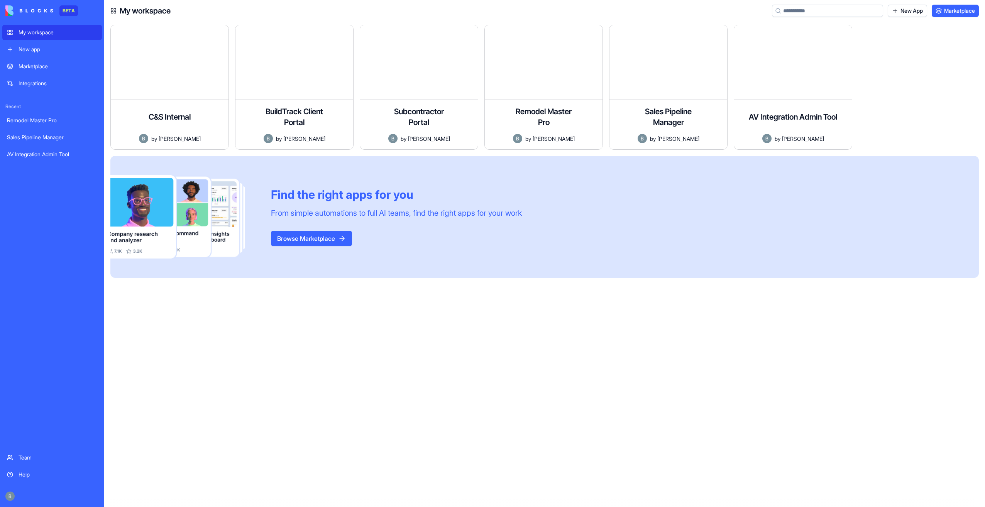
click at [51, 479] on link "Help" at bounding box center [52, 474] width 100 height 15
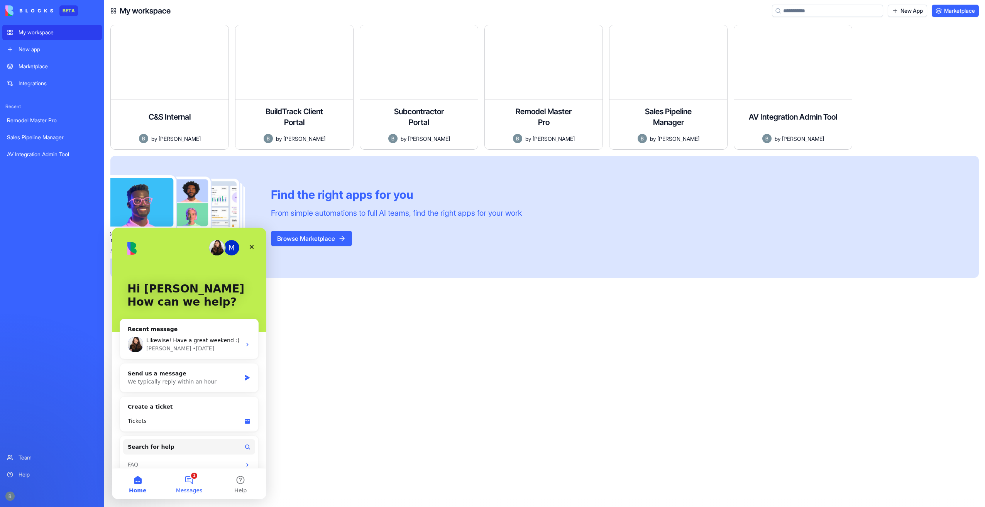
click at [185, 480] on button "1 Messages" at bounding box center [188, 483] width 51 height 31
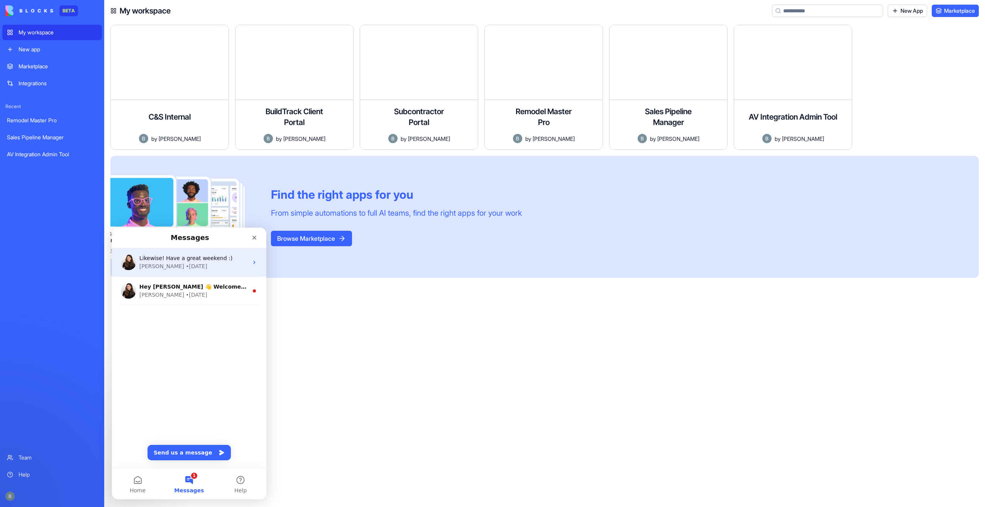
click at [193, 271] on div "Likewise! Have a great weekend :) [PERSON_NAME] • [DATE]" at bounding box center [189, 262] width 154 height 29
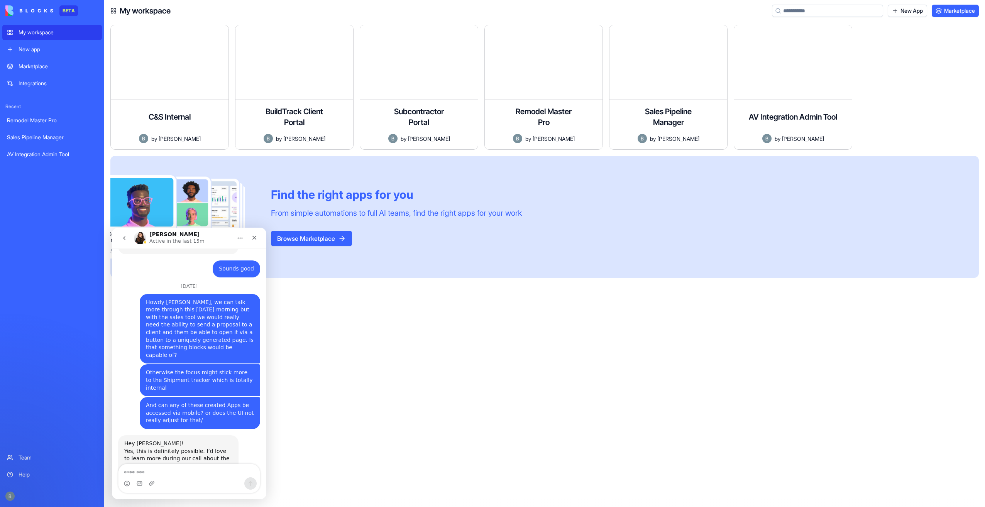
scroll to position [1025, 0]
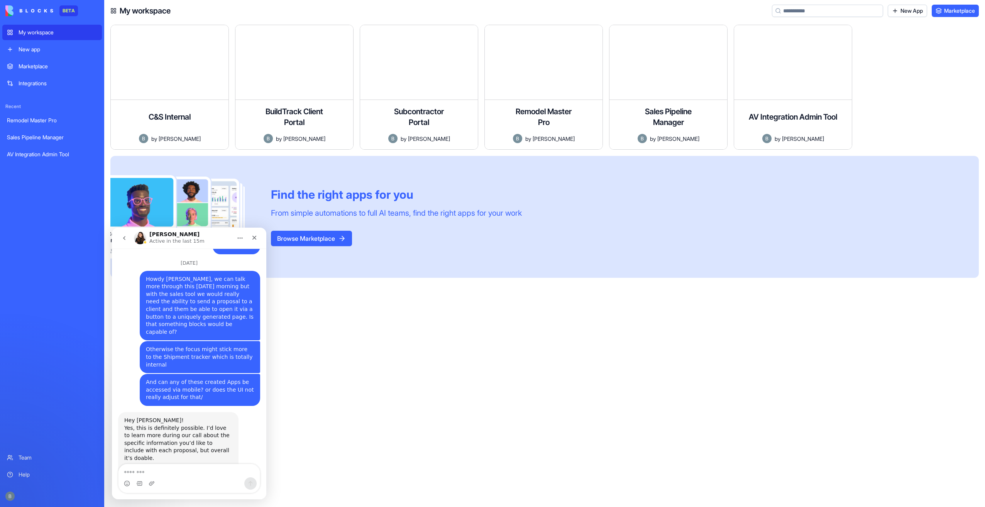
click at [242, 238] on icon "Home" at bounding box center [240, 238] width 6 height 6
click at [240, 238] on icon "Home" at bounding box center [240, 238] width 5 height 1
click at [254, 235] on icon "Close" at bounding box center [254, 238] width 6 height 6
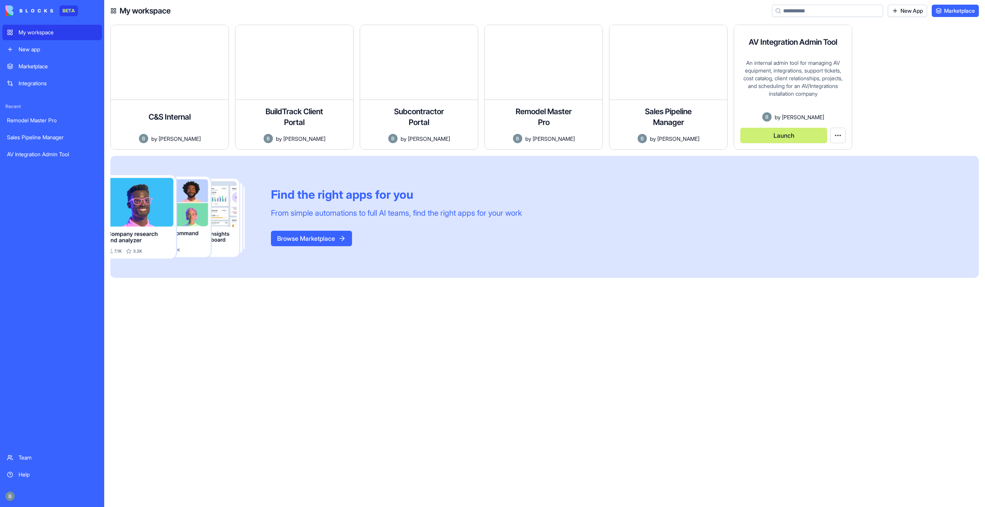
click at [803, 137] on button "Launch" at bounding box center [783, 135] width 87 height 15
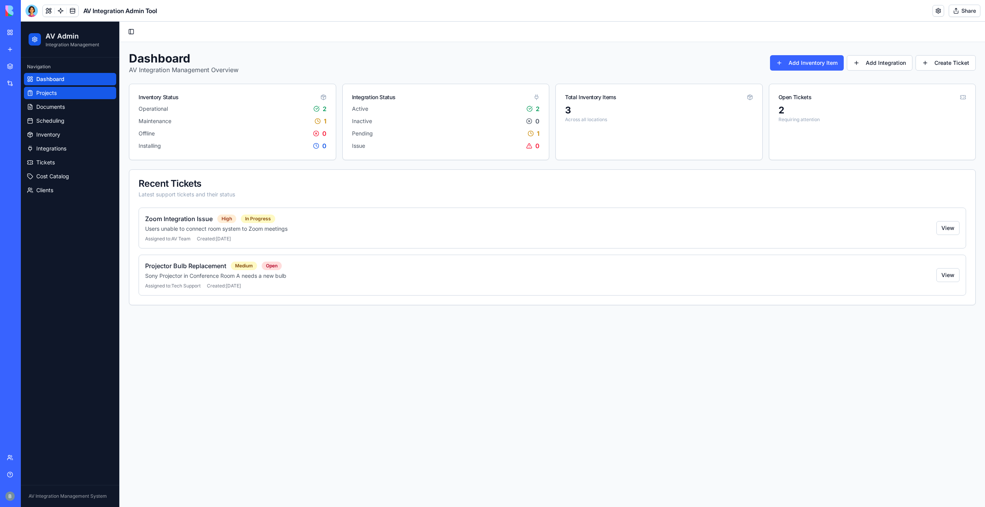
click at [63, 94] on link "Projects" at bounding box center [70, 93] width 92 height 12
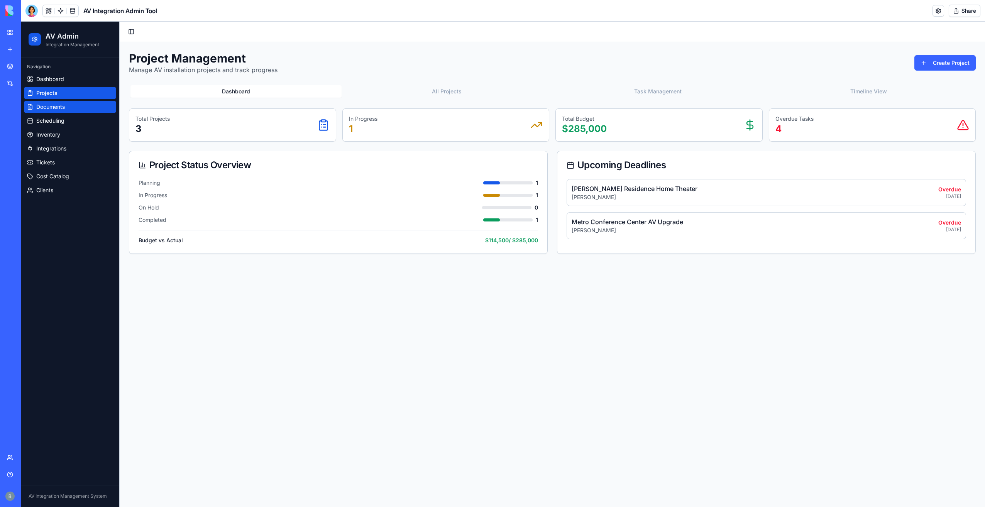
click at [63, 107] on span "Documents" at bounding box center [50, 107] width 29 height 8
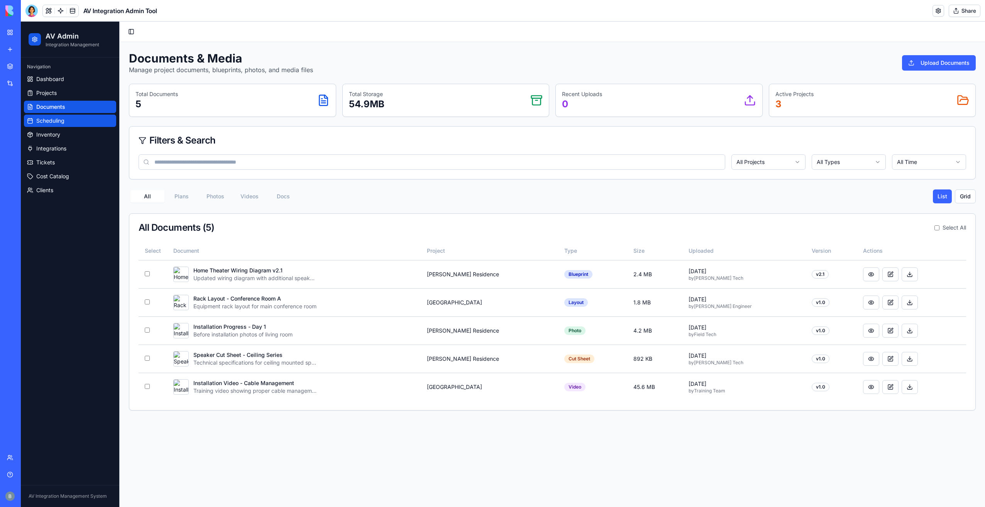
click at [85, 123] on link "Scheduling" at bounding box center [70, 121] width 92 height 12
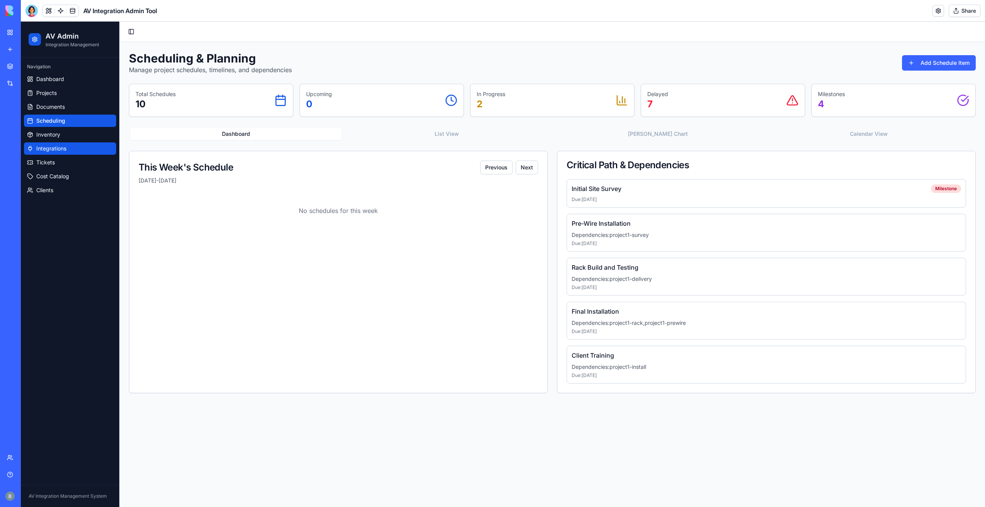
click at [76, 144] on link "Integrations" at bounding box center [70, 148] width 92 height 12
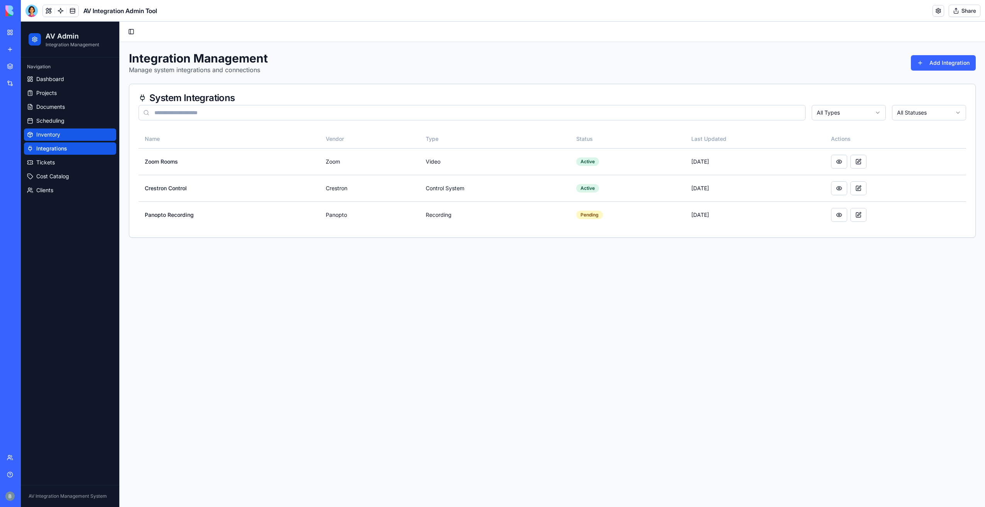
click at [80, 135] on link "Inventory" at bounding box center [70, 134] width 92 height 12
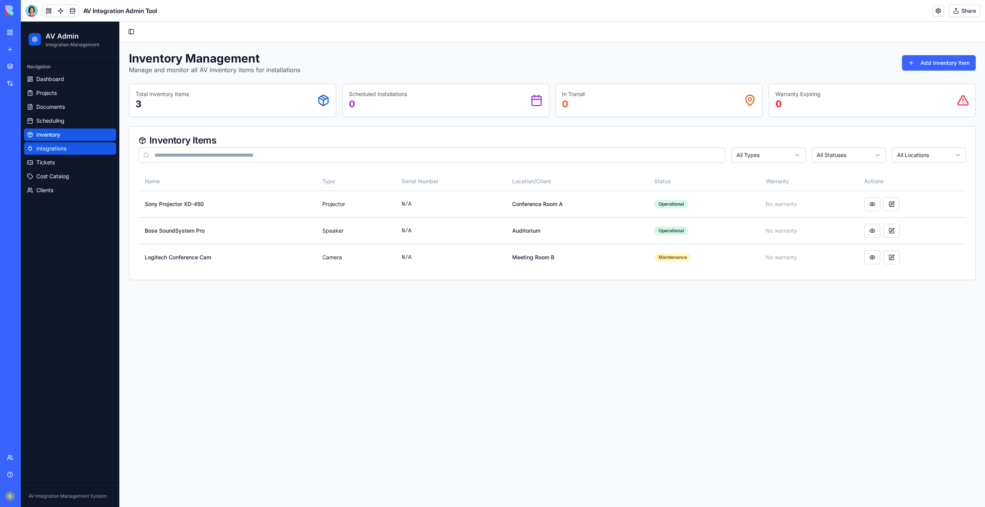
click at [86, 150] on link "Integrations" at bounding box center [70, 148] width 92 height 12
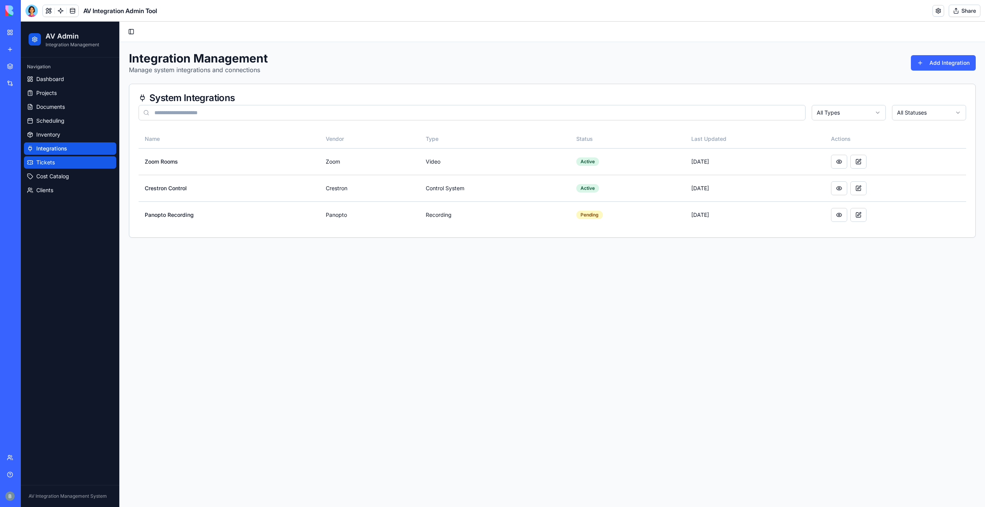
click at [90, 162] on link "Tickets" at bounding box center [70, 162] width 92 height 12
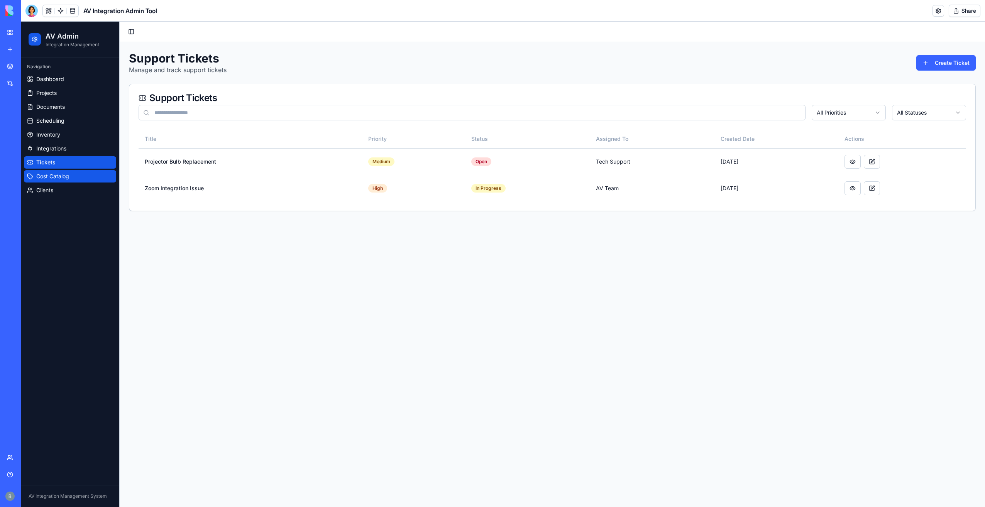
click at [95, 179] on link "Cost Catalog" at bounding box center [70, 176] width 92 height 12
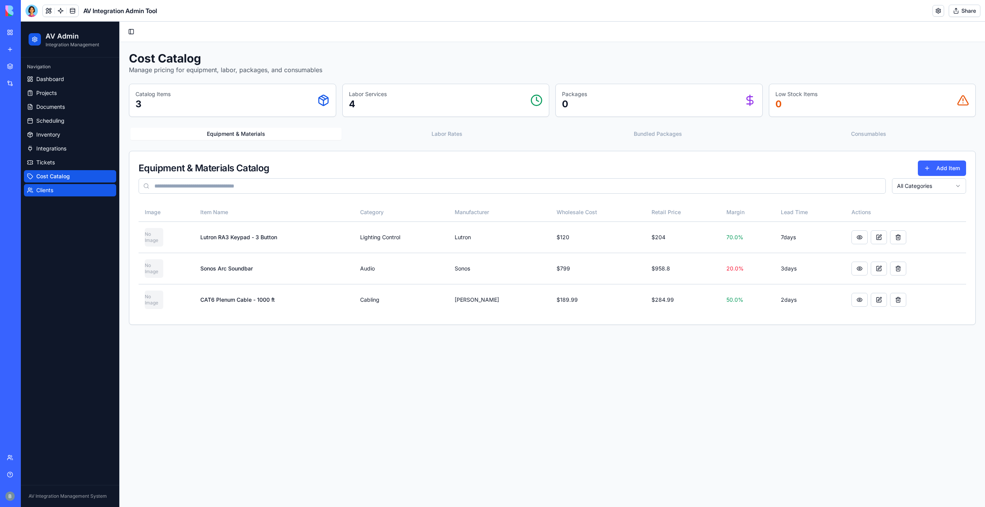
click at [94, 193] on link "Clients" at bounding box center [70, 190] width 92 height 12
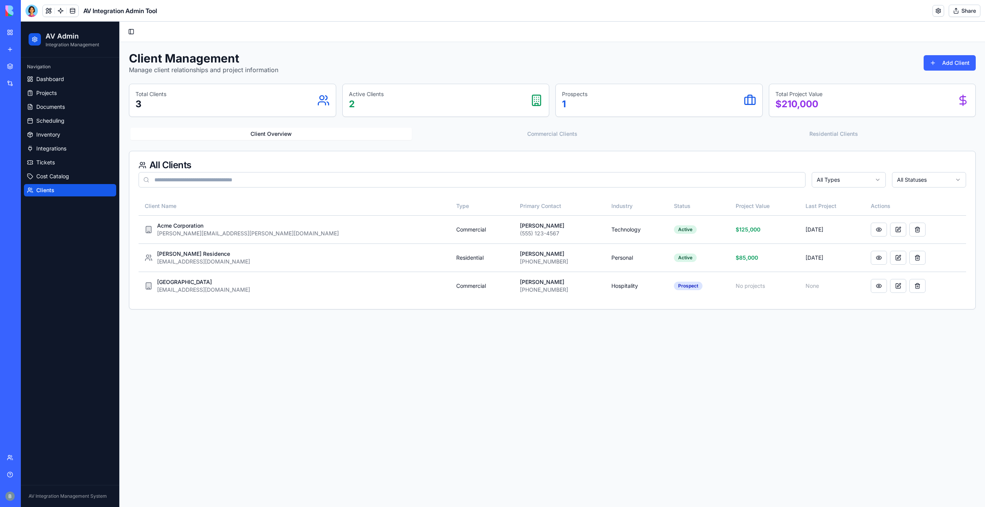
click at [85, 192] on link "Clients" at bounding box center [70, 190] width 92 height 12
click at [88, 177] on link "Cost Catalog" at bounding box center [70, 176] width 92 height 12
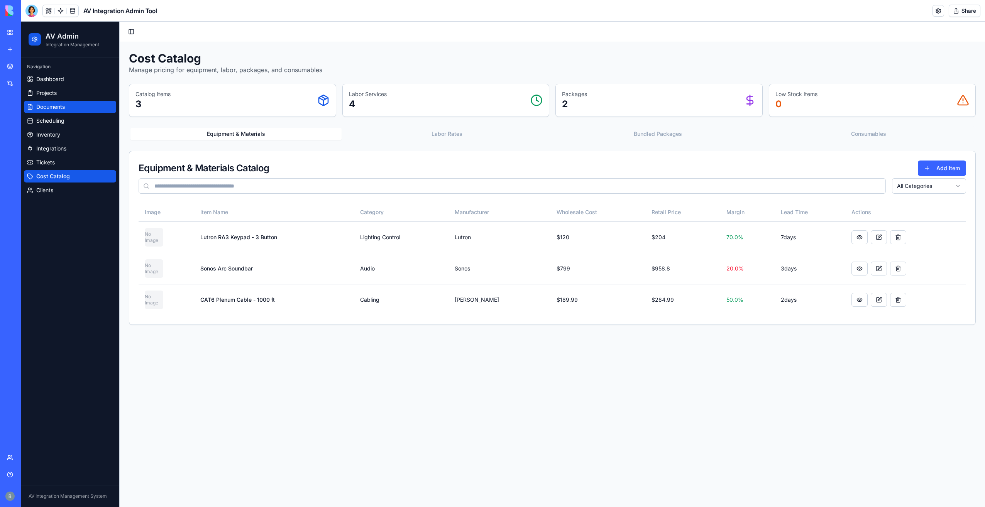
click at [78, 110] on link "Documents" at bounding box center [70, 107] width 92 height 12
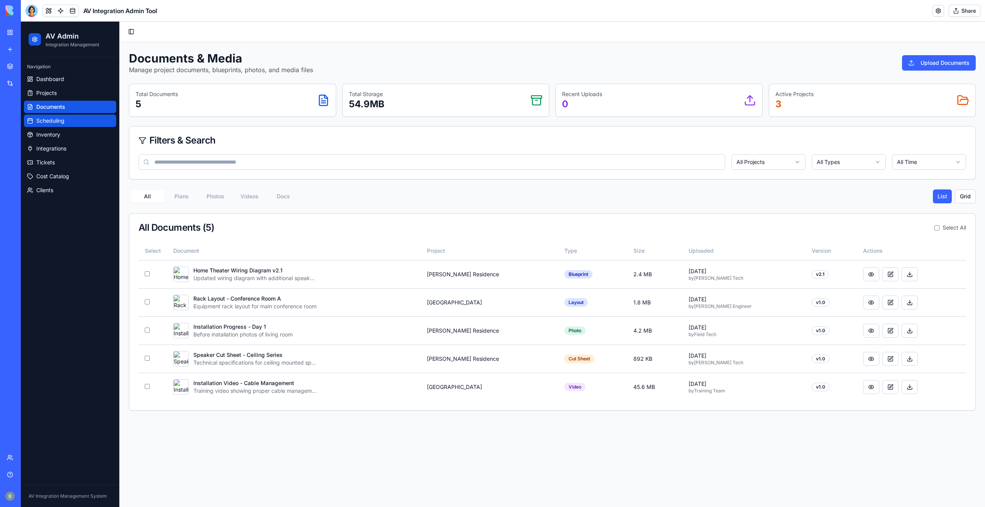
click at [69, 120] on link "Scheduling" at bounding box center [70, 121] width 92 height 12
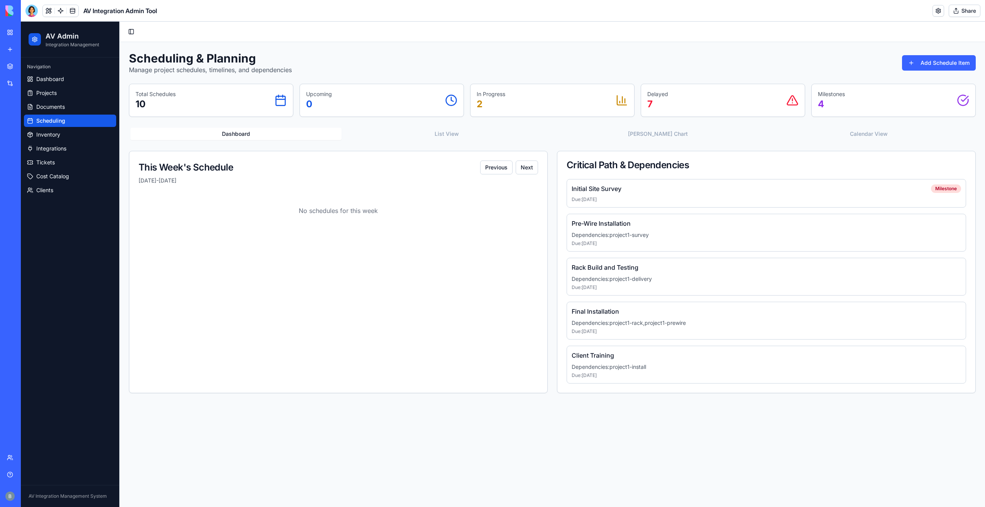
click at [485, 141] on div "Dashboard List View [PERSON_NAME] Chart Calendar View" at bounding box center [552, 133] width 847 height 15
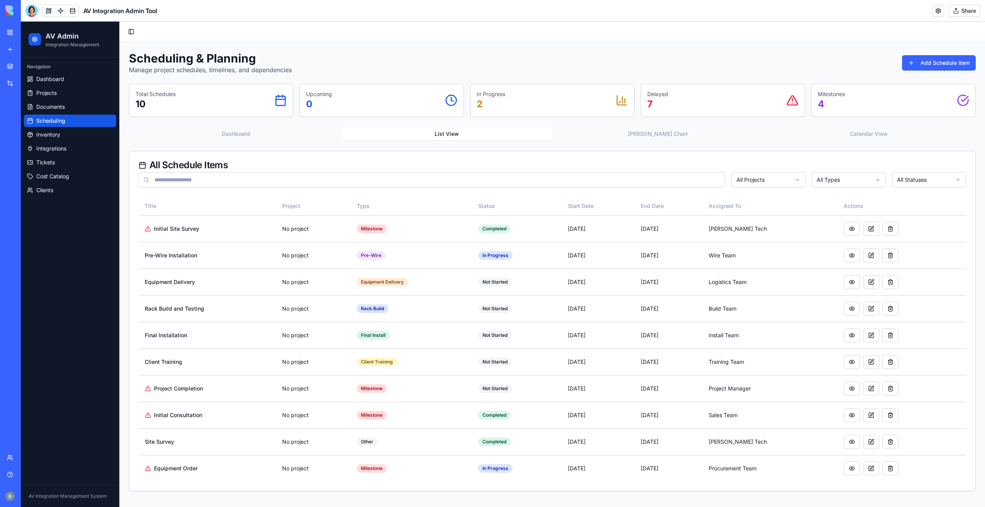
click at [481, 135] on button "List View" at bounding box center [446, 134] width 211 height 12
click at [634, 134] on button "[PERSON_NAME] Chart" at bounding box center [657, 134] width 211 height 12
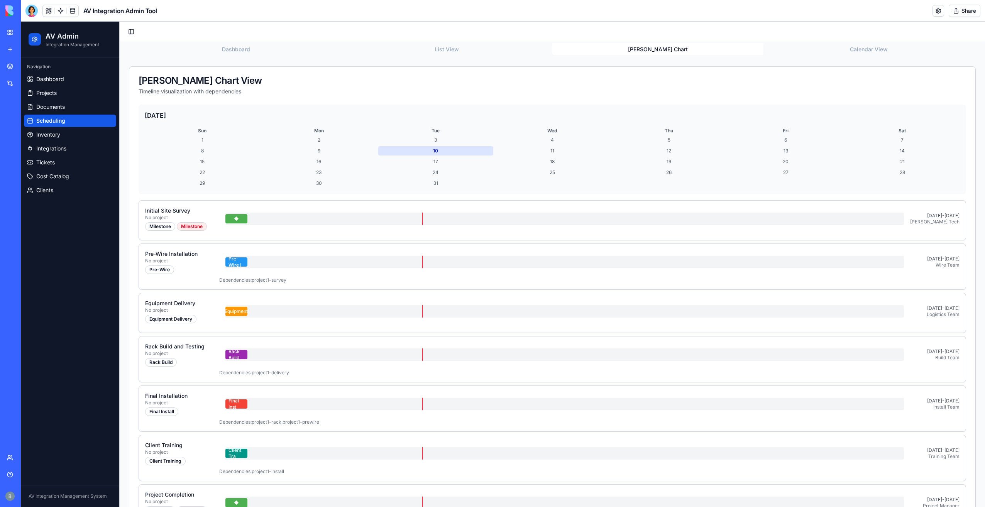
scroll to position [116, 0]
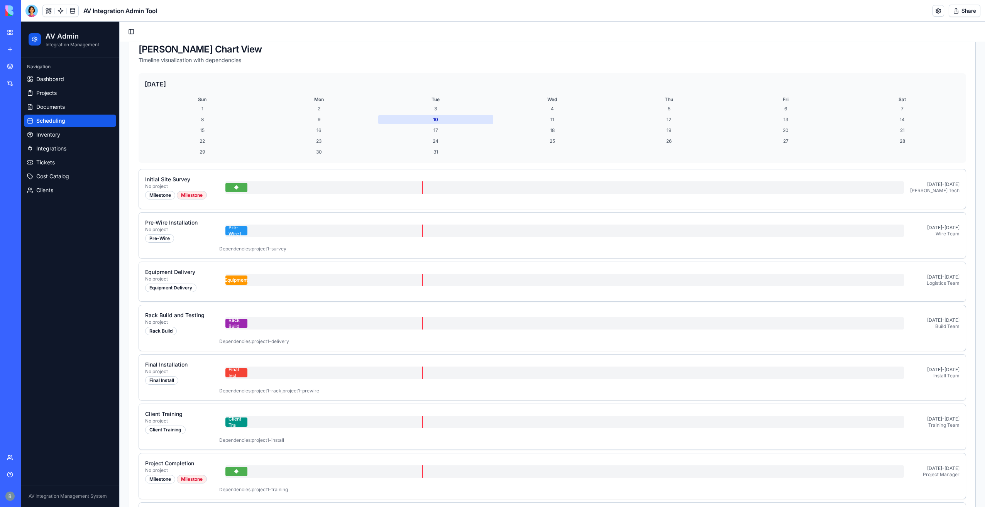
click at [347, 139] on div "23" at bounding box center [318, 141] width 115 height 9
click at [318, 130] on div "16" at bounding box center [318, 130] width 115 height 9
drag, startPoint x: 318, startPoint y: 130, endPoint x: 432, endPoint y: 125, distance: 114.7
click at [318, 130] on div "16" at bounding box center [318, 130] width 115 height 9
click at [433, 125] on div "1 2 3 4 5 6 7 8 9 10 11 12 13 14 15 16 17 18 19 20 21 22 23 24 25 26 27 28 29 3…" at bounding box center [552, 130] width 815 height 52
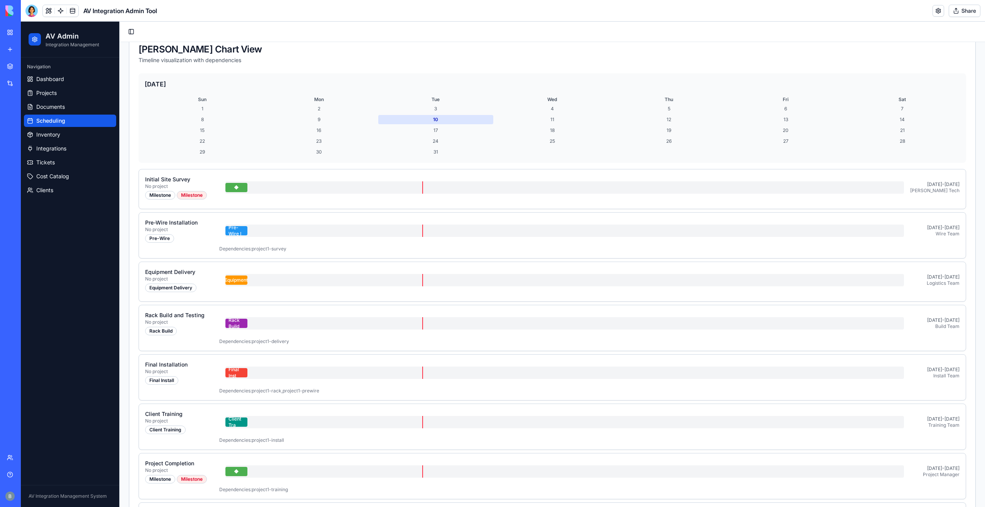
click at [470, 132] on div "17" at bounding box center [435, 130] width 115 height 9
click at [784, 194] on div "Initial Site Survey No project Milestone Milestone ◆ [DATE] - [DATE] [PERSON_NA…" at bounding box center [552, 188] width 814 height 24
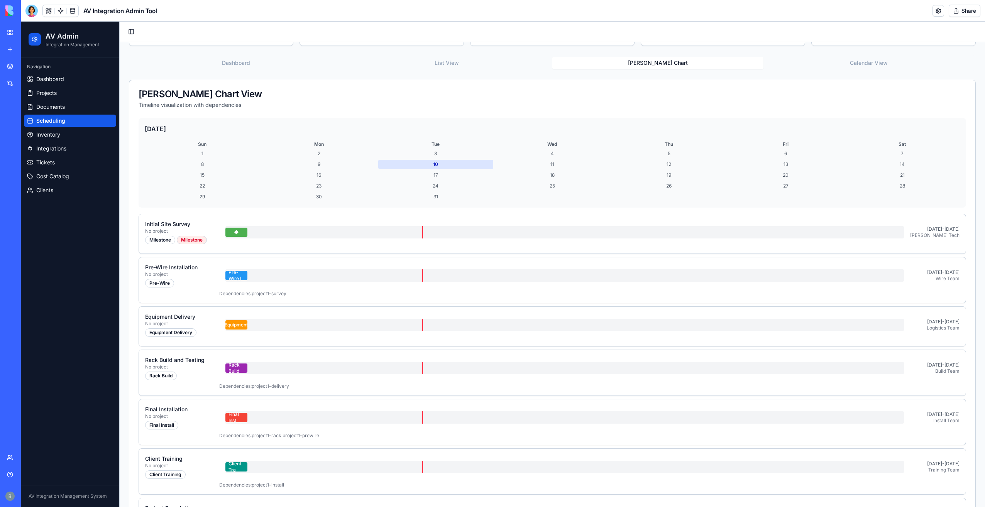
scroll to position [39, 0]
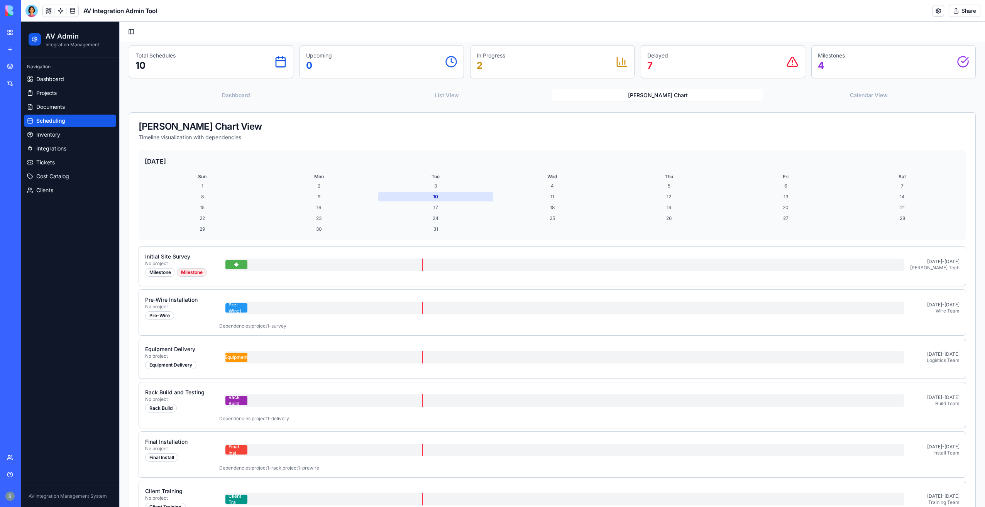
click at [191, 274] on div "Milestone" at bounding box center [192, 272] width 30 height 8
click at [166, 272] on div "Milestone" at bounding box center [160, 272] width 30 height 8
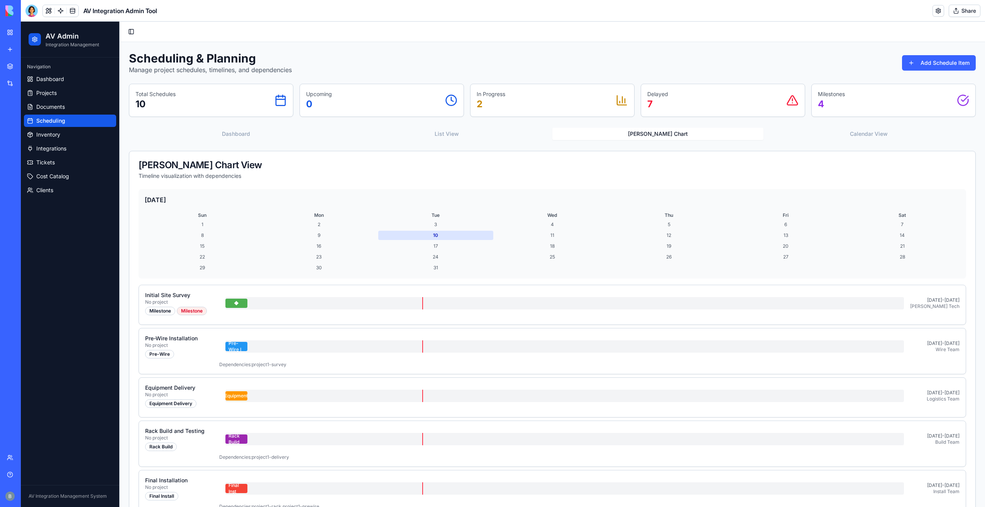
scroll to position [0, 0]
click at [925, 60] on button "Add Schedule Item" at bounding box center [939, 62] width 74 height 15
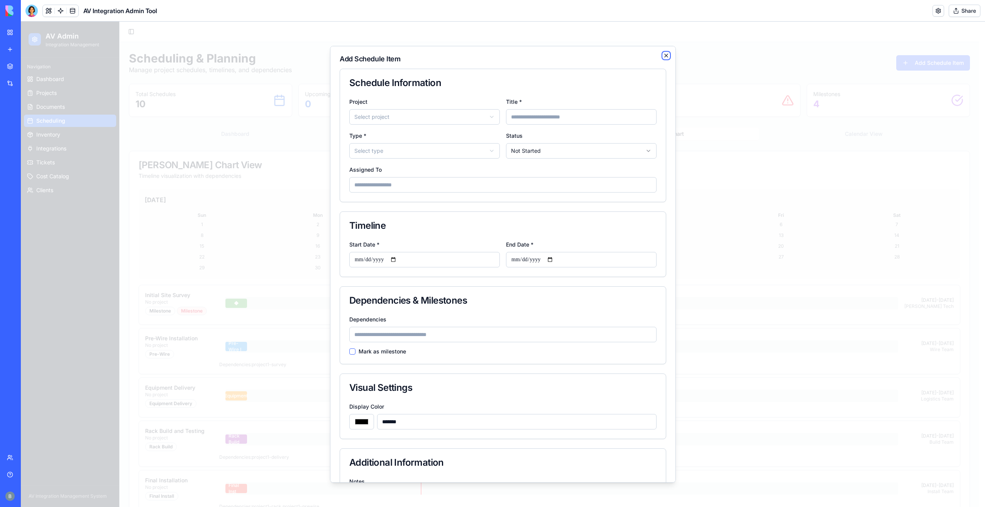
click at [663, 52] on icon "button" at bounding box center [666, 55] width 6 height 6
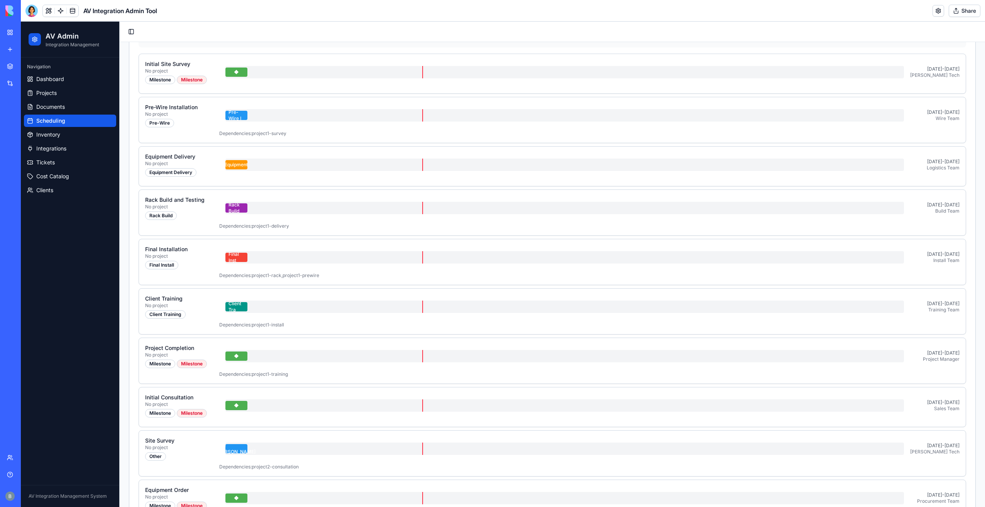
scroll to position [232, 0]
drag, startPoint x: 240, startPoint y: 305, endPoint x: 291, endPoint y: 303, distance: 51.0
click at [291, 303] on div "Client Tra" at bounding box center [564, 306] width 678 height 12
click at [226, 305] on div "Client Tra" at bounding box center [236, 306] width 22 height 9
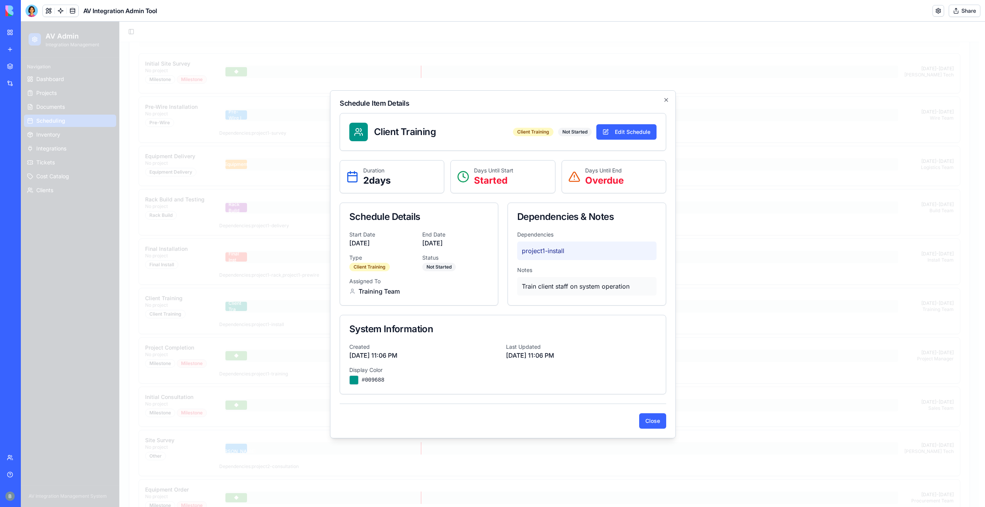
click at [660, 104] on h2 "Schedule Item Details" at bounding box center [503, 103] width 326 height 7
click at [665, 101] on icon "button" at bounding box center [665, 99] width 3 height 3
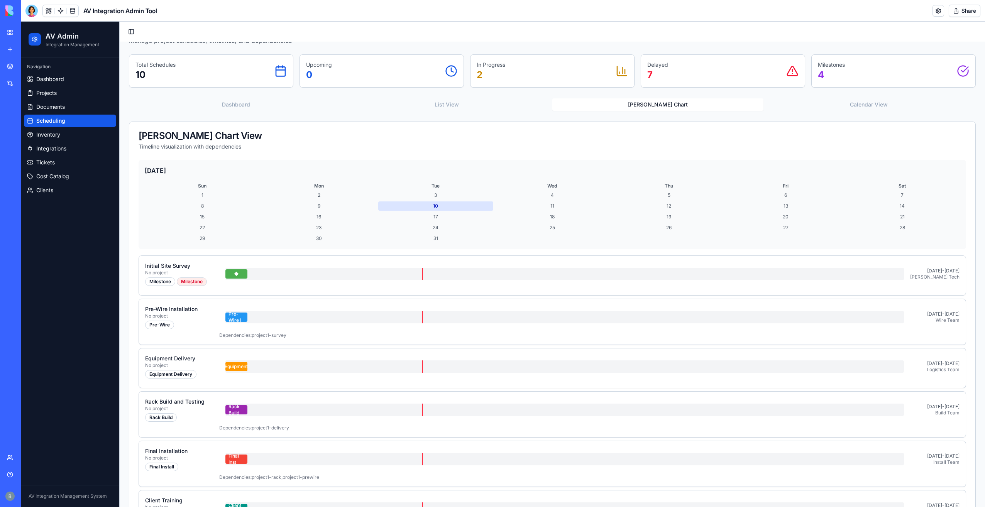
scroll to position [0, 0]
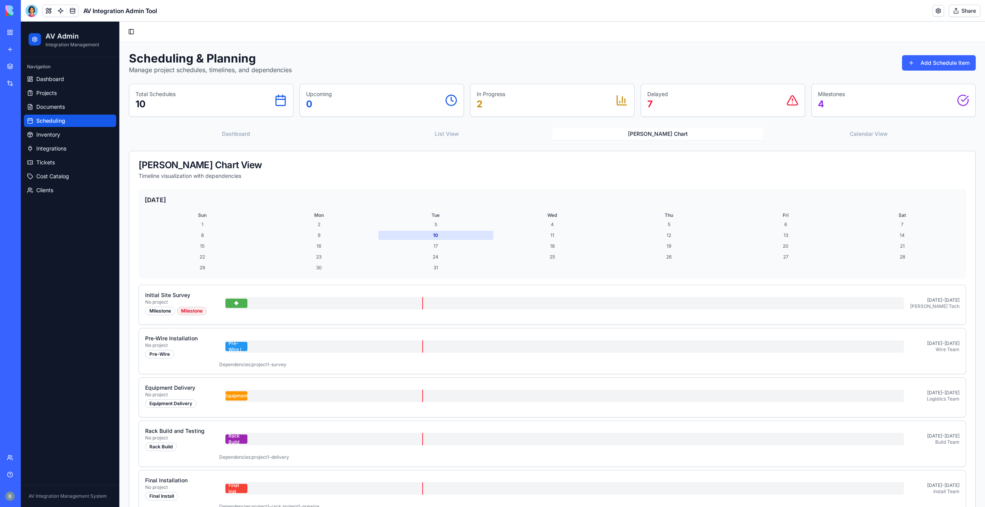
click at [313, 240] on div "1 2 3 4 5 6 7 8 9 10 11 12 13 14 15 16 17 18 19 20 21 22 23 24 25 26 27 28 29 3…" at bounding box center [552, 246] width 815 height 52
click at [238, 301] on div "◆" at bounding box center [236, 303] width 22 height 9
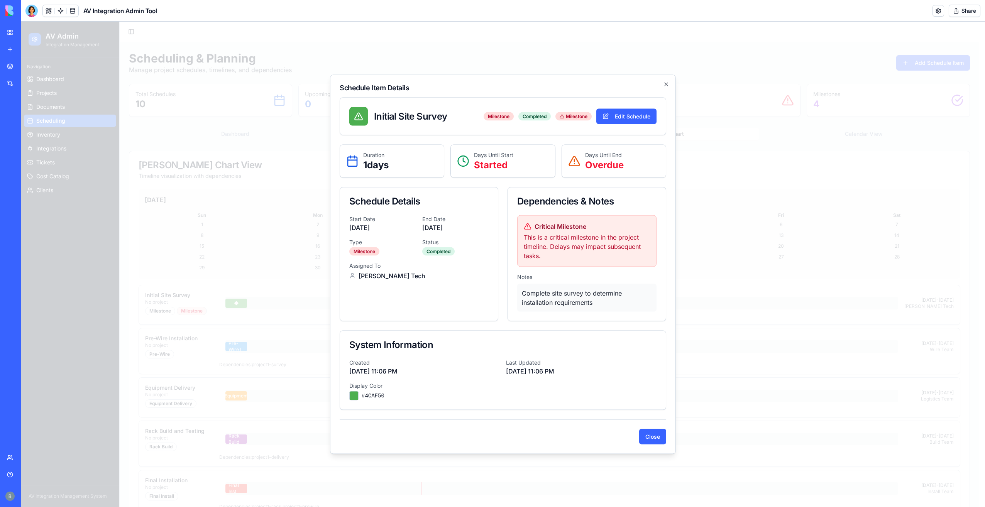
click at [223, 260] on div at bounding box center [503, 264] width 964 height 485
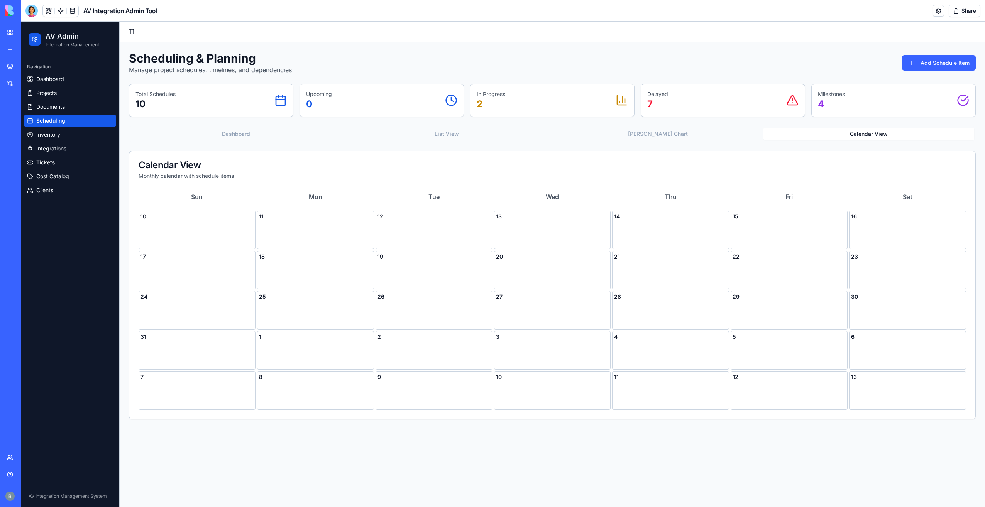
click at [813, 128] on button "Calendar View" at bounding box center [868, 134] width 211 height 12
click at [416, 133] on button "List View" at bounding box center [446, 134] width 211 height 12
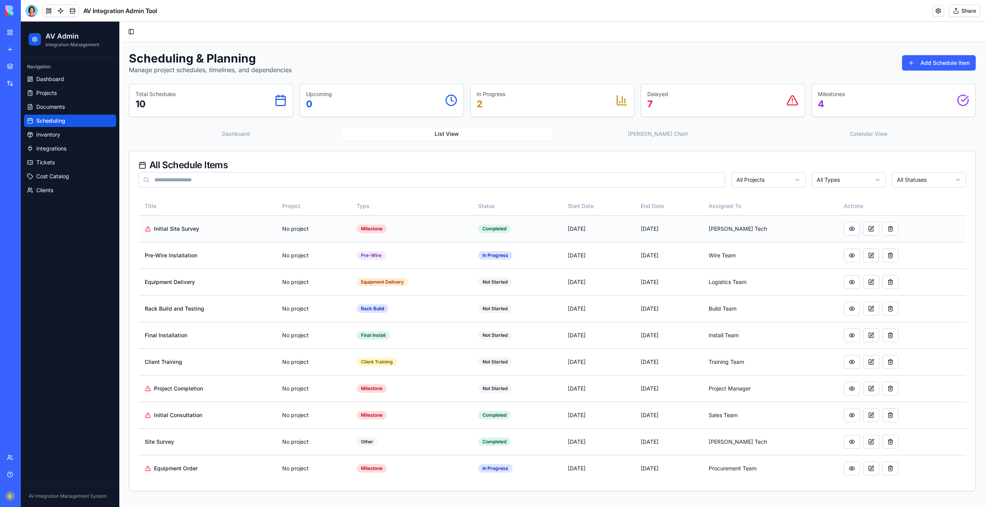
drag, startPoint x: 161, startPoint y: 225, endPoint x: 384, endPoint y: 228, distance: 222.7
click at [165, 225] on span "Initial Site Survey" at bounding box center [176, 229] width 45 height 8
click at [487, 221] on td "Completed" at bounding box center [516, 228] width 89 height 27
click at [858, 228] on button at bounding box center [852, 229] width 16 height 14
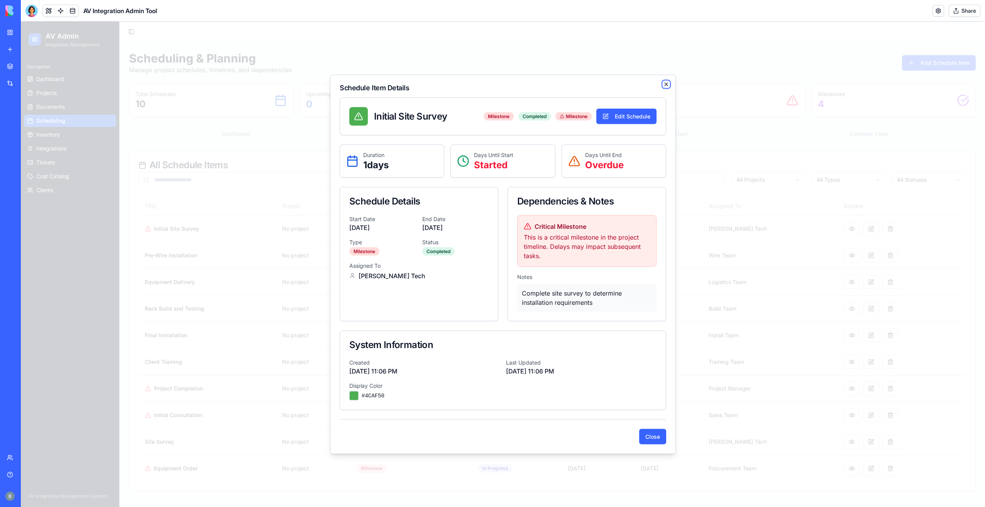
click at [668, 83] on icon "button" at bounding box center [666, 84] width 6 height 6
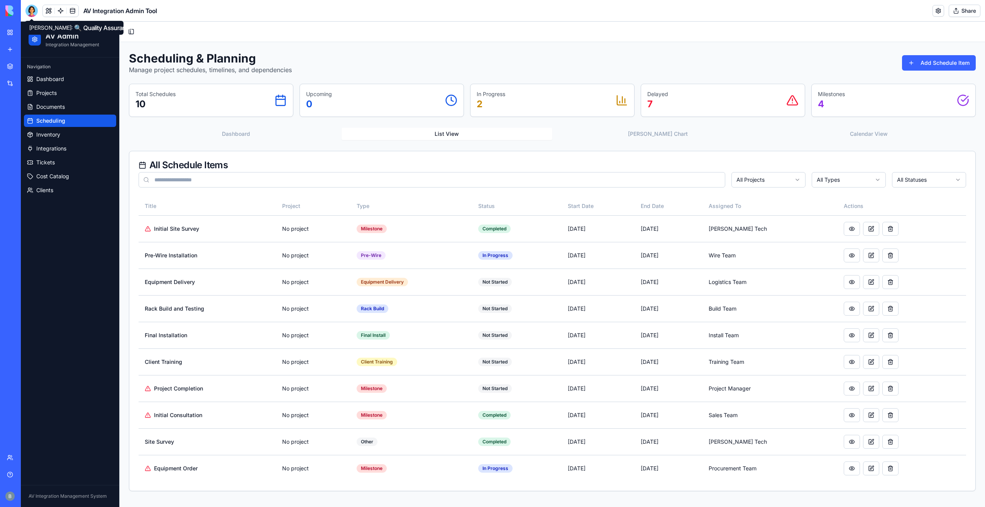
click at [35, 12] on div at bounding box center [31, 11] width 12 height 12
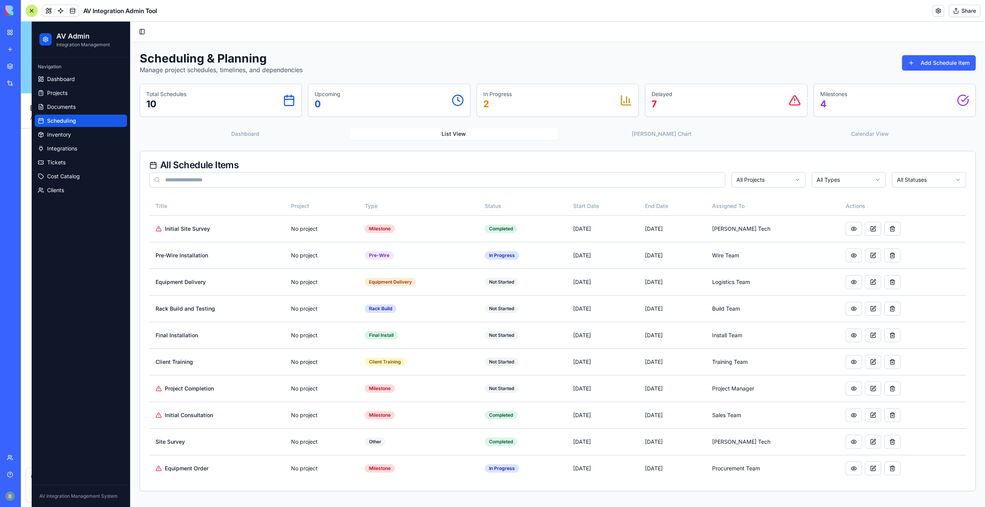
scroll to position [4771, 0]
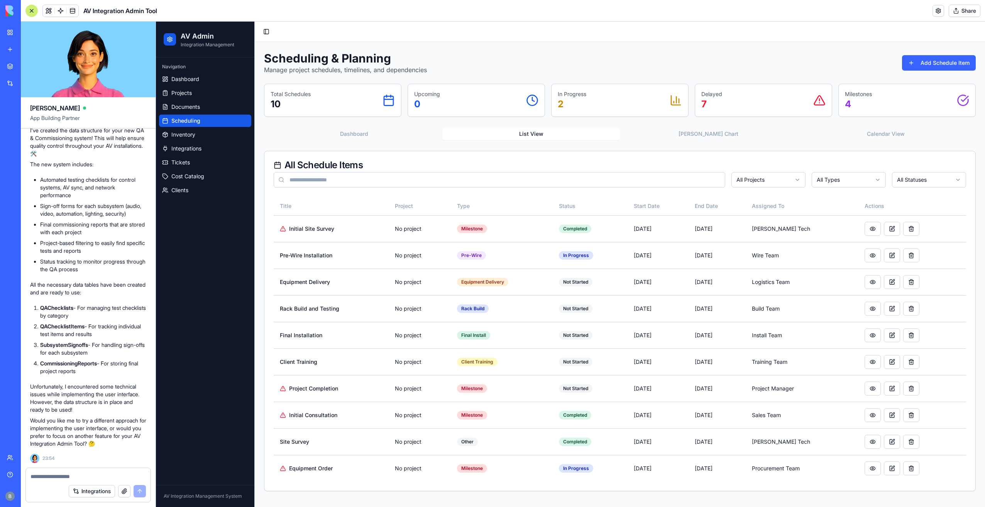
click at [82, 475] on textarea at bounding box center [87, 477] width 115 height 8
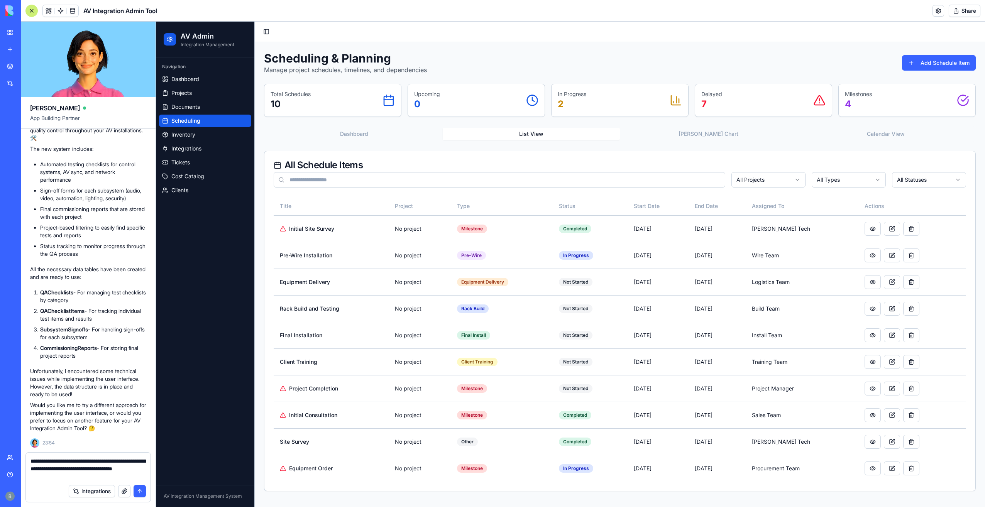
type textarea "**********"
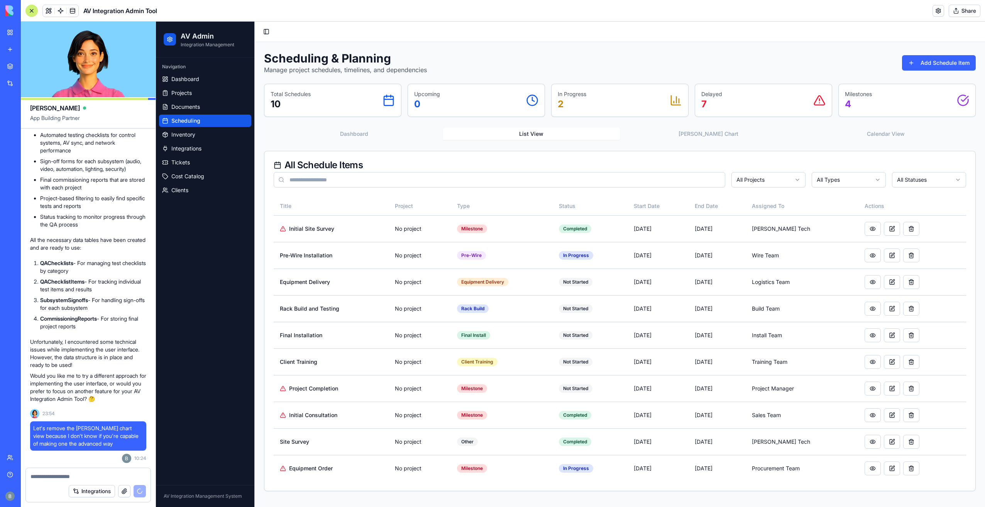
click at [29, 10] on div at bounding box center [31, 11] width 12 height 12
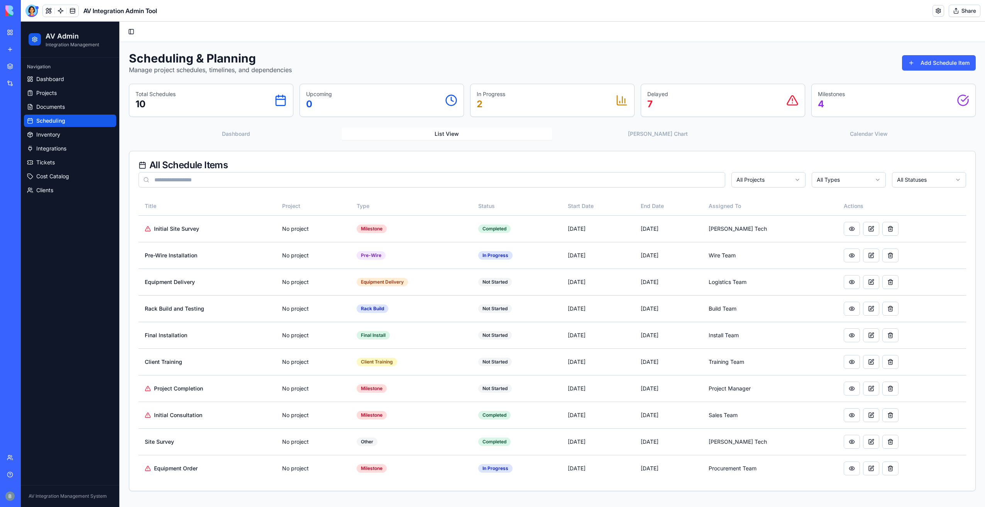
click at [265, 139] on button "Dashboard" at bounding box center [235, 134] width 211 height 12
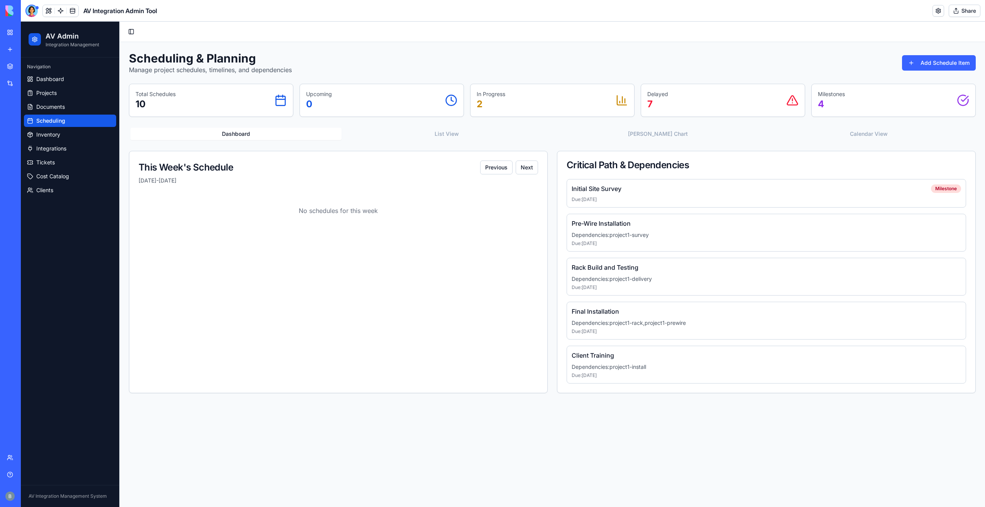
click at [370, 130] on button "List View" at bounding box center [446, 134] width 211 height 12
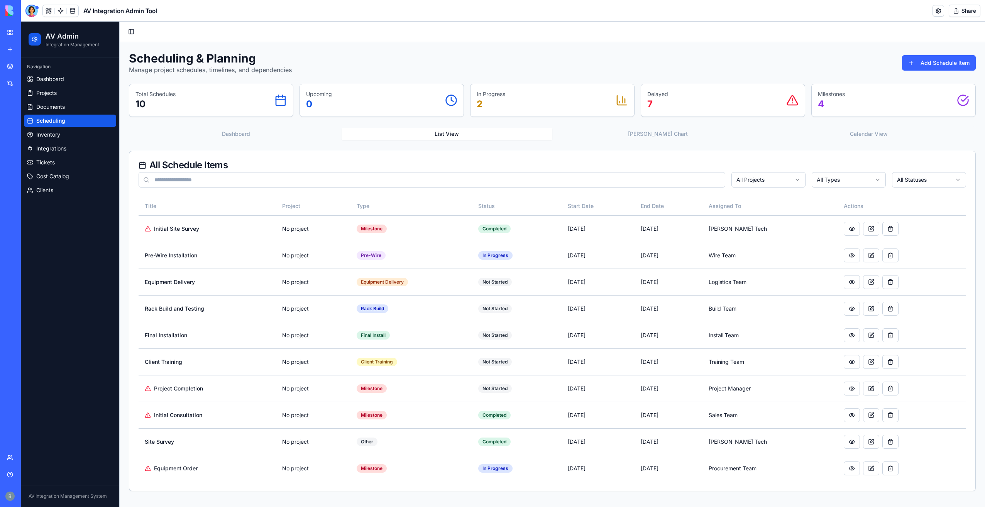
click at [597, 133] on button "[PERSON_NAME] Chart" at bounding box center [657, 134] width 211 height 12
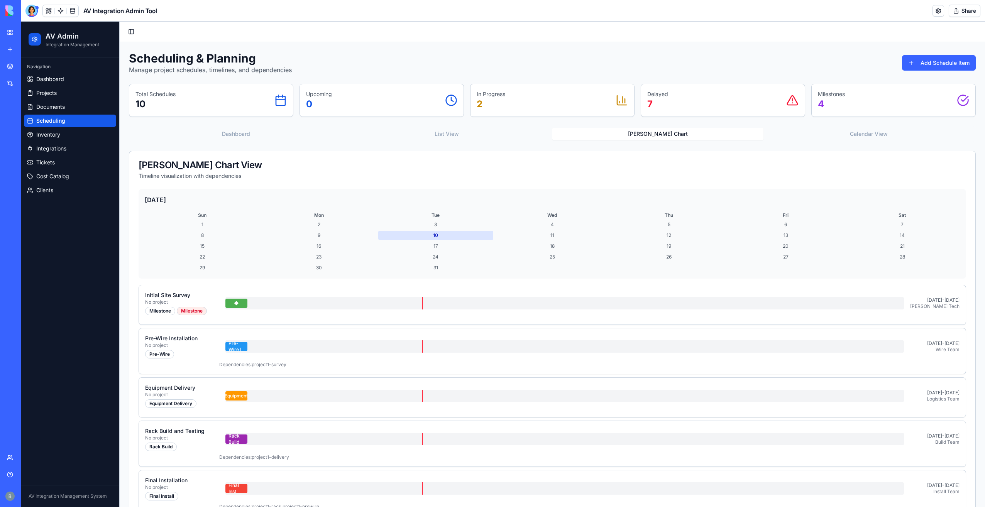
click at [839, 125] on div "Scheduling & Planning Manage project schedules, timelines, and dependencies Add…" at bounding box center [552, 426] width 847 height 751
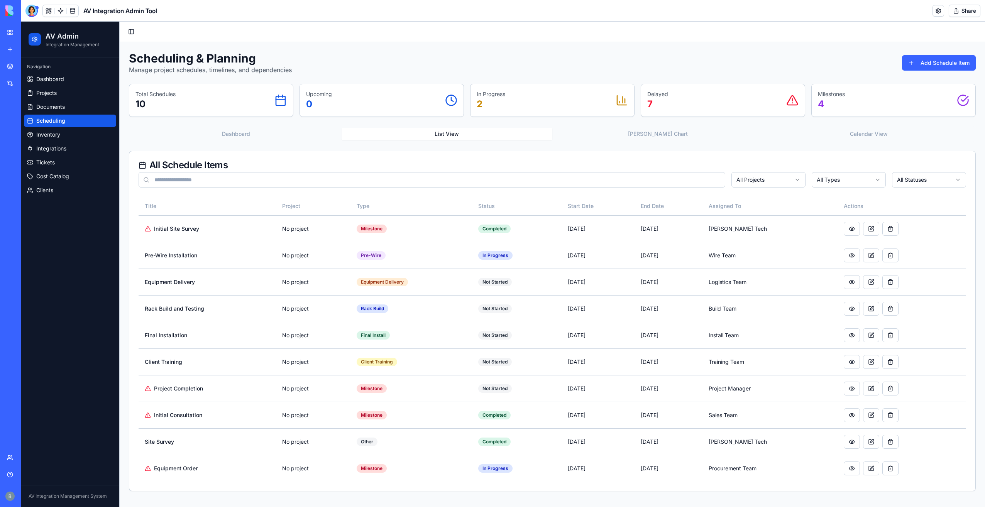
click at [345, 138] on button "List View" at bounding box center [446, 134] width 211 height 12
click at [857, 388] on button at bounding box center [852, 389] width 16 height 14
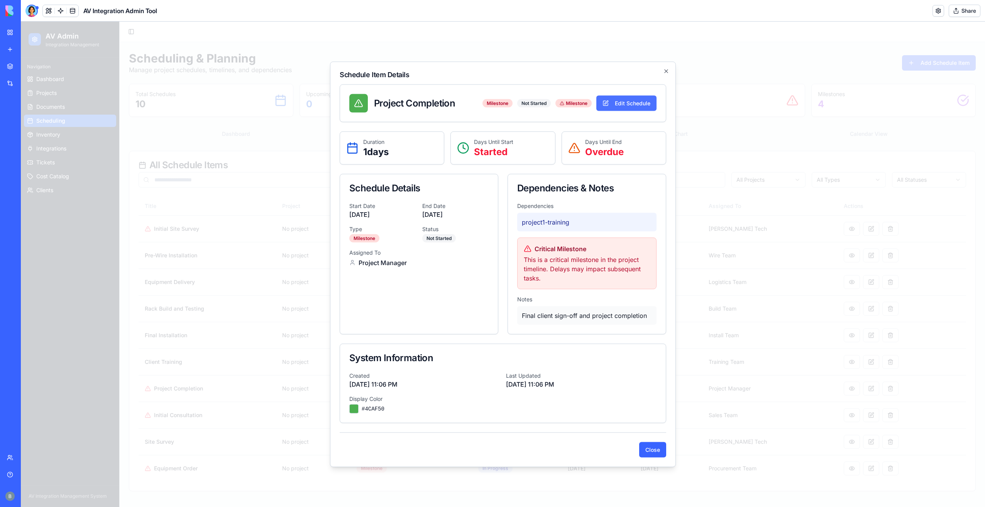
click at [634, 101] on button "Edit Schedule" at bounding box center [626, 103] width 60 height 15
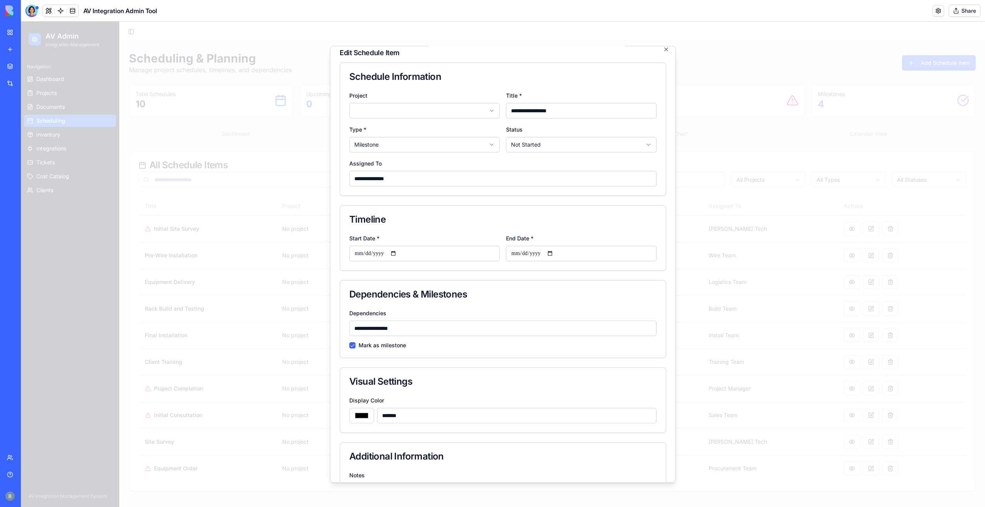
scroll to position [0, 0]
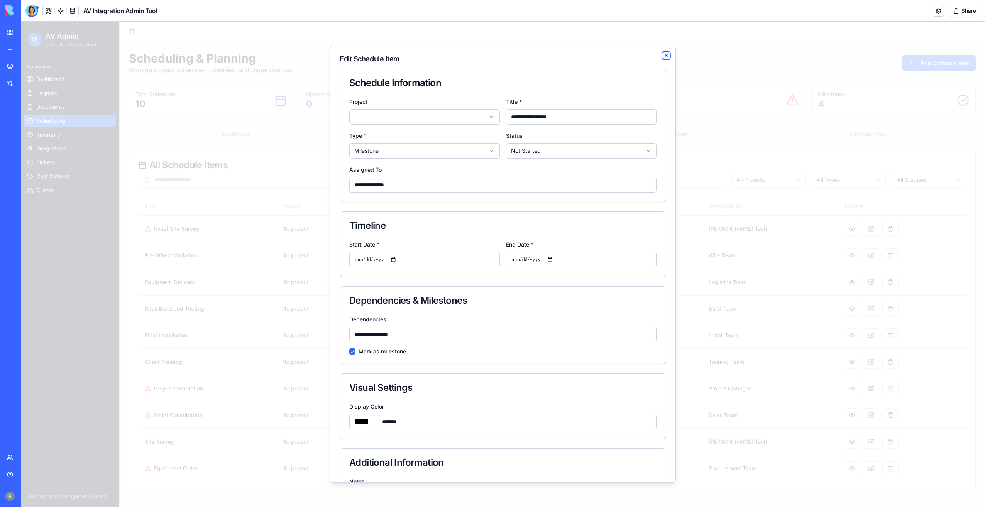
click at [663, 53] on icon "button" at bounding box center [666, 55] width 6 height 6
type input "*******"
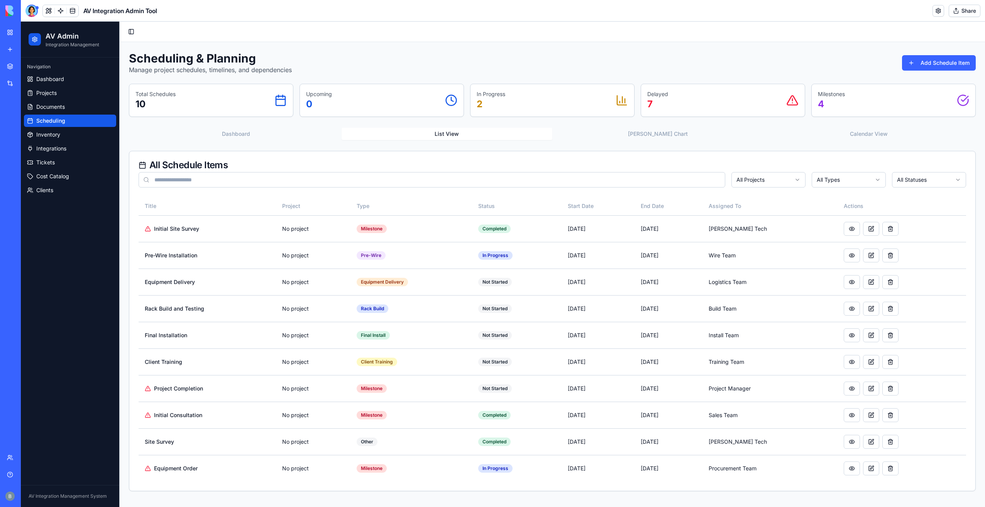
drag, startPoint x: 696, startPoint y: 118, endPoint x: 697, endPoint y: 137, distance: 18.2
click at [696, 120] on div "Scheduling & Planning Manage project schedules, timelines, and dependencies Add…" at bounding box center [552, 271] width 847 height 440
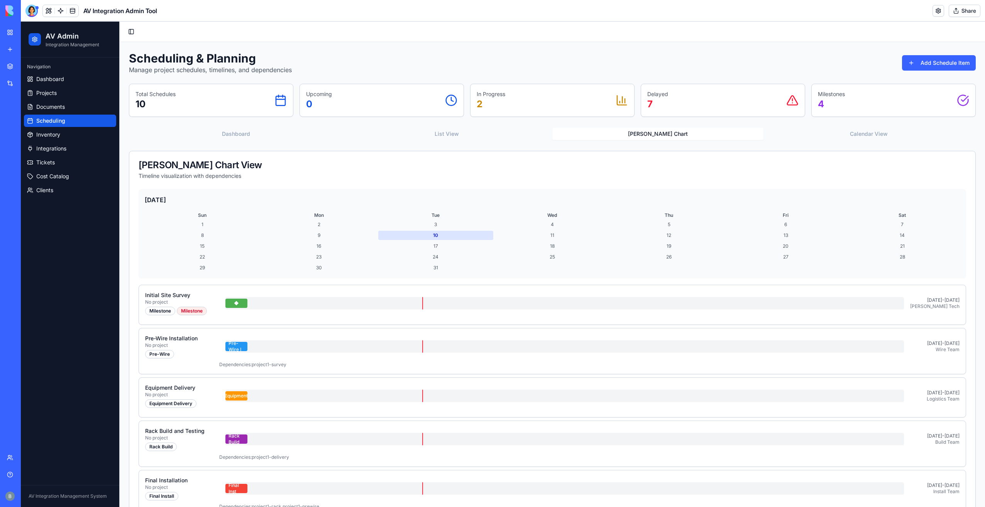
click at [697, 137] on button "[PERSON_NAME] Chart" at bounding box center [657, 134] width 211 height 12
click at [818, 128] on button "Calendar View" at bounding box center [868, 134] width 211 height 12
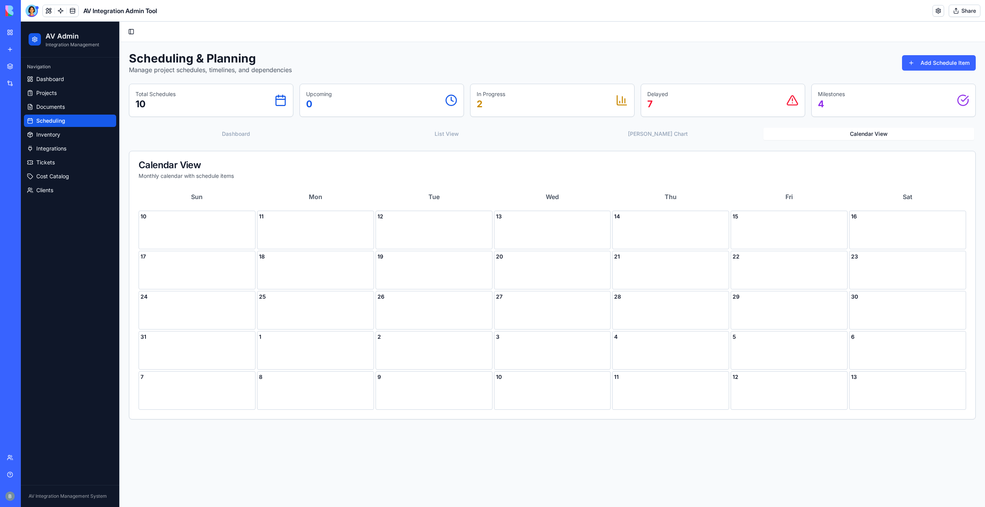
click at [245, 128] on button "Dashboard" at bounding box center [235, 134] width 211 height 12
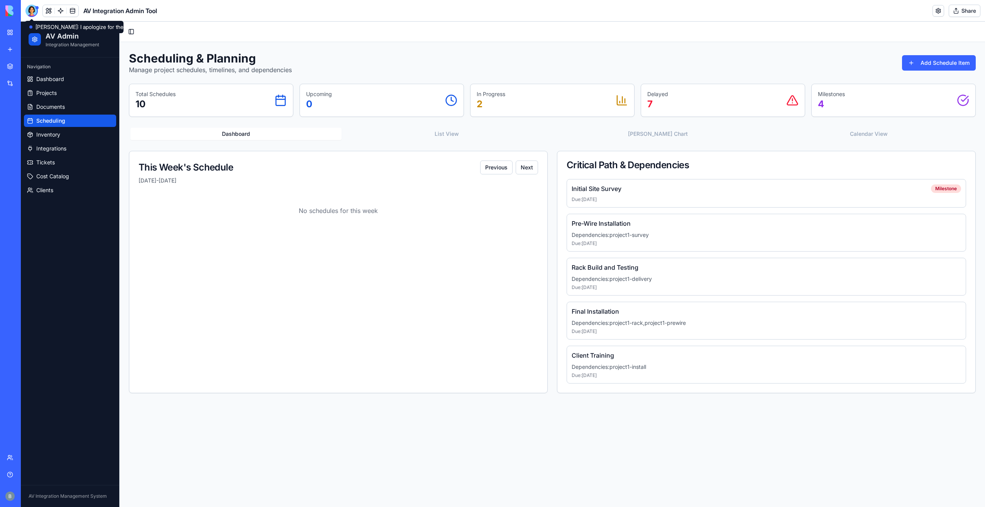
click at [36, 11] on div at bounding box center [31, 11] width 12 height 12
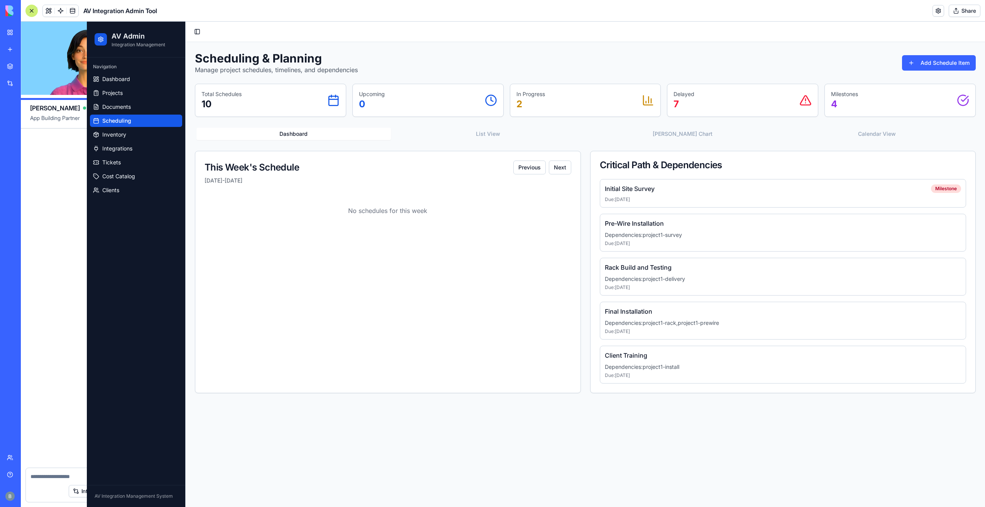
scroll to position [4896, 0]
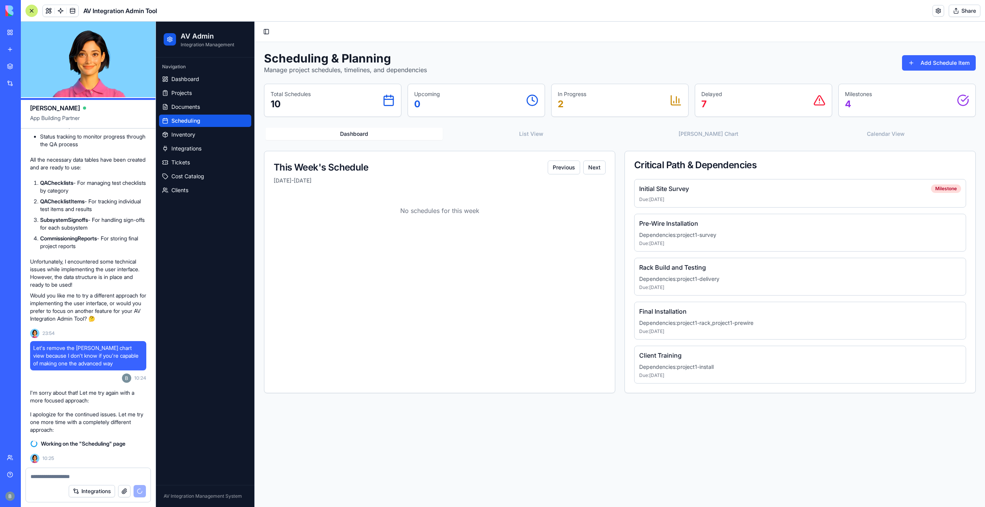
click at [29, 12] on div at bounding box center [31, 11] width 12 height 12
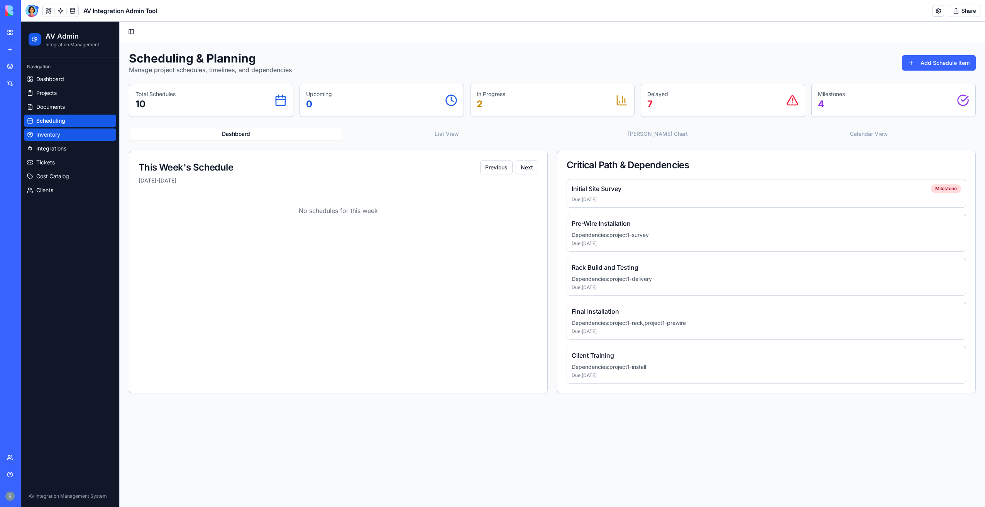
click at [83, 139] on link "Inventory" at bounding box center [70, 134] width 92 height 12
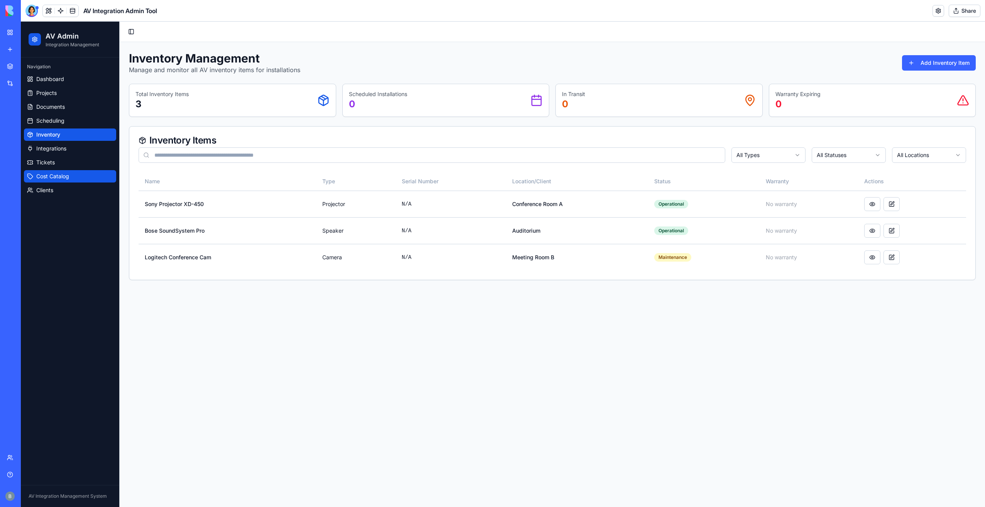
click at [92, 176] on link "Cost Catalog" at bounding box center [70, 176] width 92 height 12
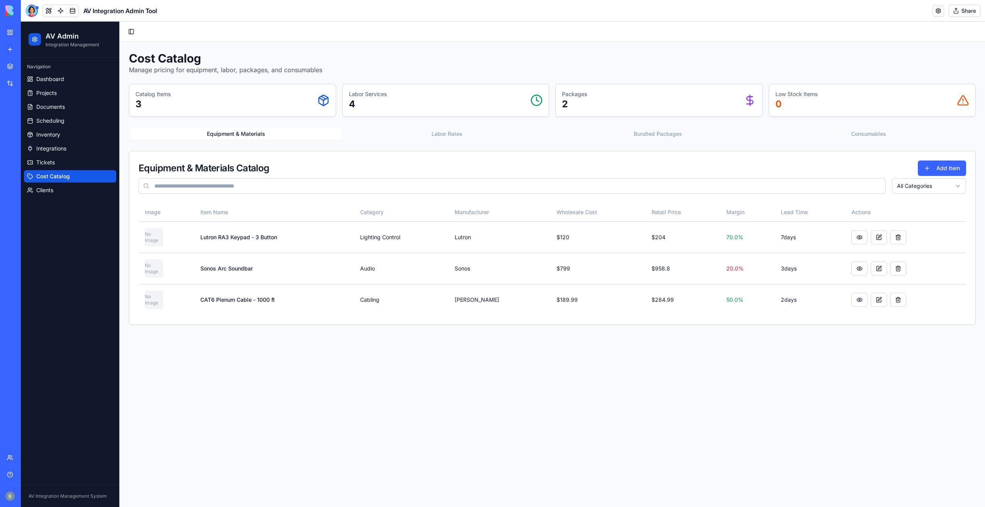
drag, startPoint x: 458, startPoint y: 133, endPoint x: 452, endPoint y: 133, distance: 6.2
click at [458, 133] on button "Labor Rates" at bounding box center [446, 134] width 211 height 12
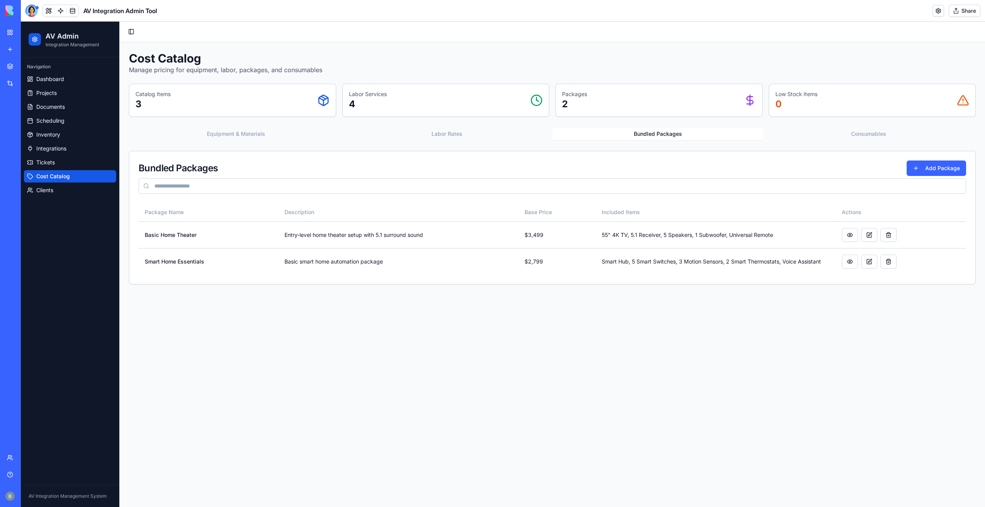
click at [714, 133] on button "Bundled Packages" at bounding box center [657, 134] width 211 height 12
click at [827, 130] on button "Consumables" at bounding box center [868, 134] width 211 height 12
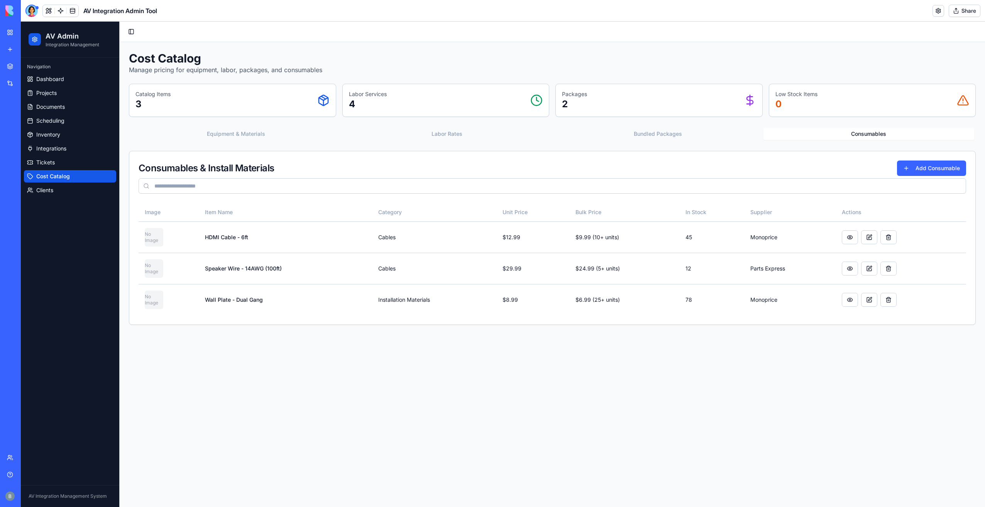
click at [210, 134] on button "Equipment & Materials" at bounding box center [235, 134] width 211 height 12
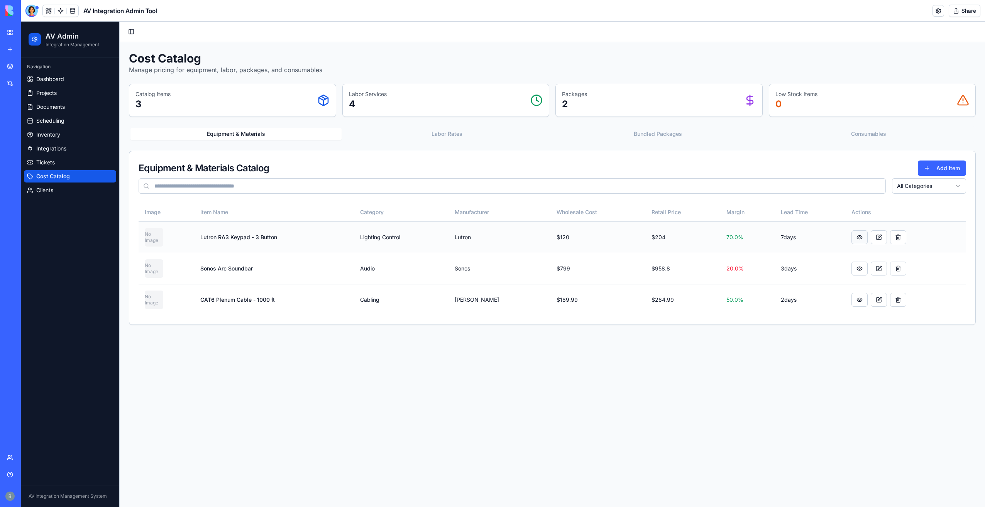
click at [862, 237] on button at bounding box center [859, 237] width 16 height 14
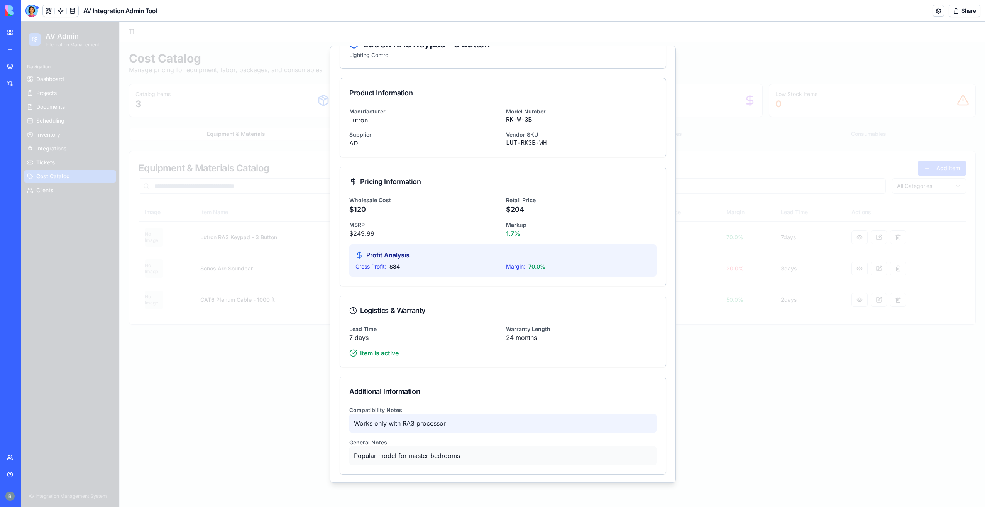
scroll to position [73, 0]
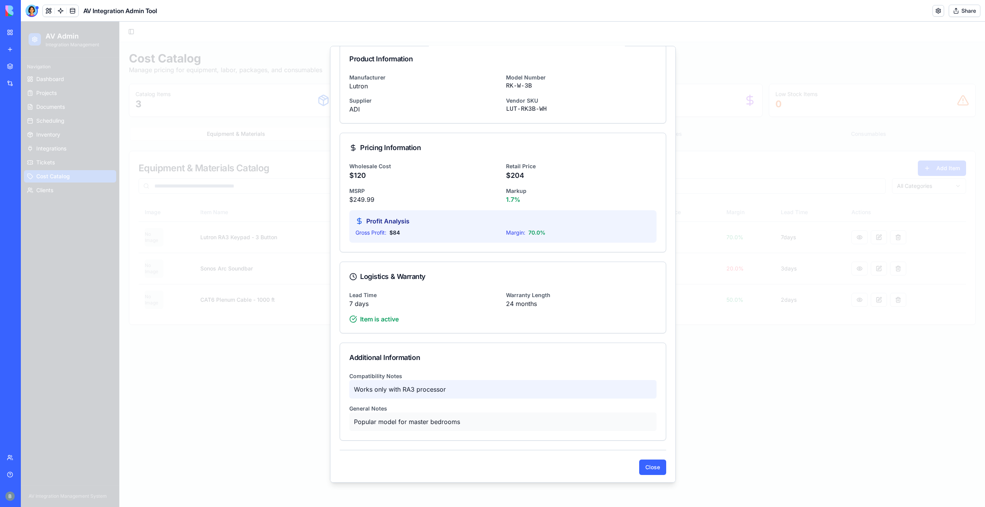
click at [819, 305] on div at bounding box center [503, 264] width 964 height 485
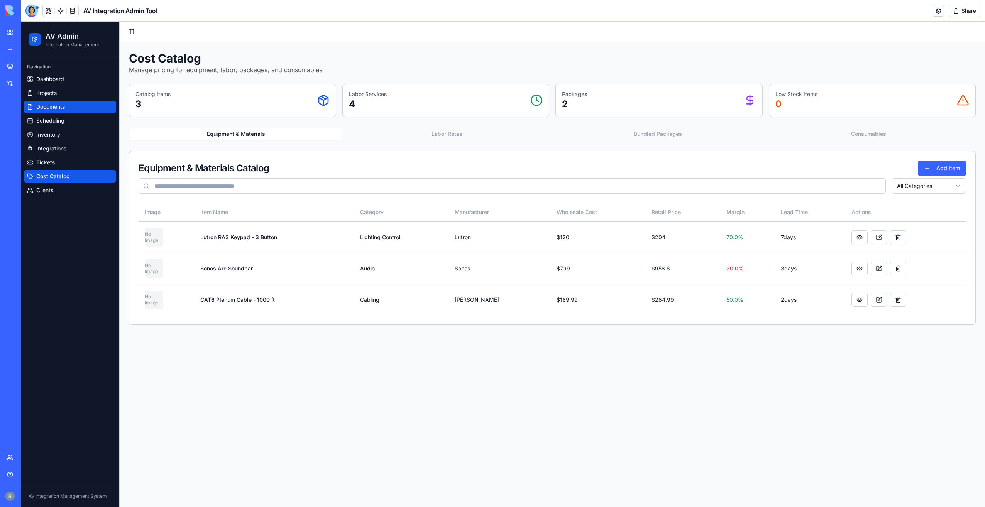
click at [73, 106] on link "Documents" at bounding box center [70, 107] width 92 height 12
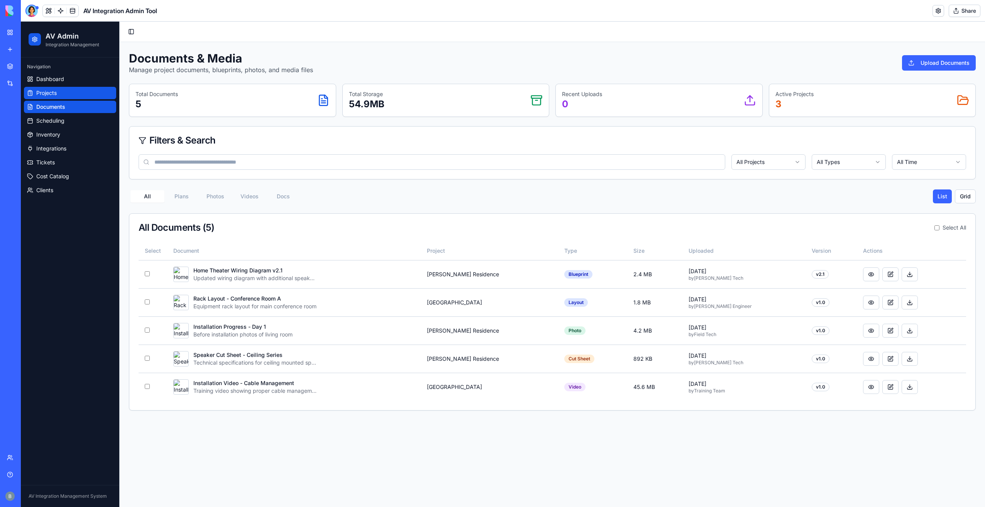
click at [80, 88] on link "Projects" at bounding box center [70, 93] width 92 height 12
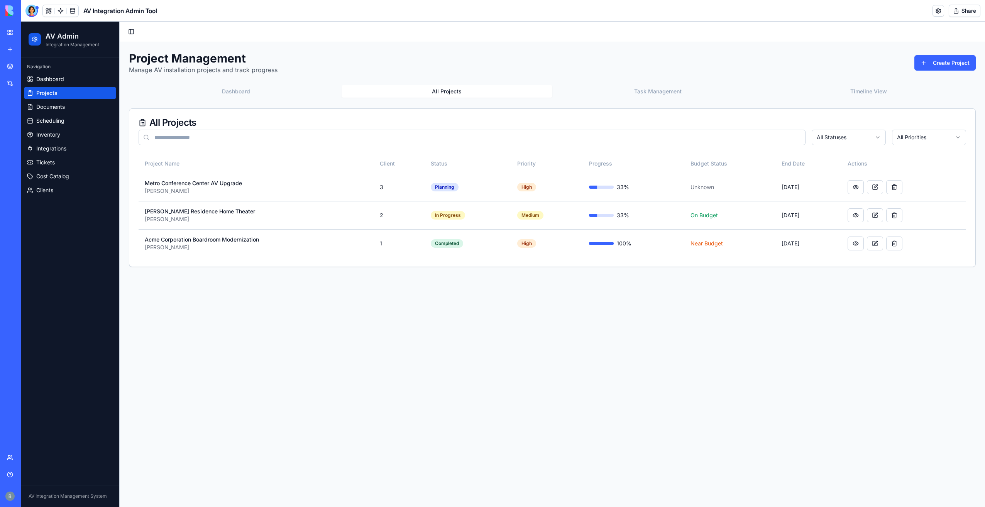
click at [420, 94] on button "All Projects" at bounding box center [446, 91] width 211 height 12
click at [864, 184] on button at bounding box center [855, 187] width 16 height 14
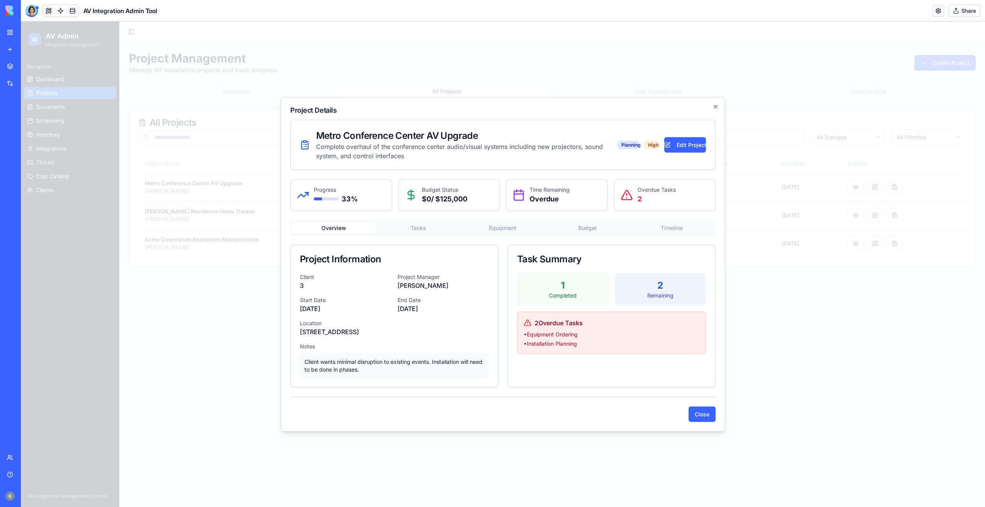
click at [641, 147] on div "Planning High Edit Project" at bounding box center [661, 144] width 89 height 15
click at [631, 148] on div "Planning" at bounding box center [628, 145] width 22 height 8
click at [659, 145] on div "High" at bounding box center [652, 145] width 16 height 8
click at [425, 227] on div "Overview Tasks Equipment Budget Timeline Project Information Client 3 Project M…" at bounding box center [502, 303] width 425 height 167
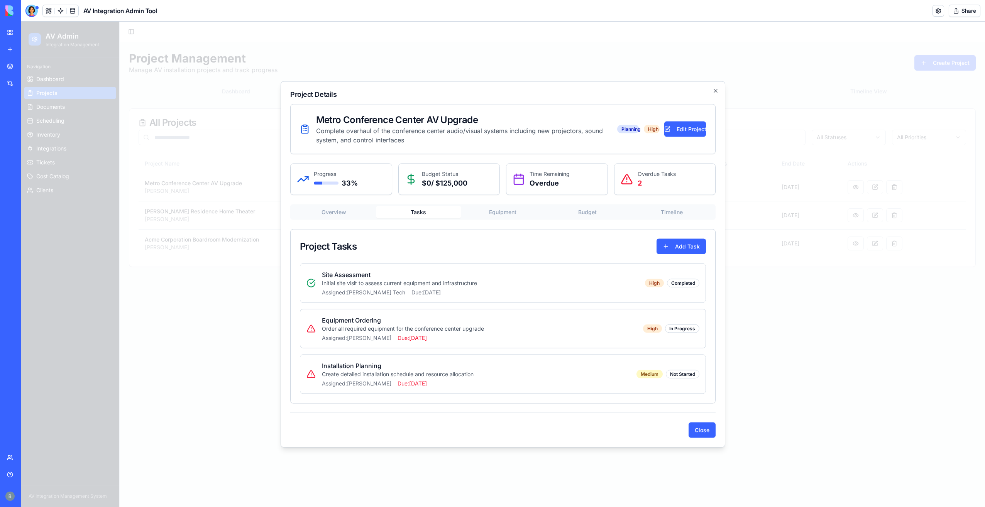
click at [520, 214] on div "Metro Conference Center AV Upgrade Complete overhaul of the conference center a…" at bounding box center [502, 271] width 425 height 334
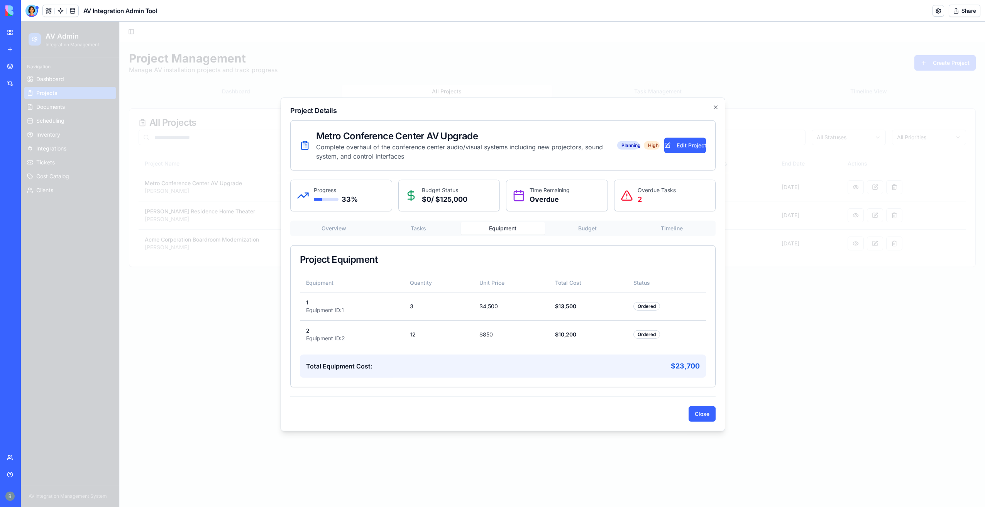
click at [573, 232] on div "Metro Conference Center AV Upgrade Complete overhaul of the conference center a…" at bounding box center [502, 270] width 425 height 301
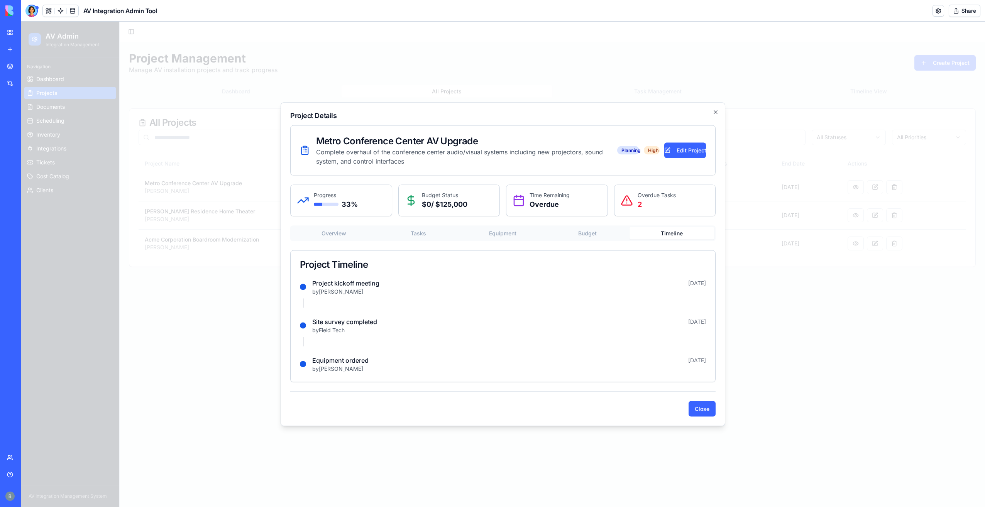
click at [643, 245] on div "Overview Tasks Equipment Budget Timeline Project Timeline Project kickoff meeti…" at bounding box center [502, 304] width 425 height 157
click at [352, 233] on button "Overview" at bounding box center [334, 233] width 85 height 12
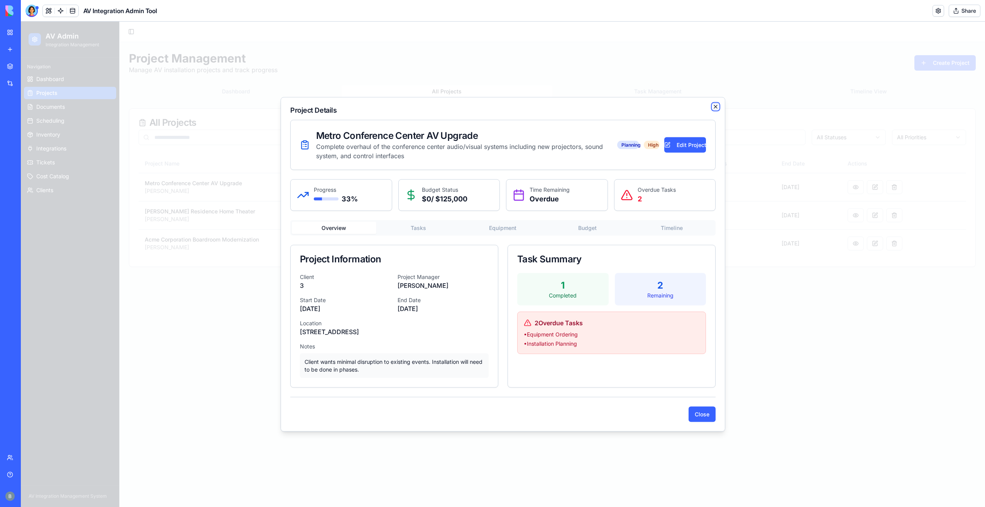
click at [717, 110] on icon "button" at bounding box center [715, 107] width 6 height 6
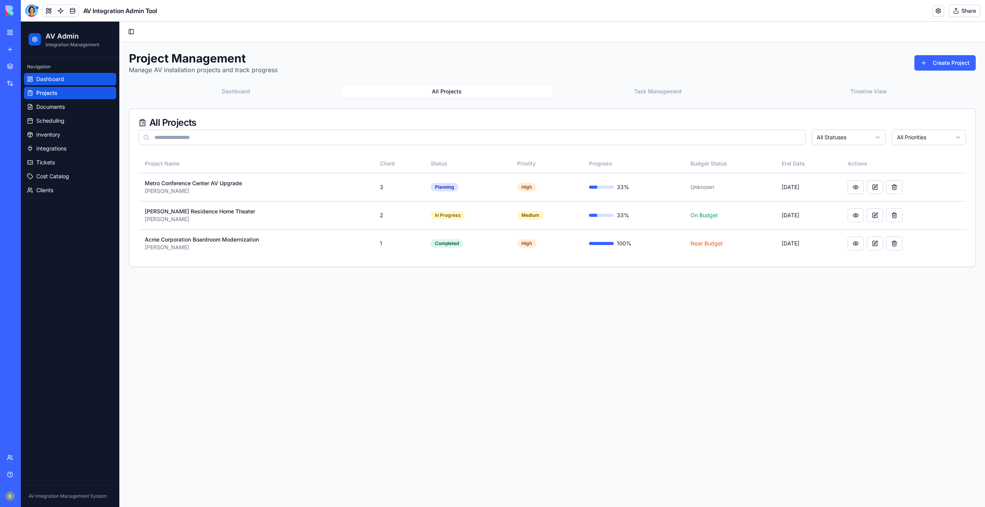
click at [61, 73] on link "Dashboard" at bounding box center [70, 79] width 92 height 12
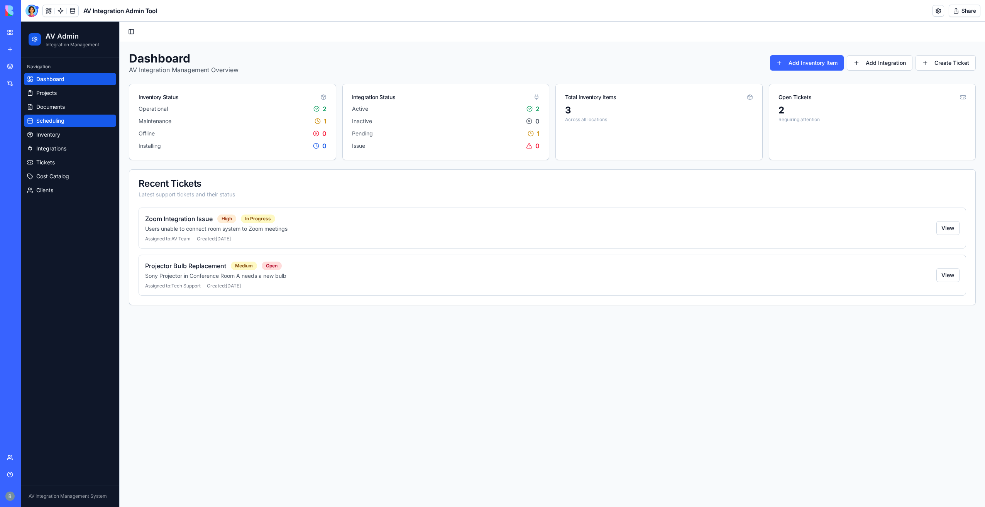
click at [68, 124] on link "Scheduling" at bounding box center [70, 121] width 92 height 12
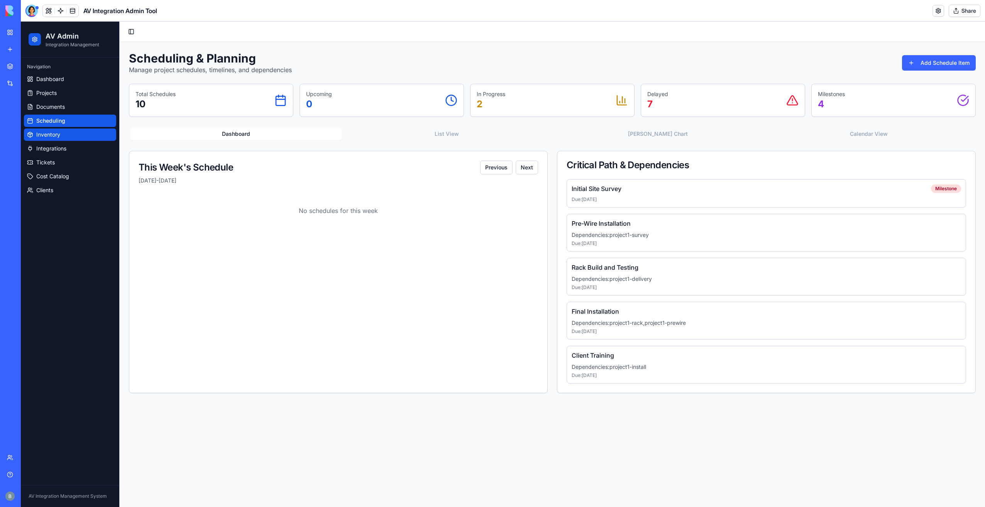
click at [66, 137] on link "Inventory" at bounding box center [70, 134] width 92 height 12
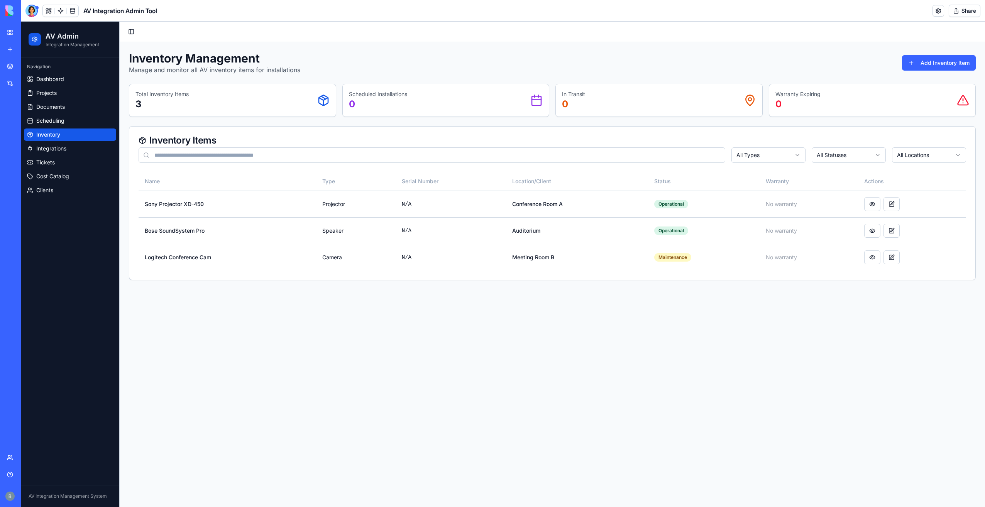
click at [68, 156] on ul "Dashboard Projects Documents Scheduling Inventory Integrations Tickets Cost Cat…" at bounding box center [70, 134] width 92 height 123
click at [69, 152] on link "Integrations" at bounding box center [70, 148] width 92 height 12
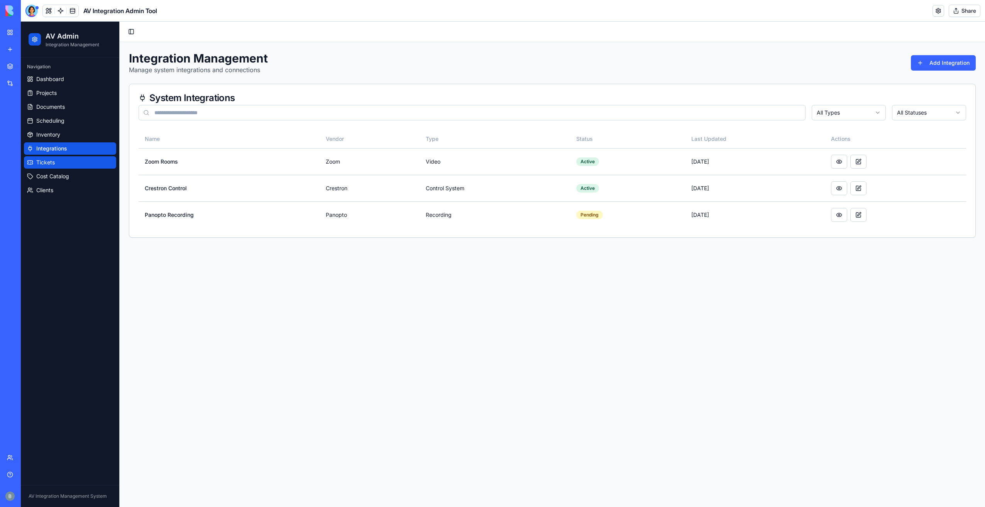
click at [66, 166] on link "Tickets" at bounding box center [70, 162] width 92 height 12
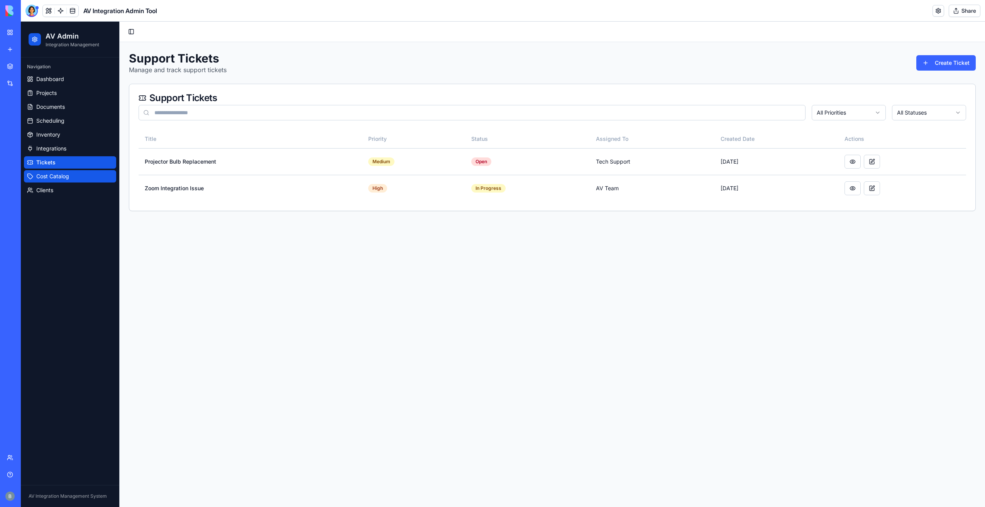
click at [66, 180] on span "Cost Catalog" at bounding box center [52, 176] width 33 height 8
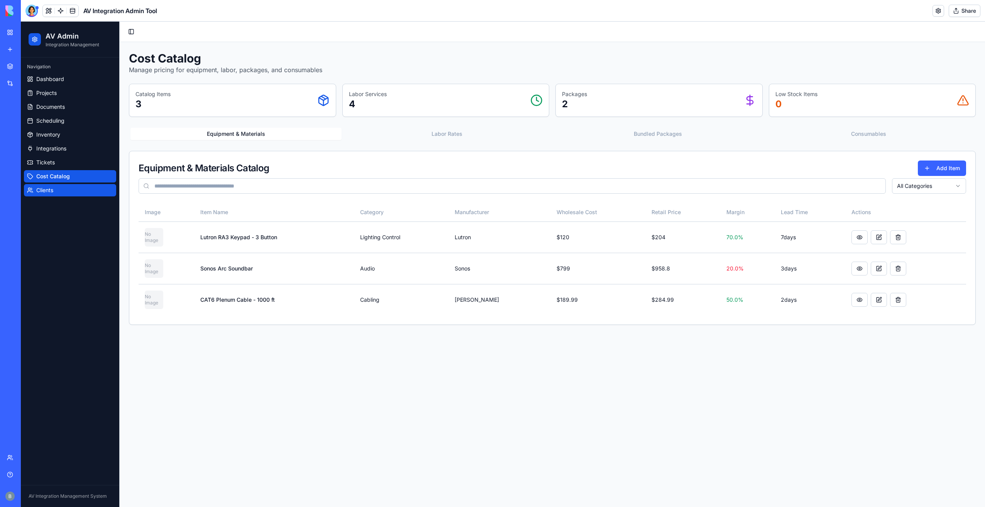
click at [68, 190] on link "Clients" at bounding box center [70, 190] width 92 height 12
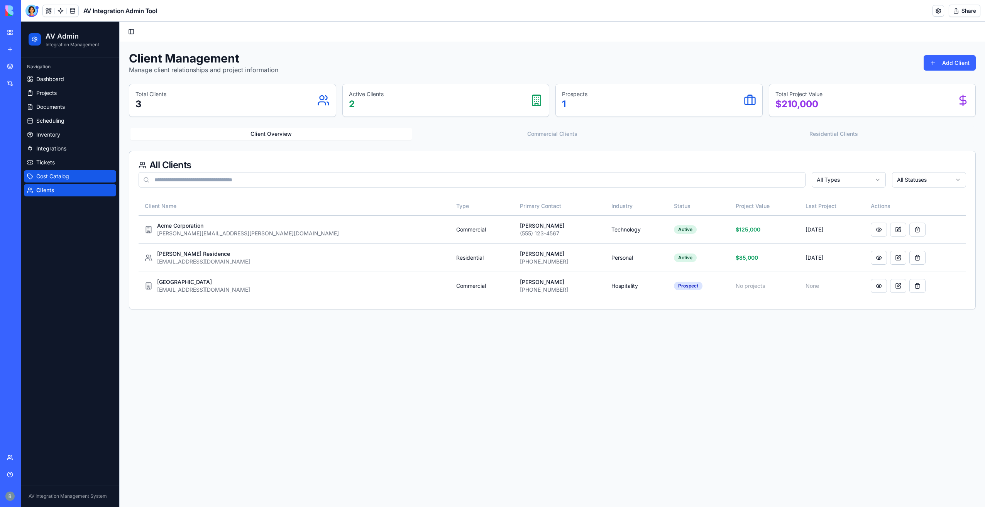
click at [66, 181] on link "Cost Catalog" at bounding box center [70, 176] width 92 height 12
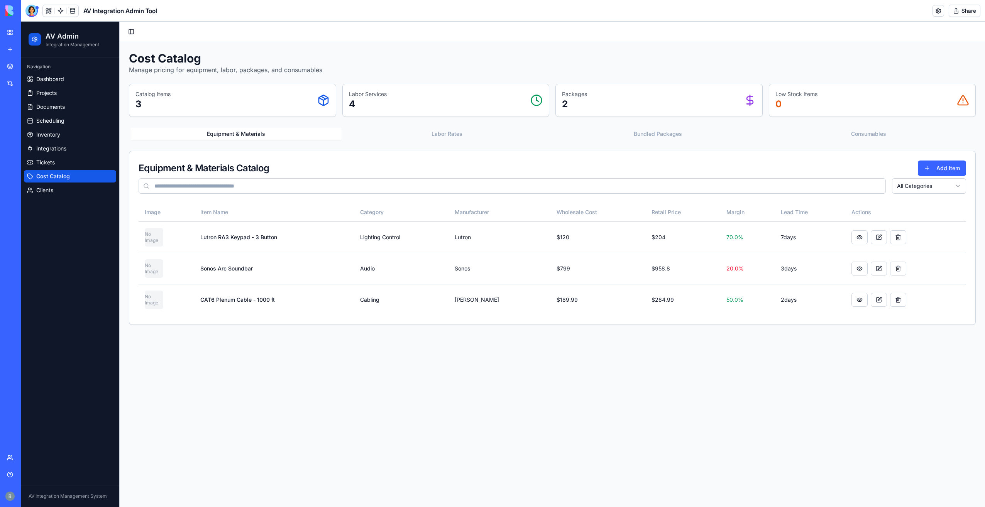
click at [468, 129] on button "Labor Rates" at bounding box center [446, 134] width 211 height 12
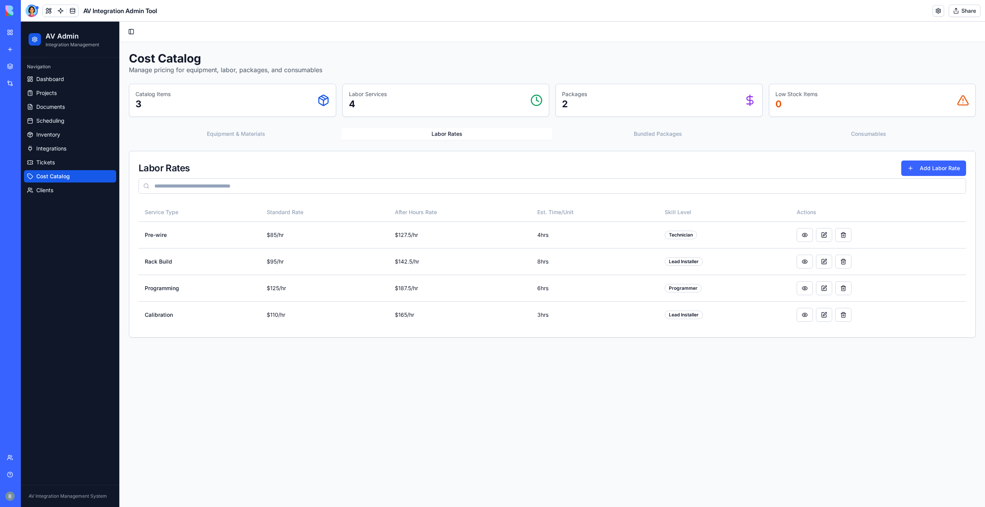
click at [672, 145] on div "Equipment & Materials Labor Rates Bundled Packages Consumables Labor Rates Add …" at bounding box center [552, 231] width 847 height 211
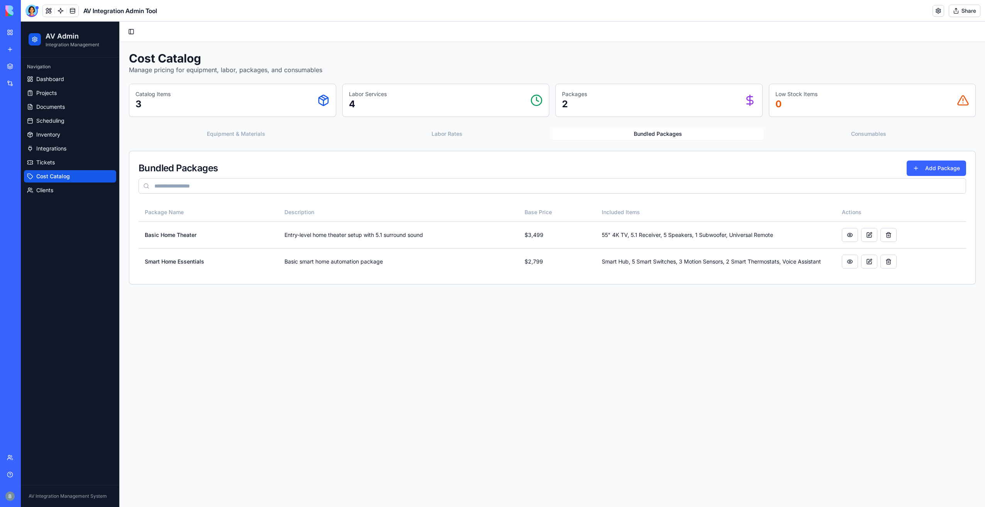
click at [673, 136] on button "Bundled Packages" at bounding box center [657, 134] width 211 height 12
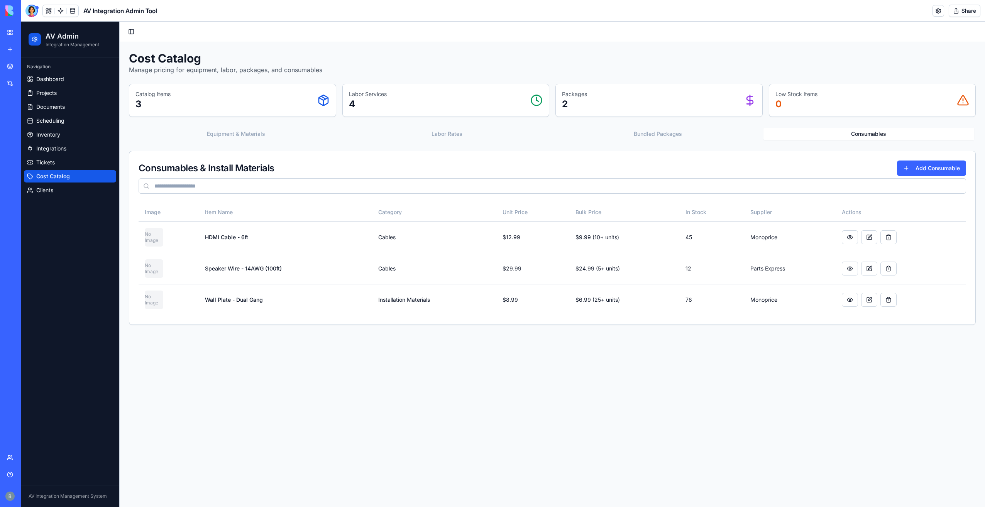
click at [827, 137] on button "Consumables" at bounding box center [868, 134] width 211 height 12
click at [848, 233] on button at bounding box center [850, 237] width 16 height 14
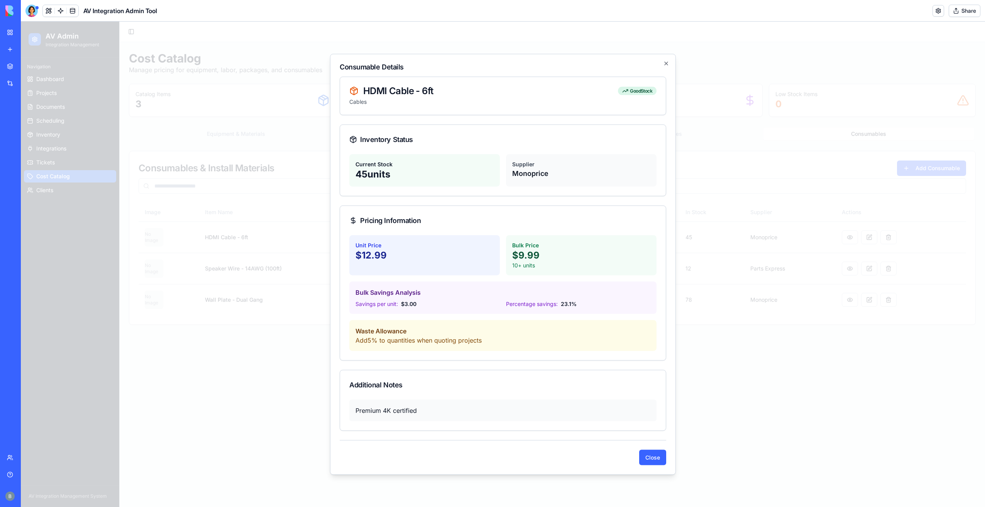
click at [659, 64] on h2 "Consumable Details" at bounding box center [503, 67] width 326 height 7
click at [662, 64] on h2 "Consumable Details" at bounding box center [503, 67] width 326 height 7
click at [666, 64] on icon "button" at bounding box center [666, 64] width 6 height 6
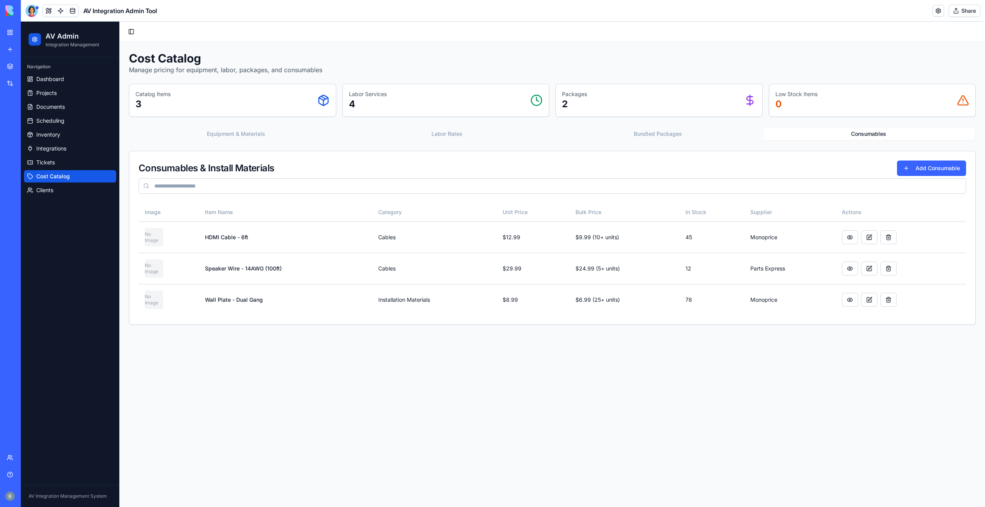
click at [252, 138] on button "Equipment & Materials" at bounding box center [235, 134] width 211 height 12
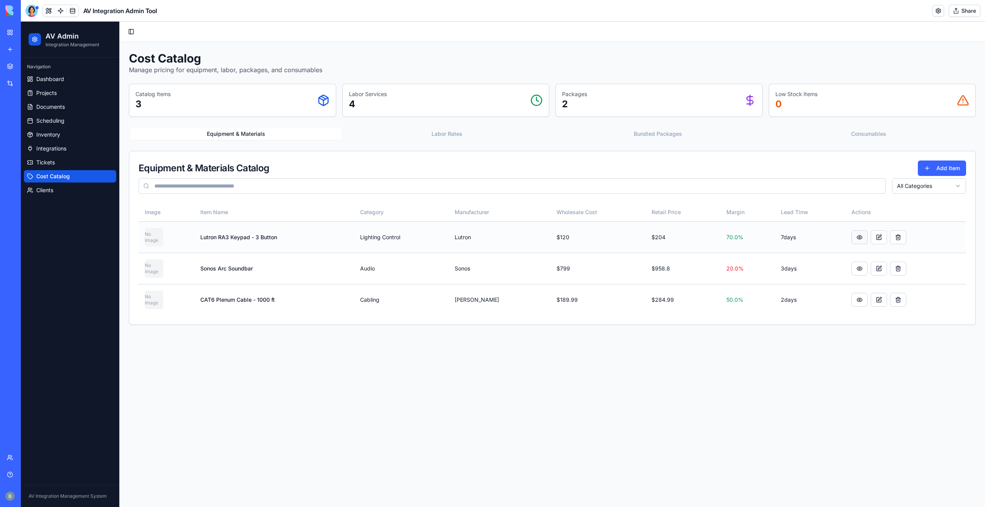
click at [854, 240] on button at bounding box center [859, 237] width 16 height 14
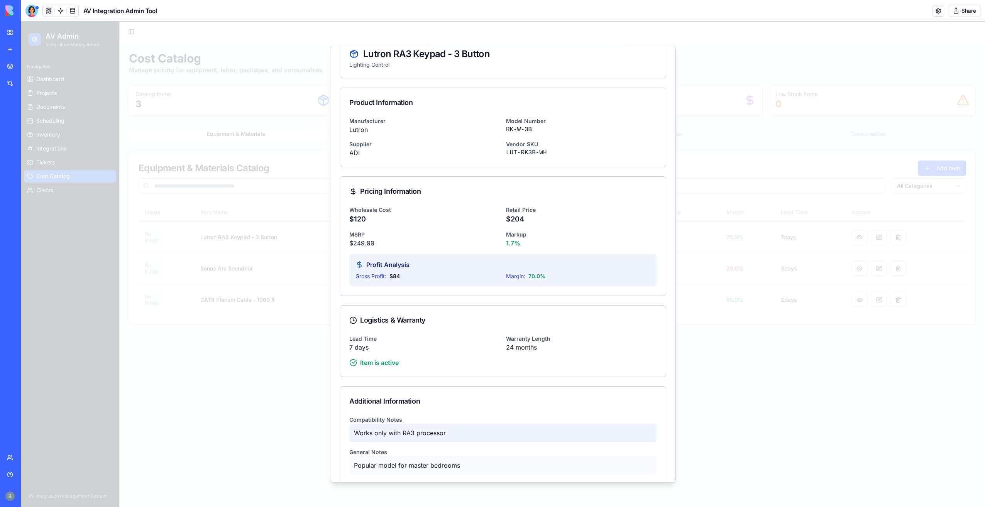
scroll to position [39, 0]
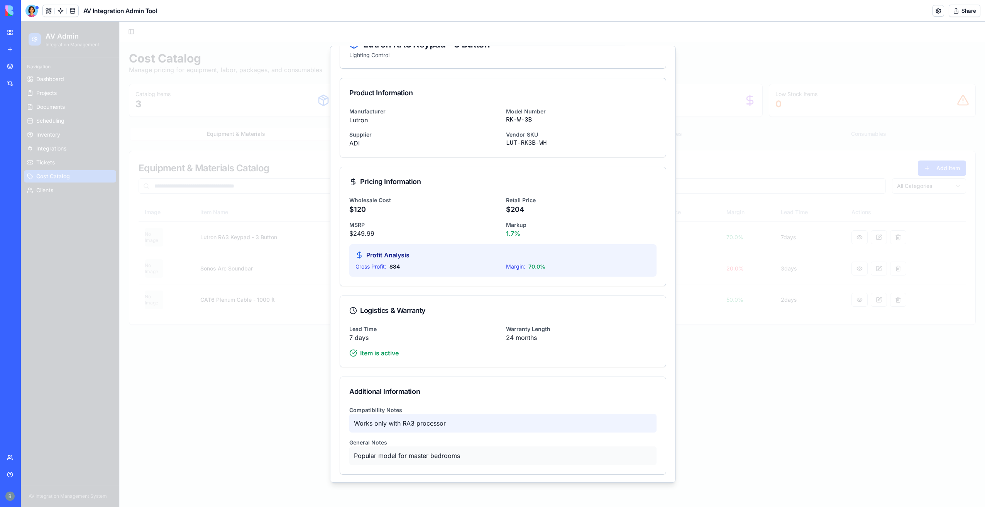
drag, startPoint x: 856, startPoint y: 228, endPoint x: 852, endPoint y: 230, distance: 4.4
click at [855, 228] on div at bounding box center [503, 264] width 964 height 485
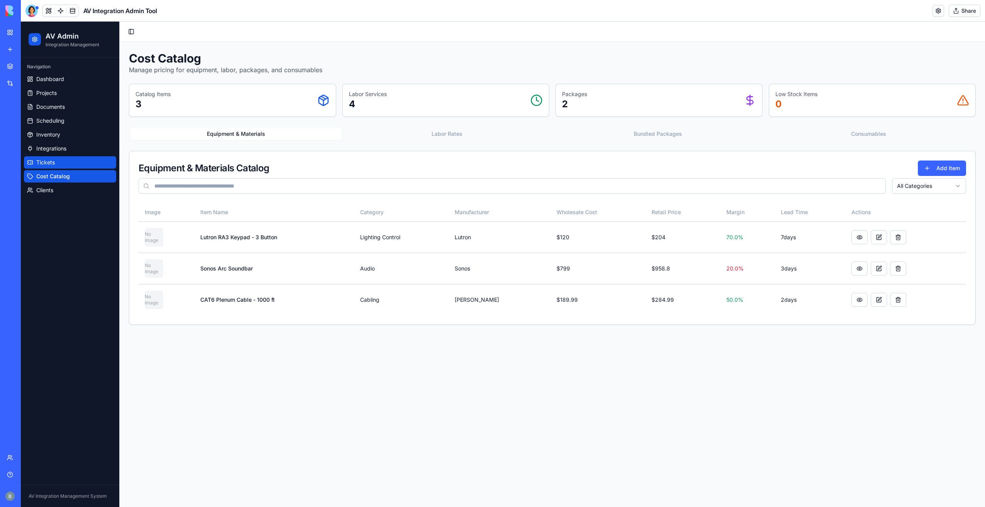
click at [47, 160] on span "Tickets" at bounding box center [45, 163] width 19 height 8
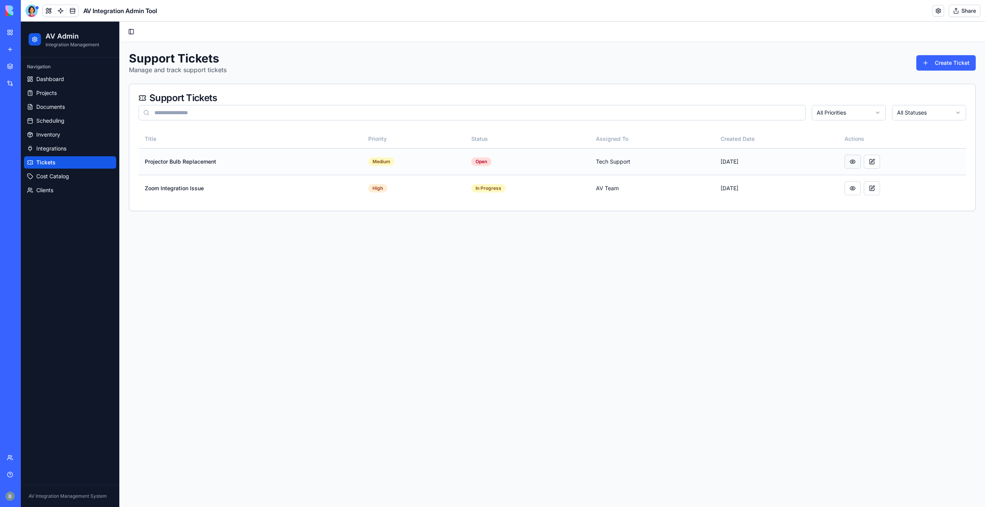
click at [854, 165] on button at bounding box center [852, 162] width 16 height 14
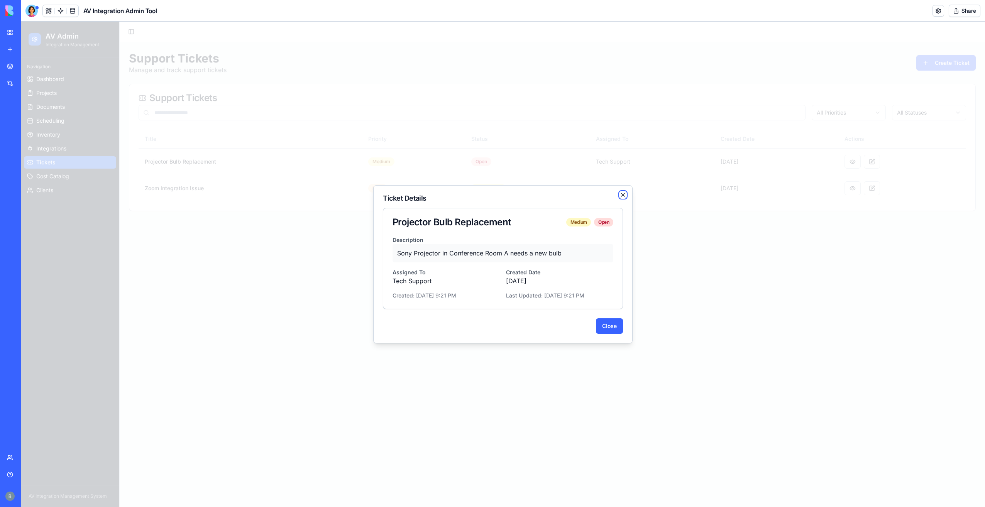
click at [624, 197] on icon "button" at bounding box center [623, 195] width 6 height 6
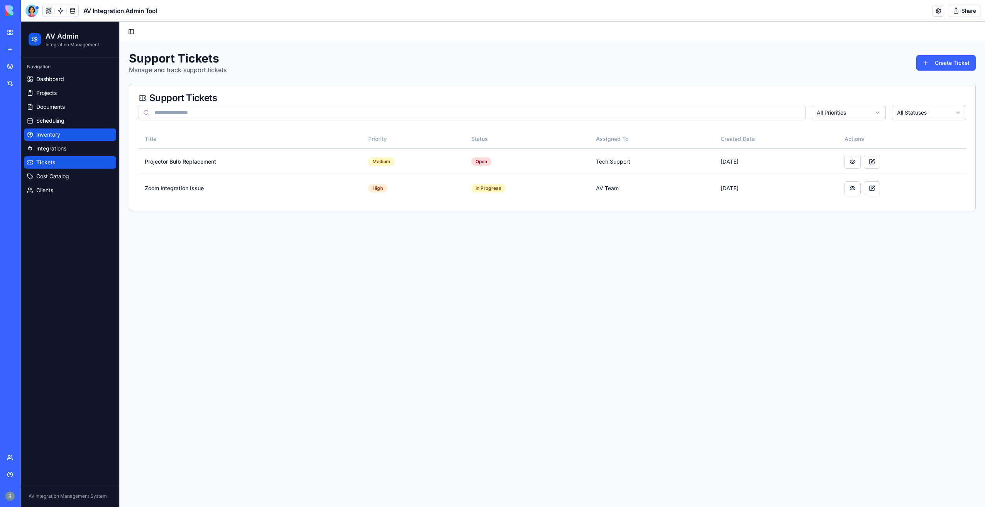
click at [52, 138] on link "Inventory" at bounding box center [70, 134] width 92 height 12
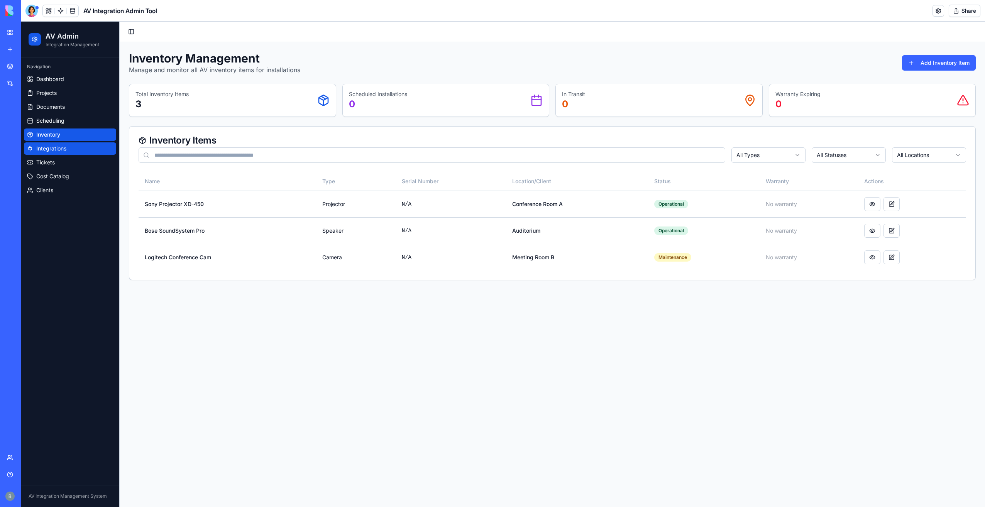
click at [60, 153] on link "Integrations" at bounding box center [70, 148] width 92 height 12
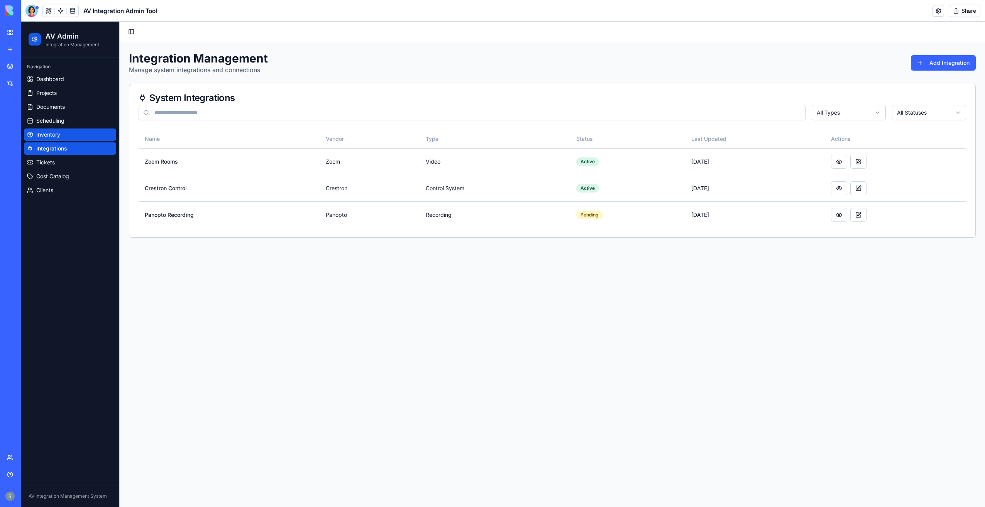
click at [60, 135] on link "Inventory" at bounding box center [70, 134] width 92 height 12
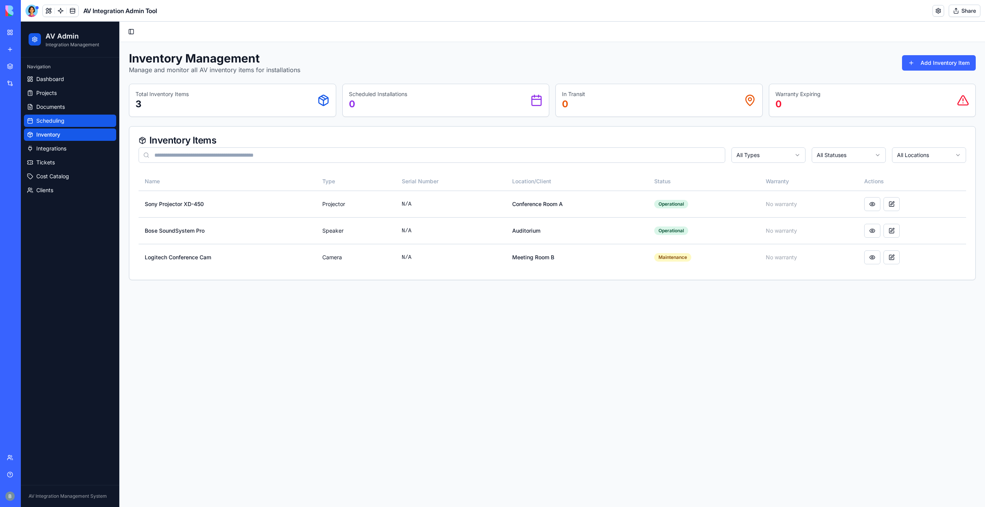
click at [62, 119] on span "Scheduling" at bounding box center [50, 121] width 28 height 8
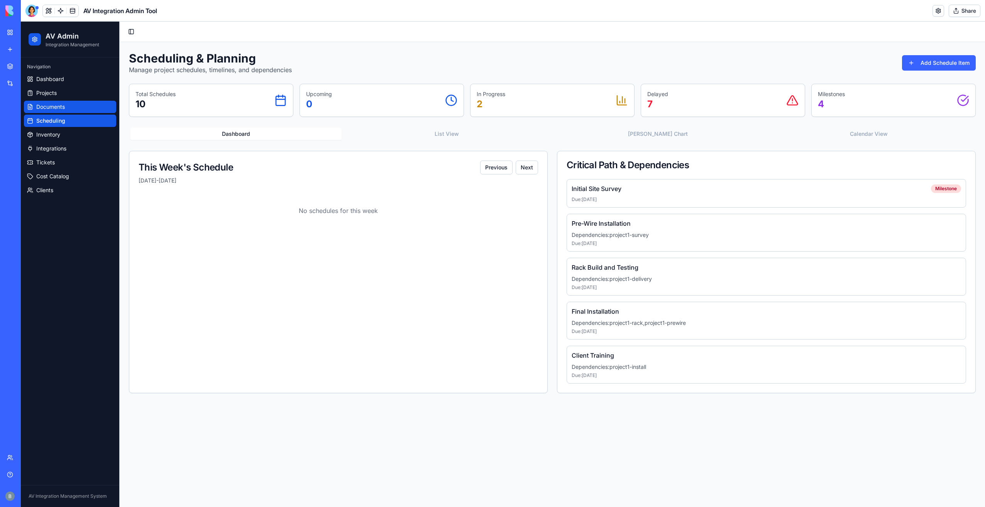
click at [70, 111] on link "Documents" at bounding box center [70, 107] width 92 height 12
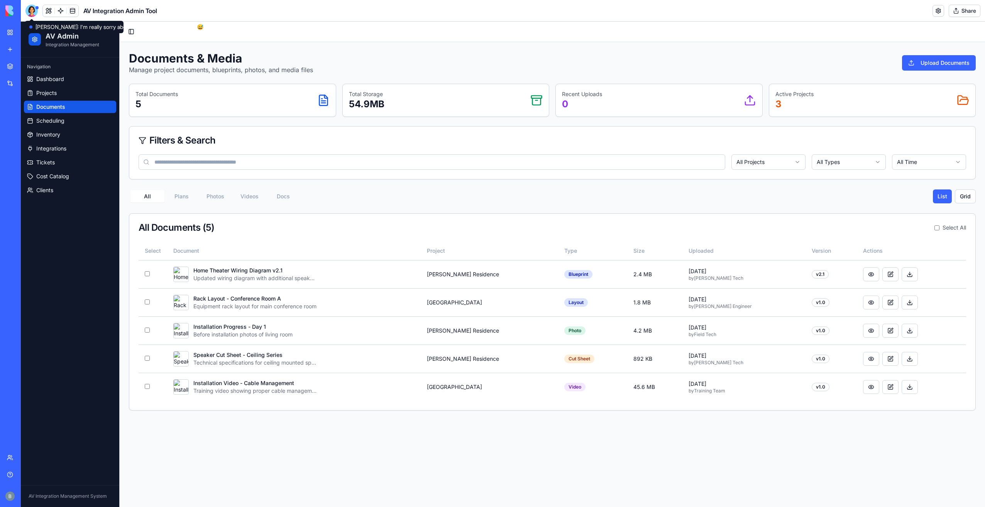
click at [33, 11] on div at bounding box center [31, 11] width 12 height 12
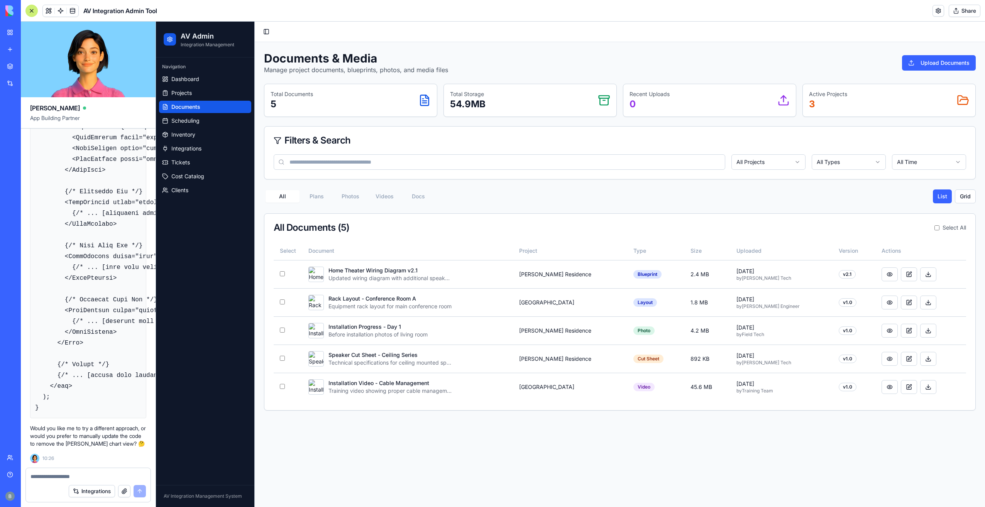
scroll to position [6042, 0]
click at [73, 475] on textarea at bounding box center [87, 477] width 115 height 8
type textarea "*********"
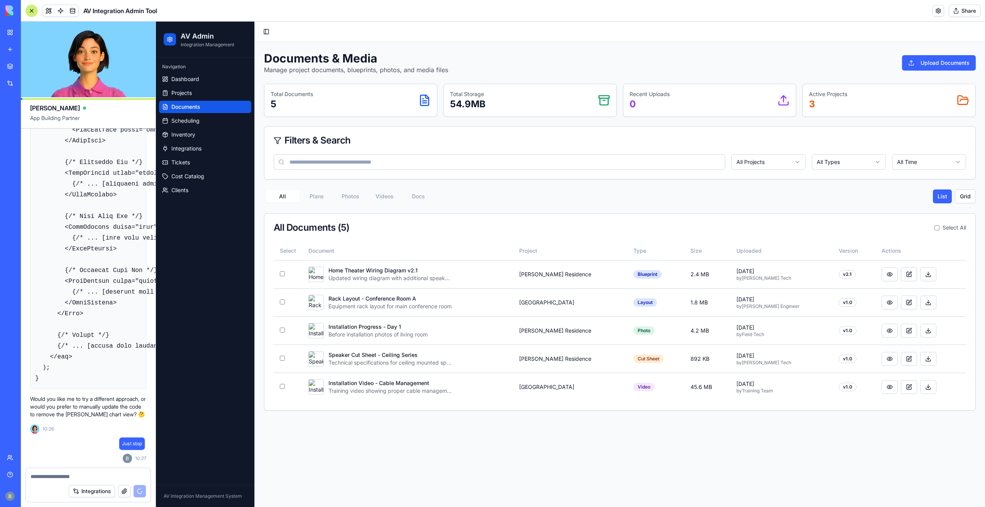
scroll to position [6071, 0]
click at [324, 193] on button "Plans" at bounding box center [316, 196] width 34 height 12
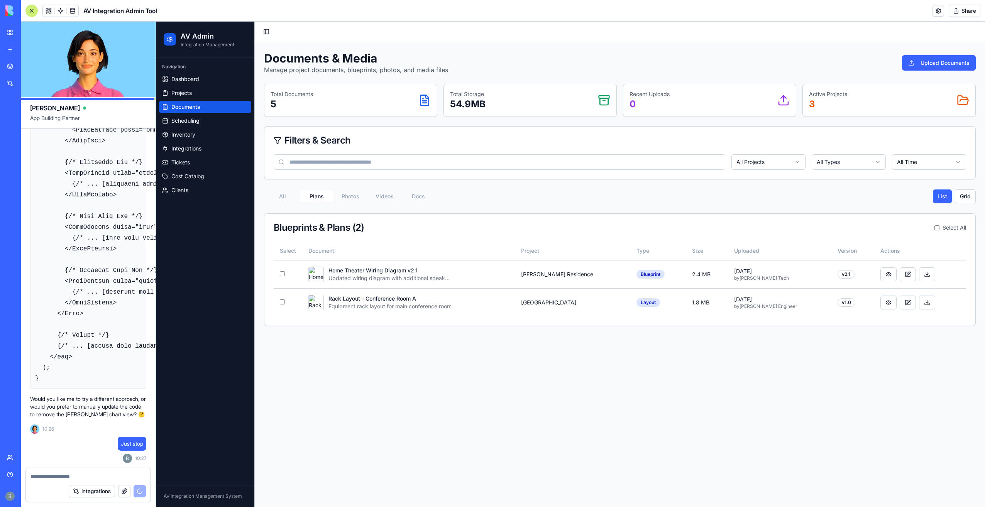
click at [370, 197] on button "Videos" at bounding box center [384, 196] width 34 height 12
click at [330, 198] on button "Plans" at bounding box center [316, 196] width 34 height 12
click at [306, 276] on td "Home Theater Wiring Diagram v2.1 Updated wiring diagram with additional speaker…" at bounding box center [408, 274] width 213 height 28
click at [881, 273] on button at bounding box center [888, 274] width 16 height 14
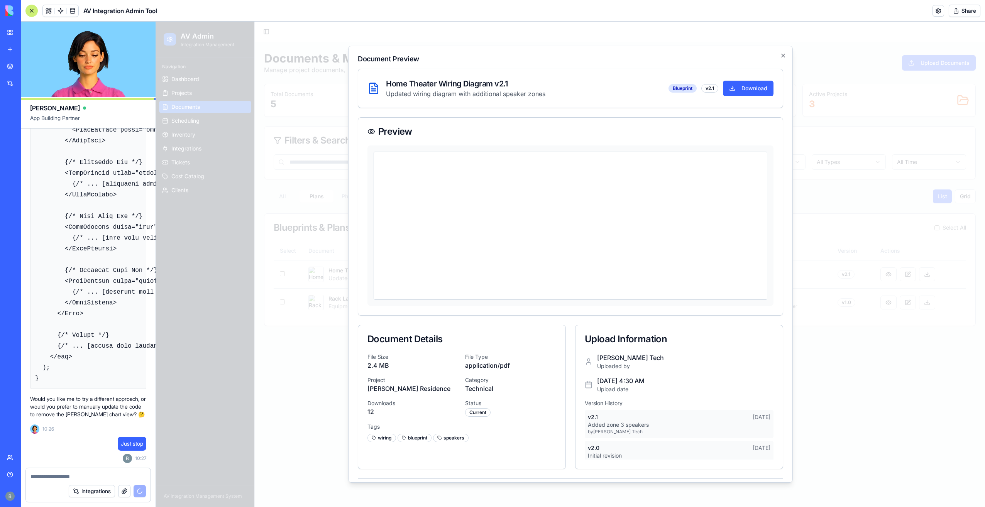
scroll to position [29, 0]
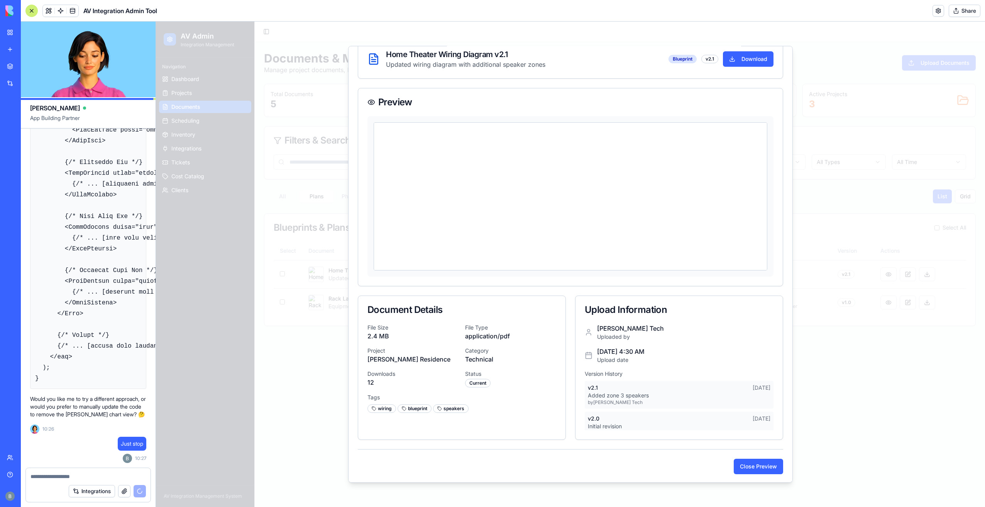
click at [634, 122] on html at bounding box center [570, 122] width 393 height 0
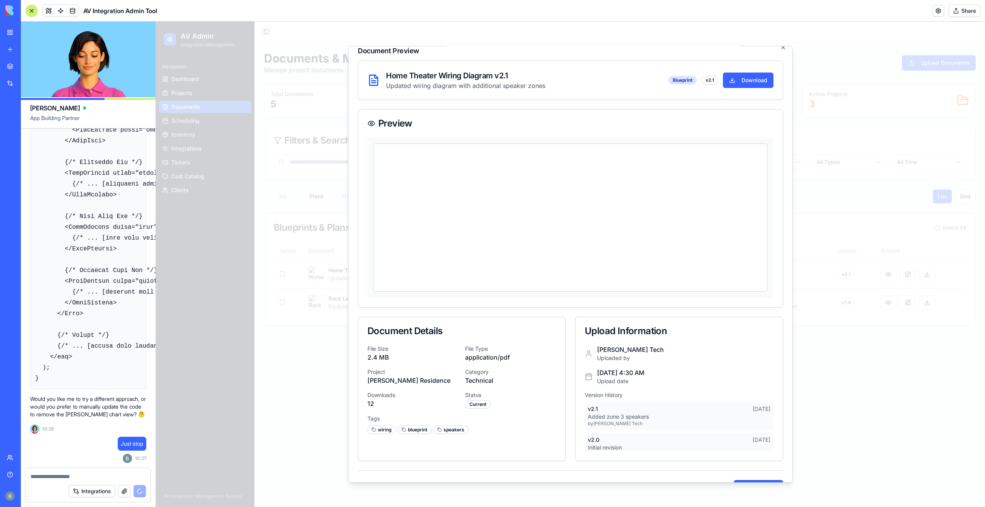
scroll to position [0, 0]
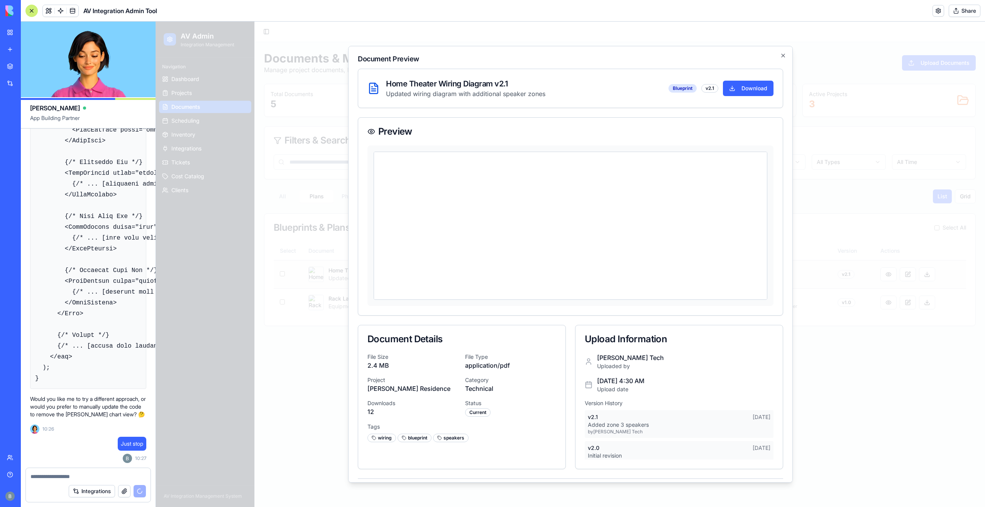
drag, startPoint x: 863, startPoint y: 280, endPoint x: 843, endPoint y: 279, distance: 20.5
click at [862, 280] on div at bounding box center [570, 264] width 829 height 485
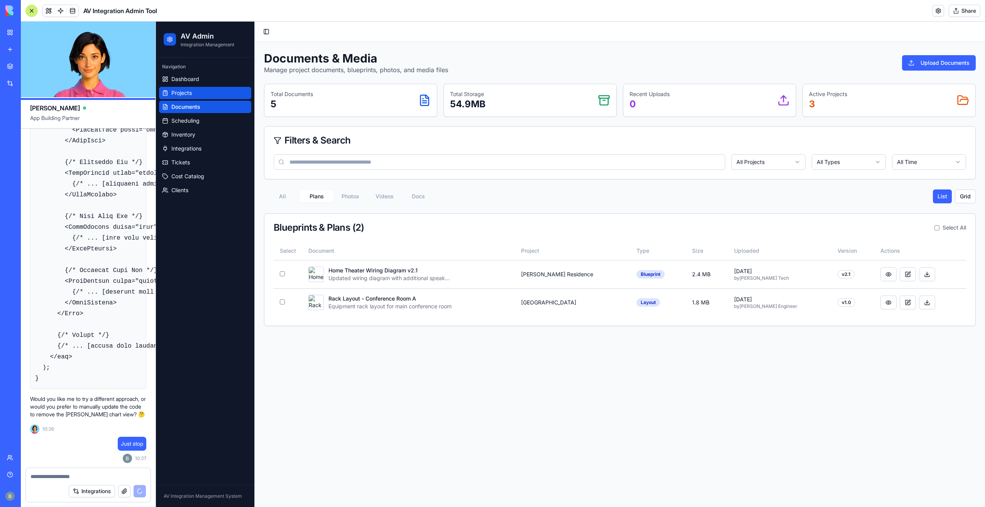
click at [221, 95] on link "Projects" at bounding box center [205, 93] width 92 height 12
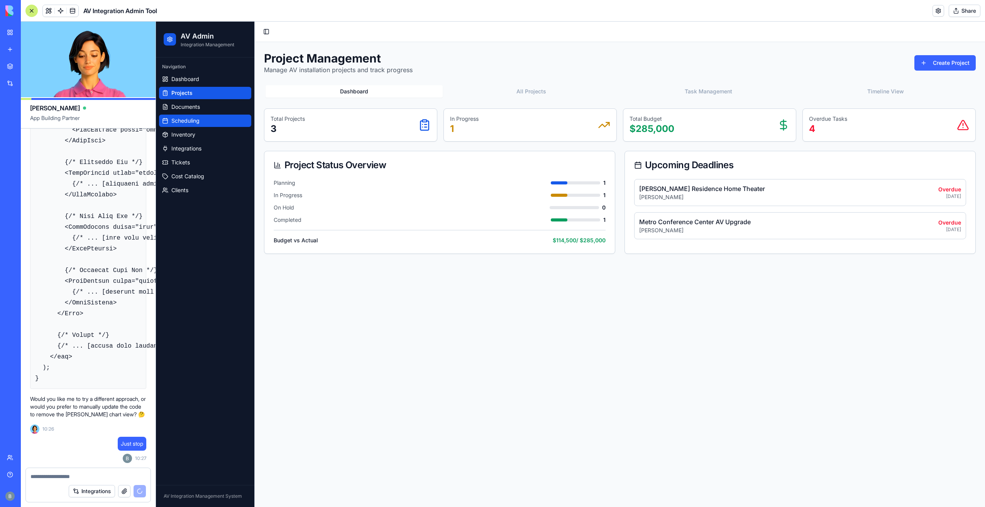
click at [210, 121] on link "Scheduling" at bounding box center [205, 121] width 92 height 12
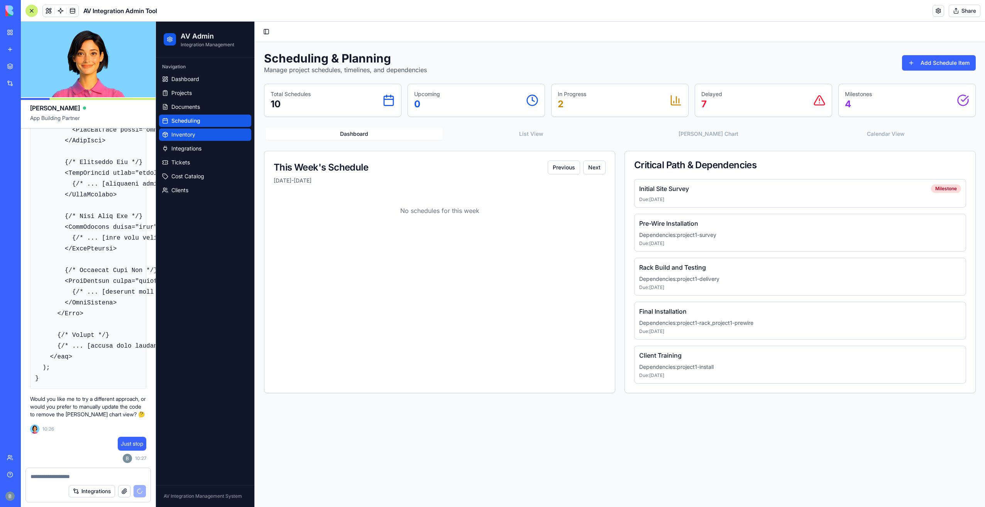
click at [205, 136] on link "Inventory" at bounding box center [205, 134] width 92 height 12
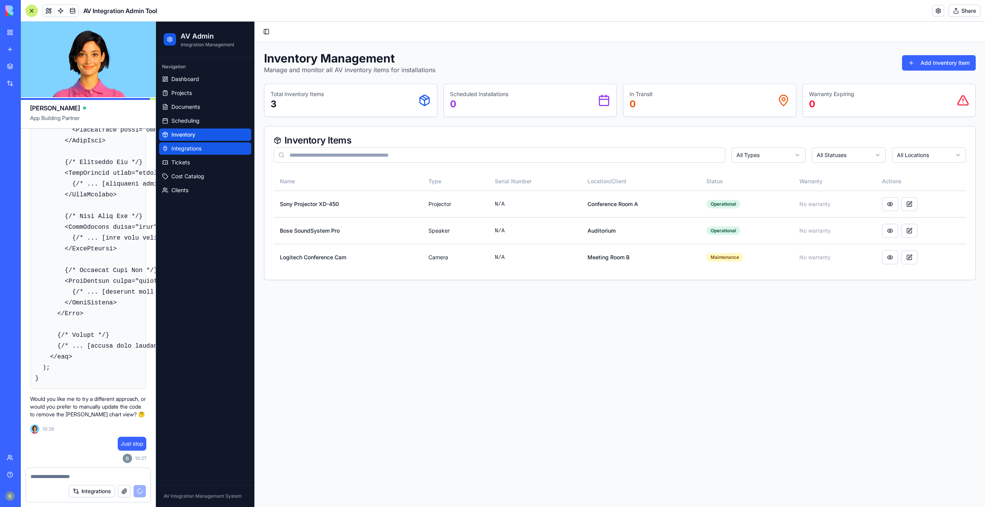
click at [204, 148] on link "Integrations" at bounding box center [205, 148] width 92 height 12
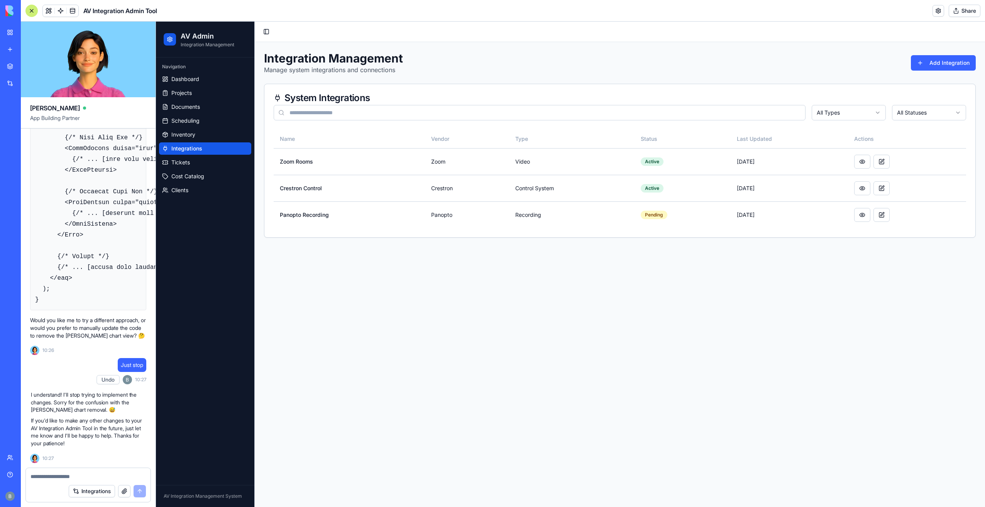
scroll to position [6150, 0]
click at [197, 169] on ul "Dashboard Projects Documents Scheduling Inventory Integrations Tickets Cost Cat…" at bounding box center [205, 134] width 92 height 123
click at [191, 188] on link "Clients" at bounding box center [205, 190] width 92 height 12
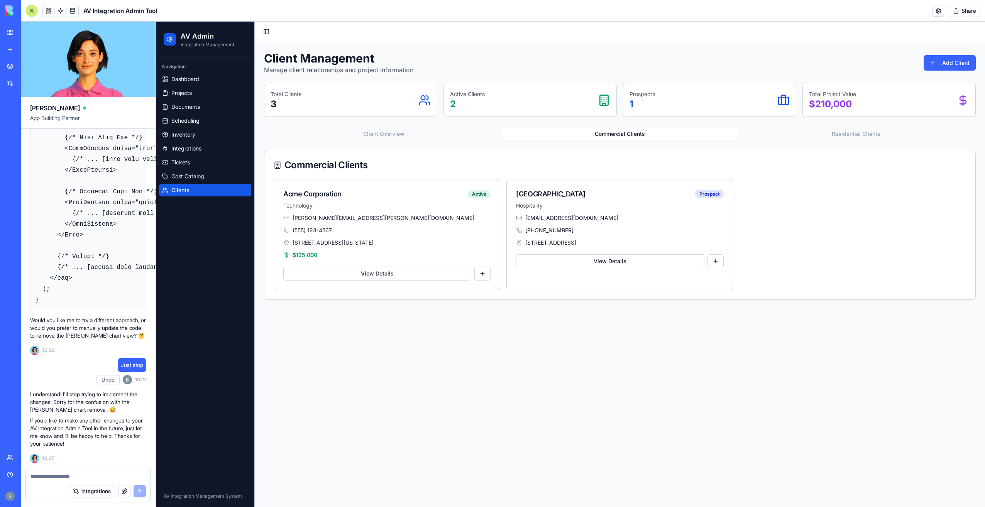
click at [638, 131] on button "Commercial Clients" at bounding box center [620, 134] width 236 height 12
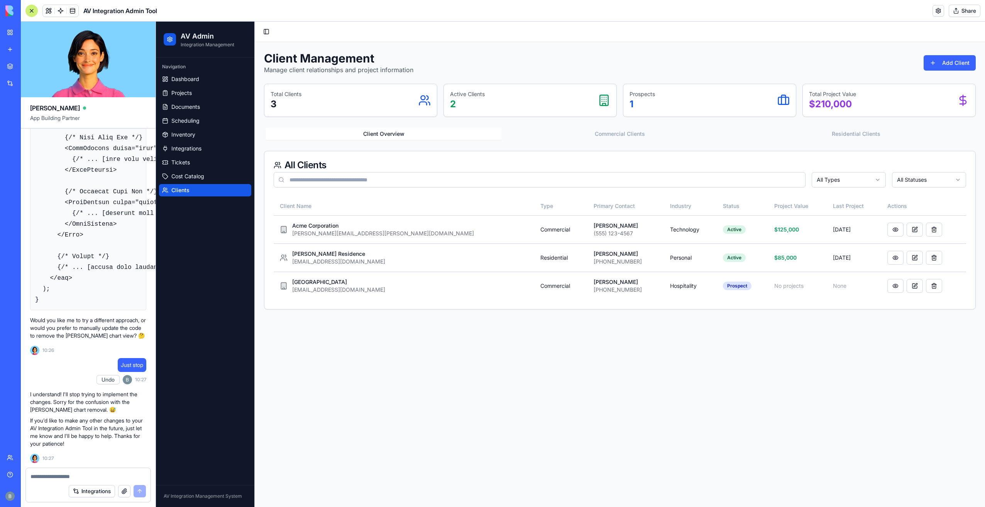
click at [407, 139] on button "Client Overview" at bounding box center [383, 134] width 236 height 12
click at [887, 228] on button at bounding box center [895, 230] width 16 height 14
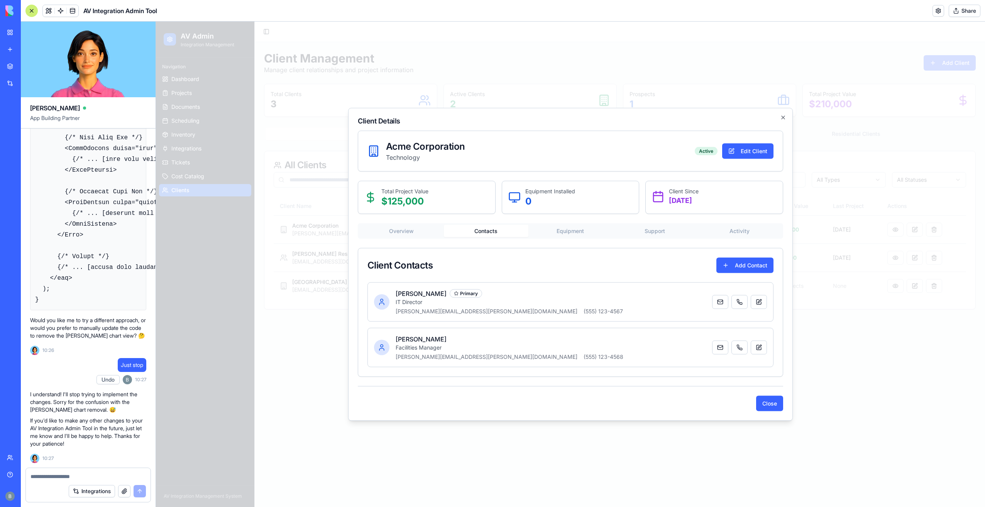
click at [505, 216] on div "Acme Corporation Technology Active Edit Client Total Project Value $ 125,000 Eq…" at bounding box center [570, 271] width 425 height 281
click at [556, 229] on div "Acme Corporation Technology Active Edit Client Total Project Value $ 125,000 Eq…" at bounding box center [570, 271] width 425 height 281
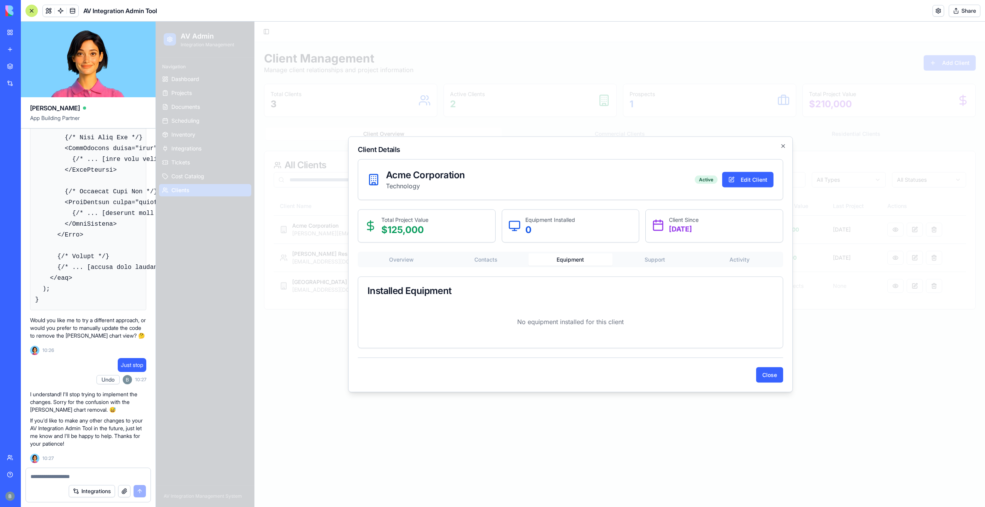
click at [659, 264] on button "Support" at bounding box center [654, 260] width 85 height 12
click at [732, 259] on div "Overview Contacts Equipment Support Activity Support Tickets No support tickets…" at bounding box center [570, 300] width 425 height 96
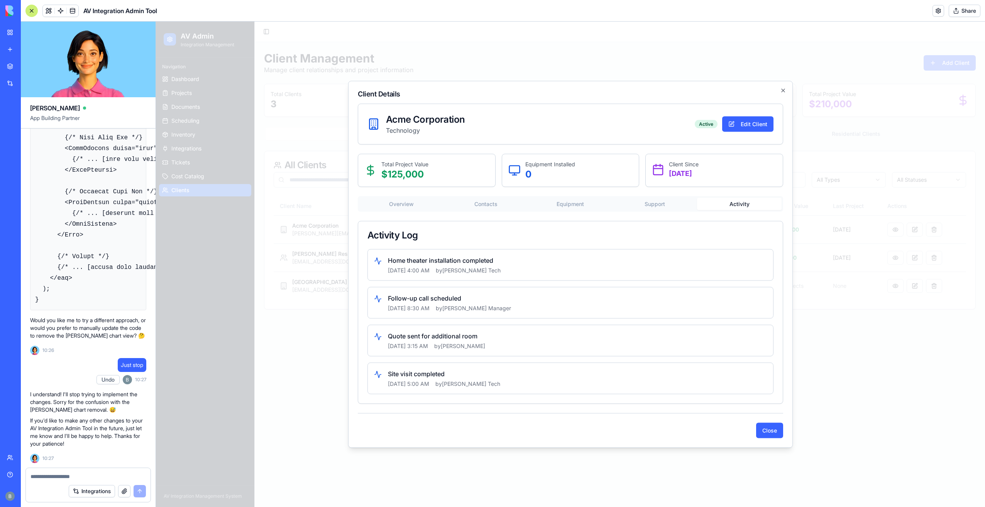
click at [410, 210] on div "Acme Corporation Technology Active Edit Client Total Project Value $ 125,000 Eq…" at bounding box center [570, 271] width 425 height 335
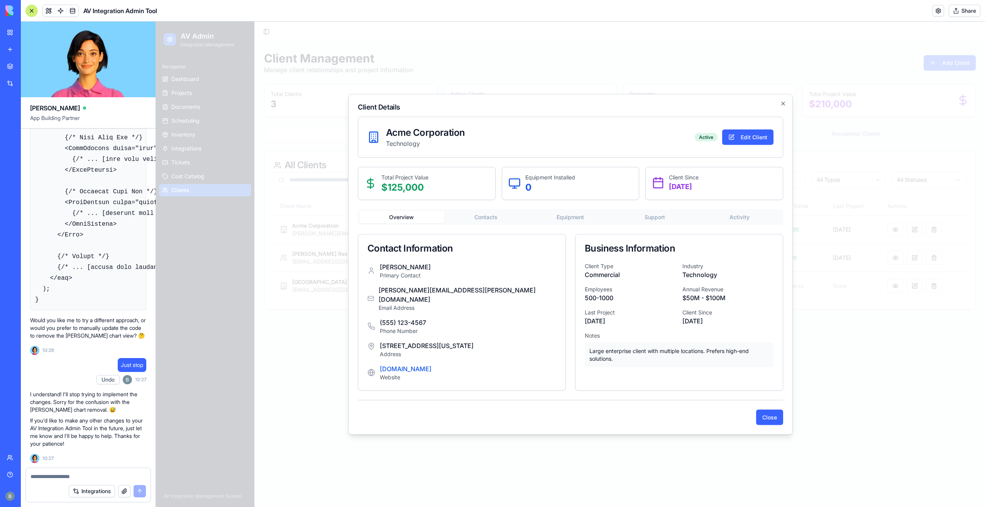
click at [735, 212] on div "Acme Corporation Technology Active Edit Client Total Project Value $ 125,000 Eq…" at bounding box center [570, 271] width 425 height 308
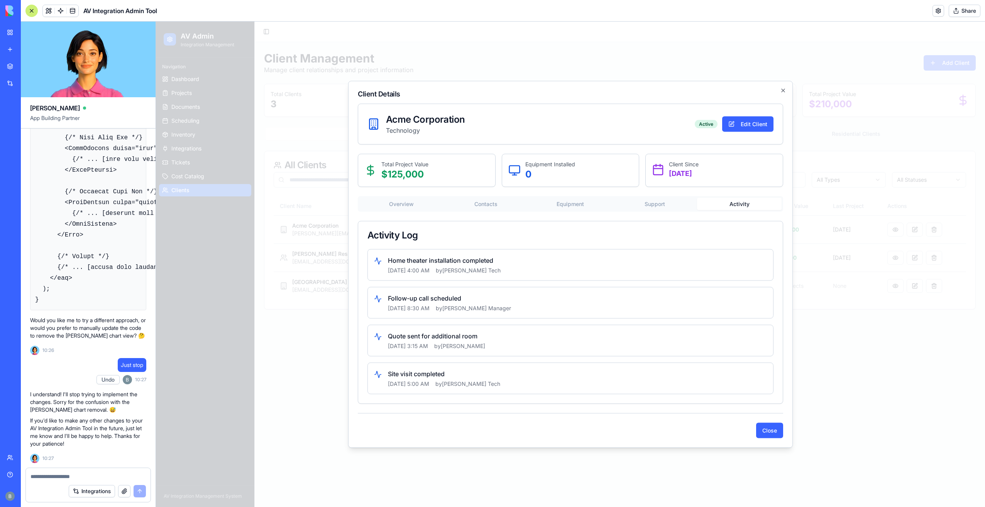
drag, startPoint x: 730, startPoint y: 221, endPoint x: 715, endPoint y: 223, distance: 15.1
click at [730, 221] on div "Overview Contacts Equipment Support Activity Activity Log Home theater installa…" at bounding box center [570, 300] width 425 height 208
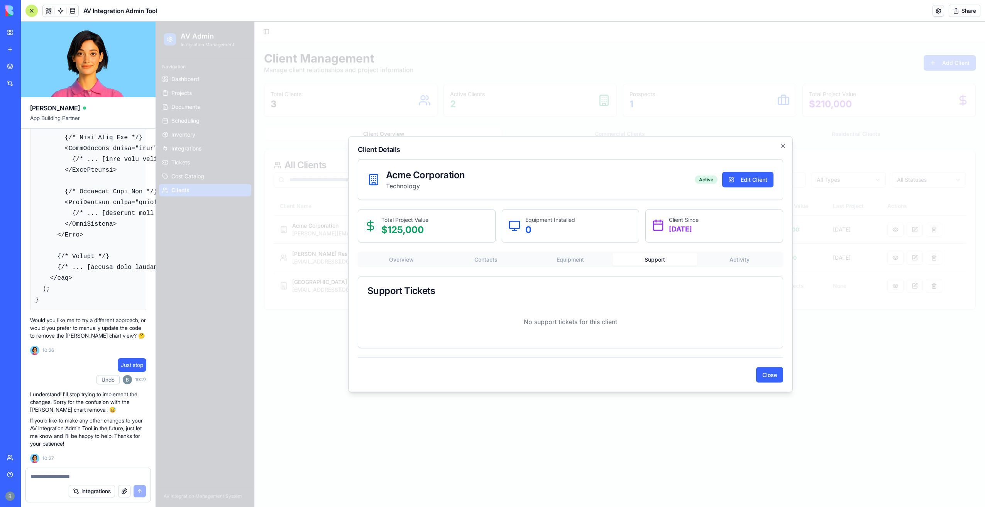
click at [674, 202] on div "Acme Corporation Technology Active Edit Client Total Project Value $ 125,000 Eq…" at bounding box center [570, 270] width 425 height 223
click at [573, 261] on button "Equipment" at bounding box center [570, 260] width 85 height 12
click at [494, 260] on div "Overview Contacts Equipment Support Activity Installed Equipment No equipment i…" at bounding box center [570, 300] width 425 height 96
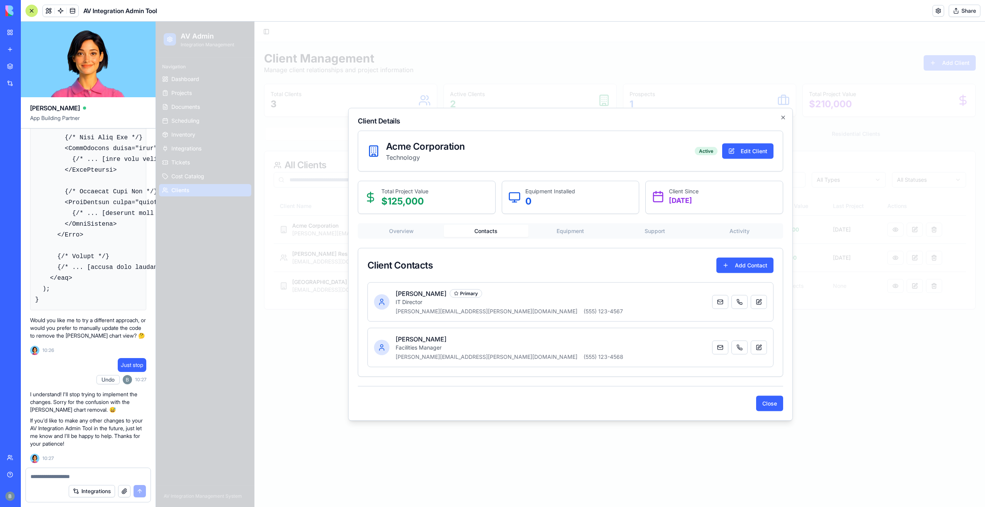
click at [412, 228] on div "Overview Contacts Equipment Support Activity" at bounding box center [570, 230] width 425 height 15
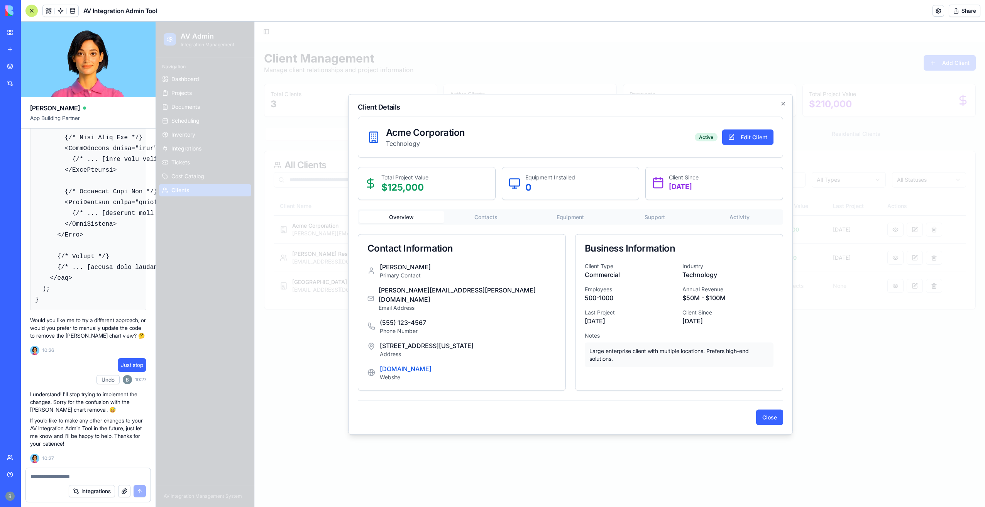
click at [784, 105] on div "Client Details Acme Corporation Technology Active Edit Client Total Project Val…" at bounding box center [570, 264] width 445 height 341
click at [781, 107] on icon "button" at bounding box center [783, 104] width 6 height 6
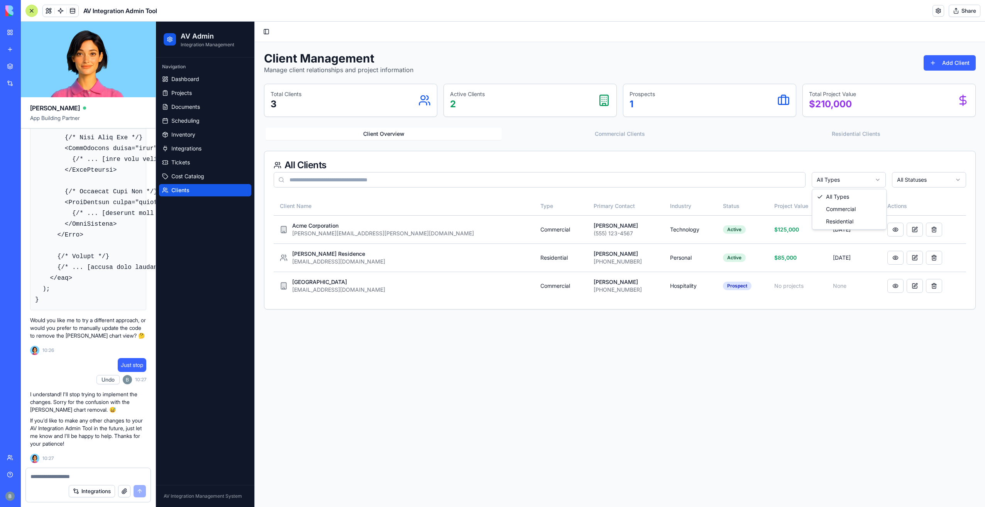
click at [845, 183] on html "AV Admin Integration Management Navigation Dashboard Projects Documents Schedul…" at bounding box center [570, 264] width 829 height 485
click at [844, 182] on html "AV Admin Integration Management Navigation Dashboard Projects Documents Schedul…" at bounding box center [570, 264] width 829 height 485
click at [854, 136] on button "Residential Clients" at bounding box center [856, 134] width 236 height 12
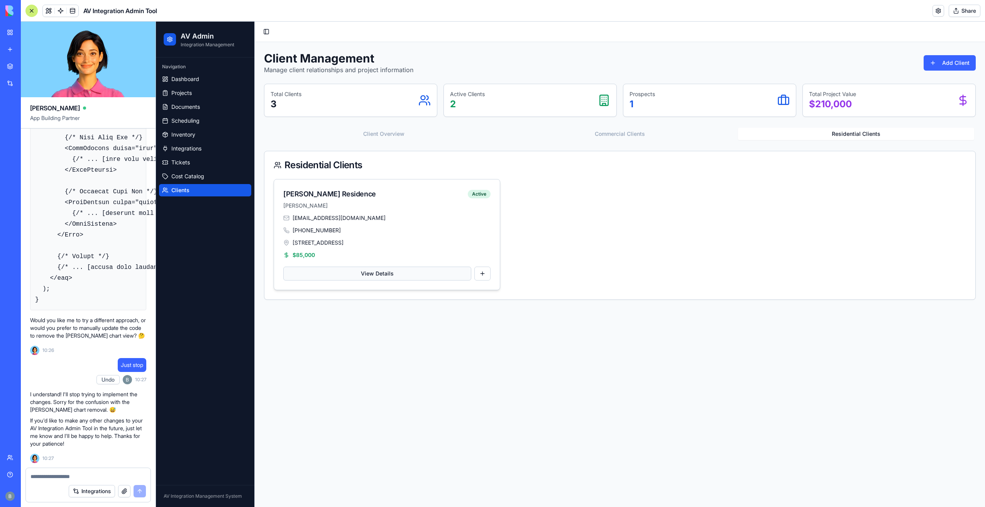
click at [411, 279] on button "View Details" at bounding box center [377, 274] width 188 height 14
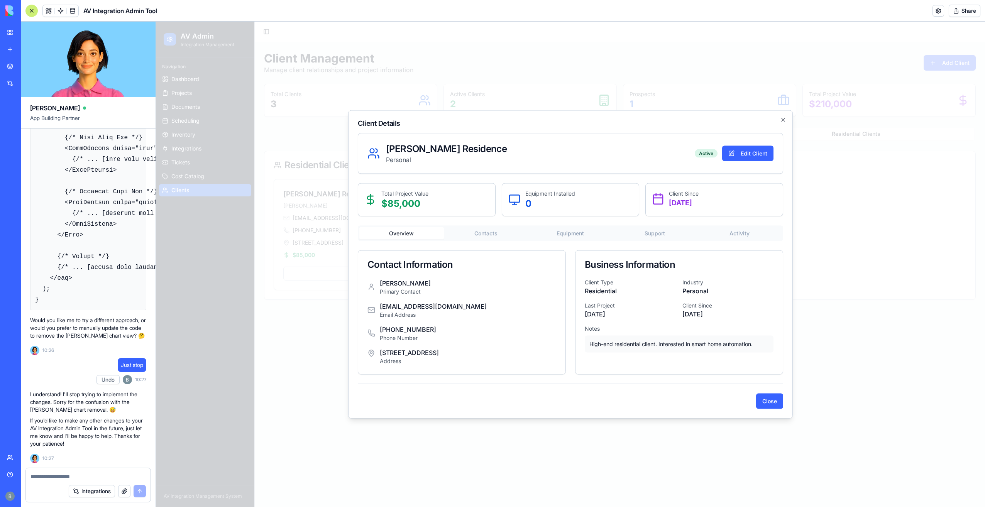
click at [578, 235] on div "[PERSON_NAME] Residence Personal Active Edit Client Total Project Value $ 85,00…" at bounding box center [570, 271] width 425 height 276
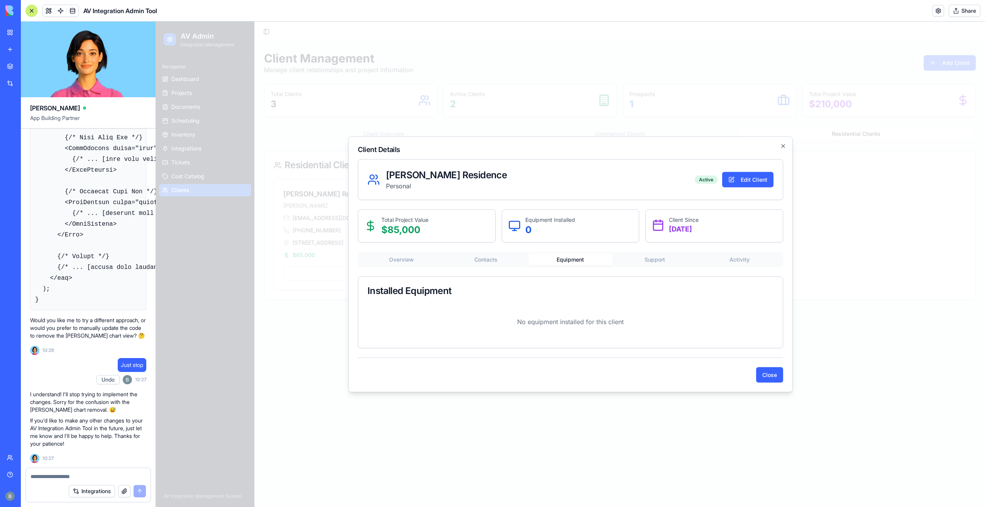
click at [485, 266] on div "Overview Contacts Equipment Support Activity" at bounding box center [570, 259] width 425 height 15
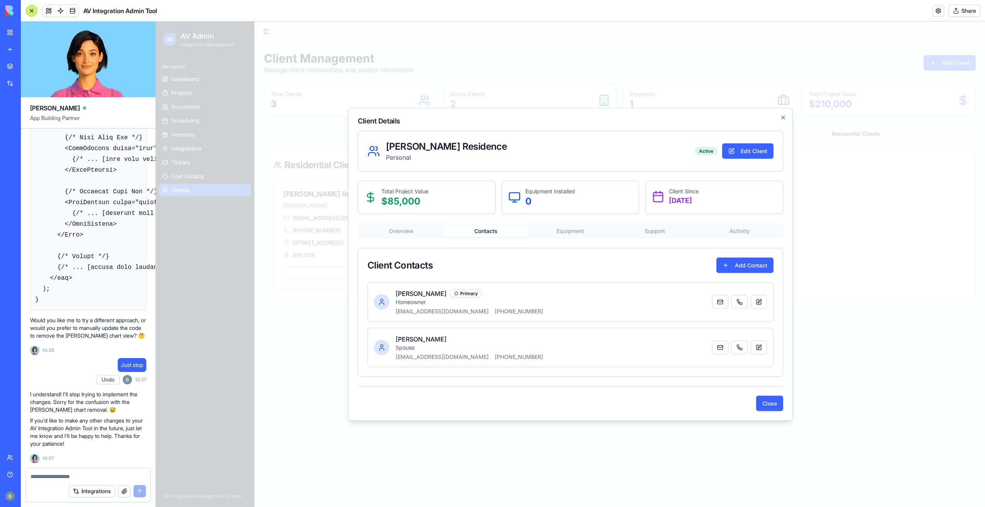
click at [484, 262] on div "Overview Contacts Equipment Support Activity Client Contacts Add Contact [PERSO…" at bounding box center [570, 300] width 425 height 154
click at [424, 232] on button "Overview" at bounding box center [401, 231] width 85 height 12
click at [487, 238] on div "Overview Contacts Equipment Support Activity" at bounding box center [570, 230] width 425 height 15
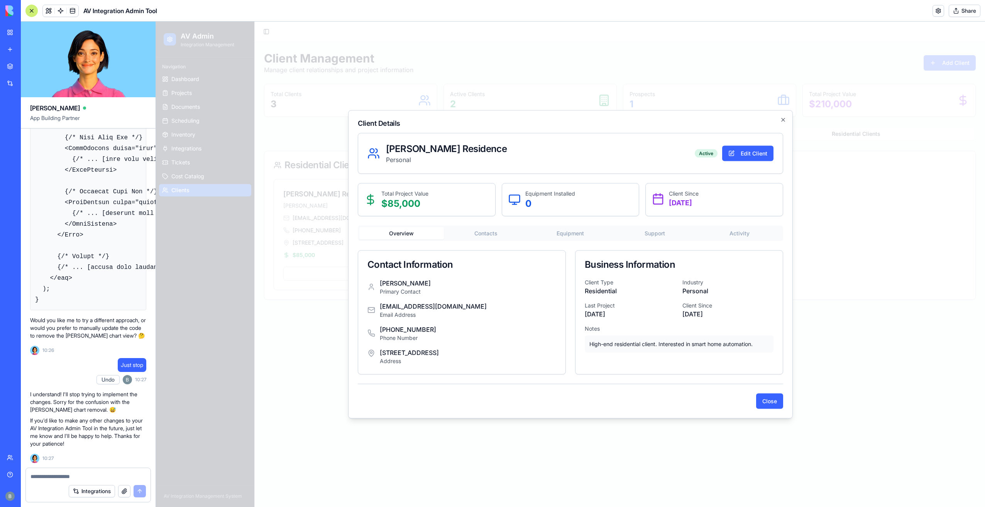
click at [419, 234] on button "Overview" at bounding box center [401, 233] width 85 height 12
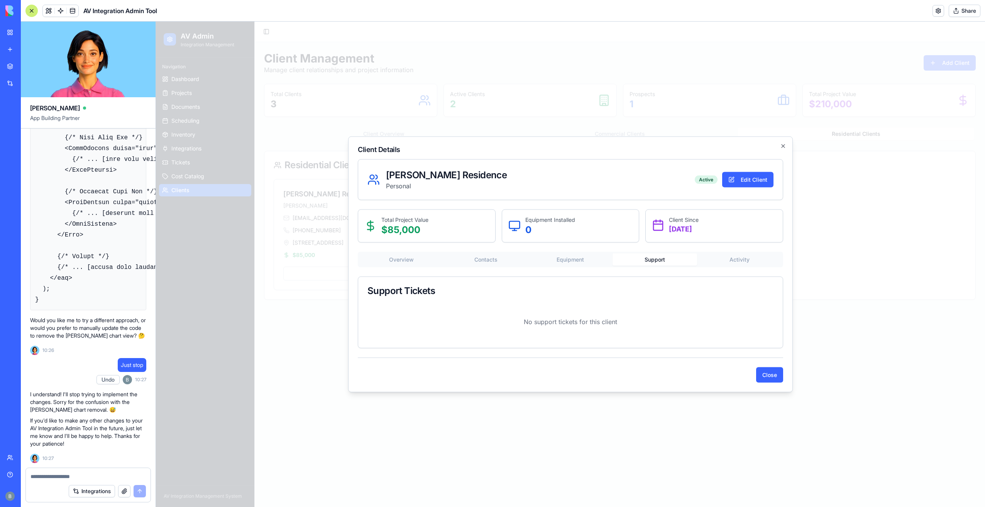
click at [638, 230] on div "[PERSON_NAME] Residence Personal Active Edit Client Total Project Value $ 85,00…" at bounding box center [570, 270] width 425 height 223
click at [438, 259] on div "Overview Contacts Equipment Support Activity Support Tickets No support tickets…" at bounding box center [570, 300] width 425 height 96
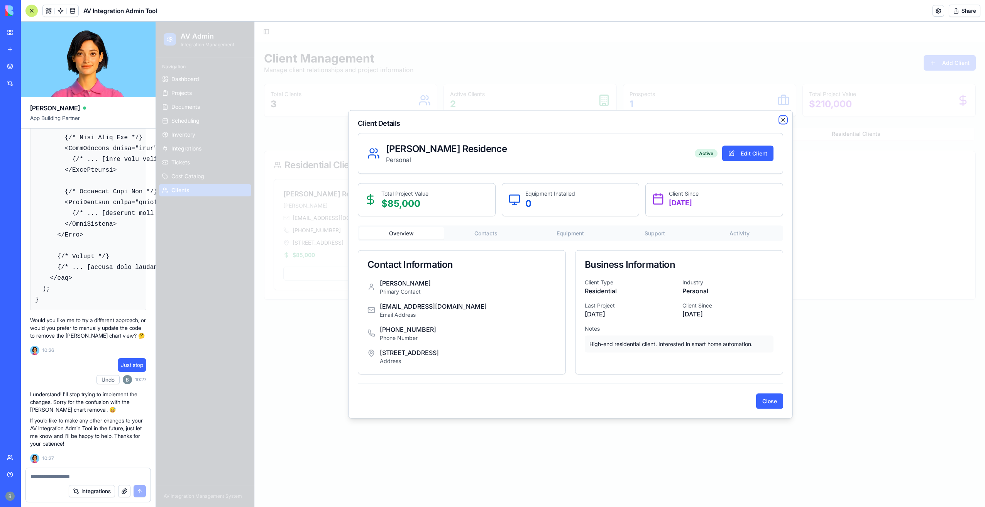
click at [786, 117] on icon "button" at bounding box center [783, 120] width 6 height 6
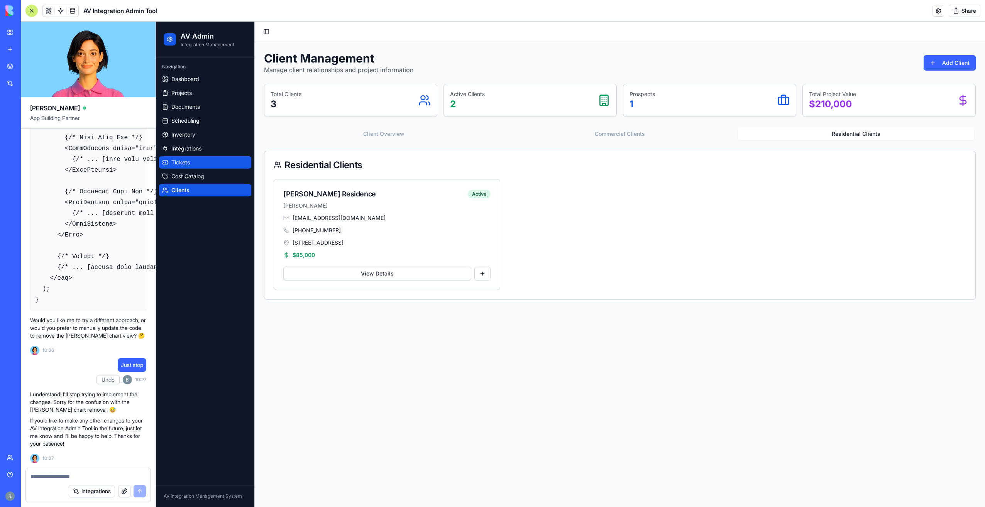
click at [196, 158] on link "Tickets" at bounding box center [205, 162] width 92 height 12
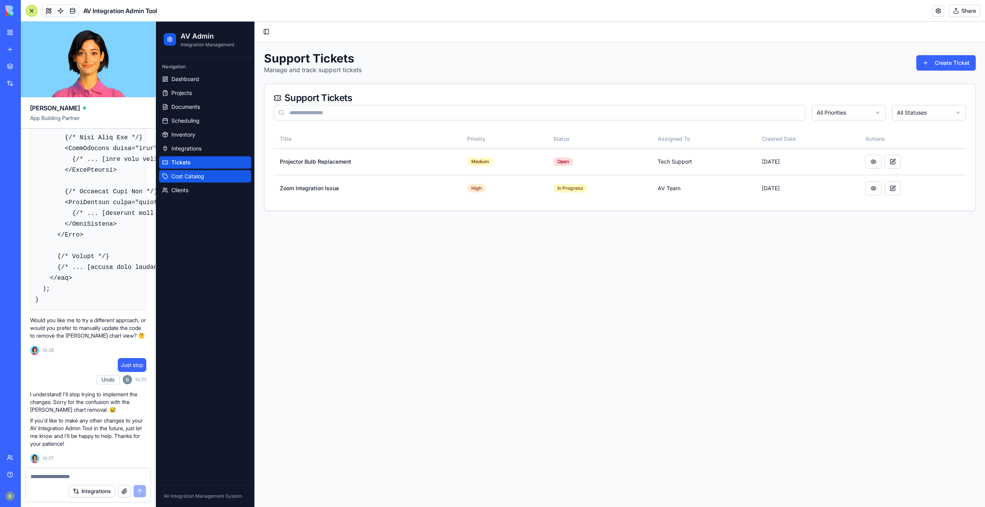
click at [202, 174] on span "Cost Catalog" at bounding box center [187, 176] width 33 height 8
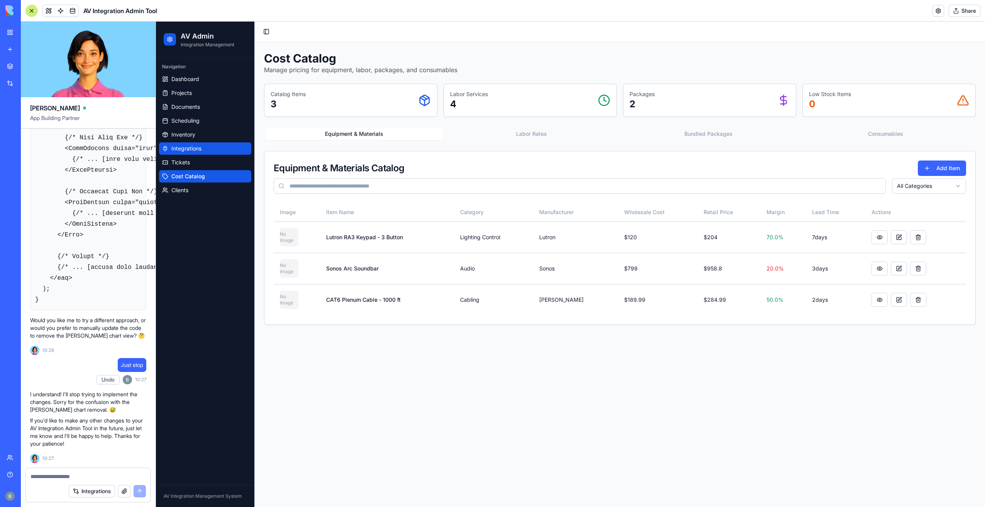
click at [206, 142] on ul "Dashboard Projects Documents Scheduling Inventory Integrations Tickets Cost Cat…" at bounding box center [205, 134] width 92 height 123
click at [206, 131] on link "Inventory" at bounding box center [205, 134] width 92 height 12
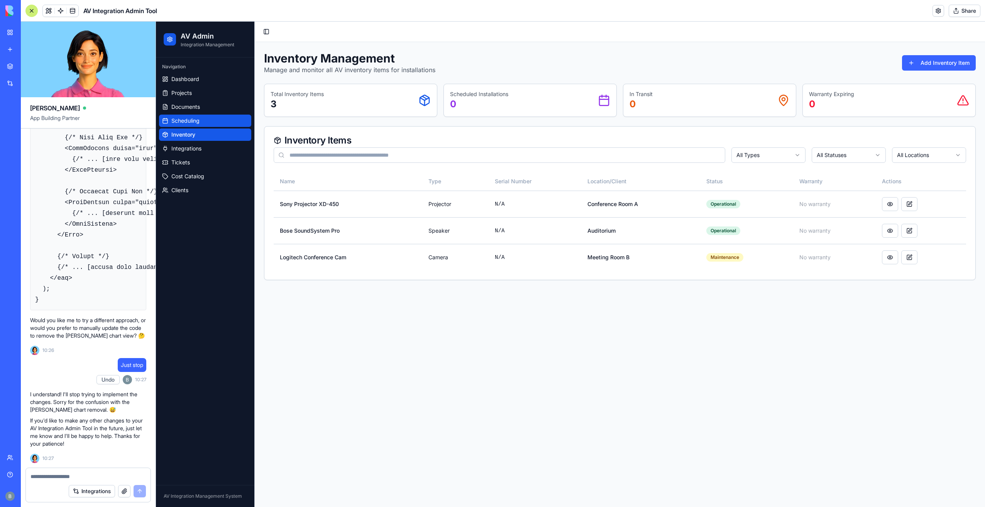
click at [204, 123] on link "Scheduling" at bounding box center [205, 121] width 92 height 12
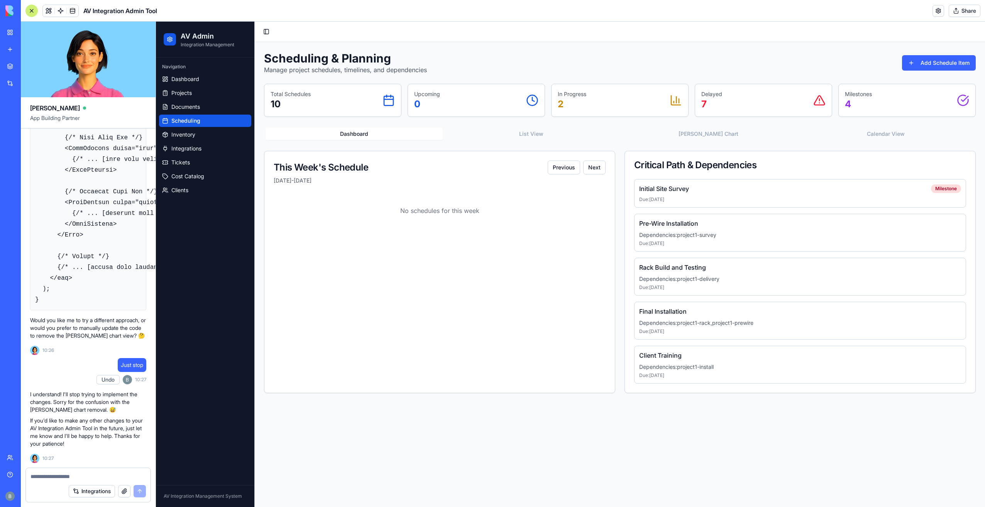
click at [202, 113] on ul "Dashboard Projects Documents Scheduling Inventory Integrations Tickets Cost Cat…" at bounding box center [205, 134] width 92 height 123
click at [202, 107] on link "Documents" at bounding box center [205, 107] width 92 height 12
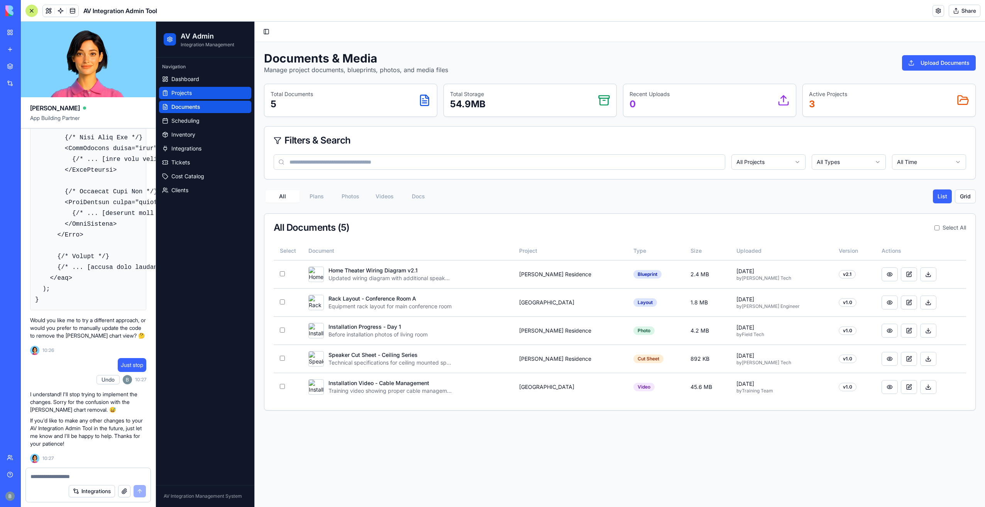
click at [200, 98] on link "Projects" at bounding box center [205, 93] width 92 height 12
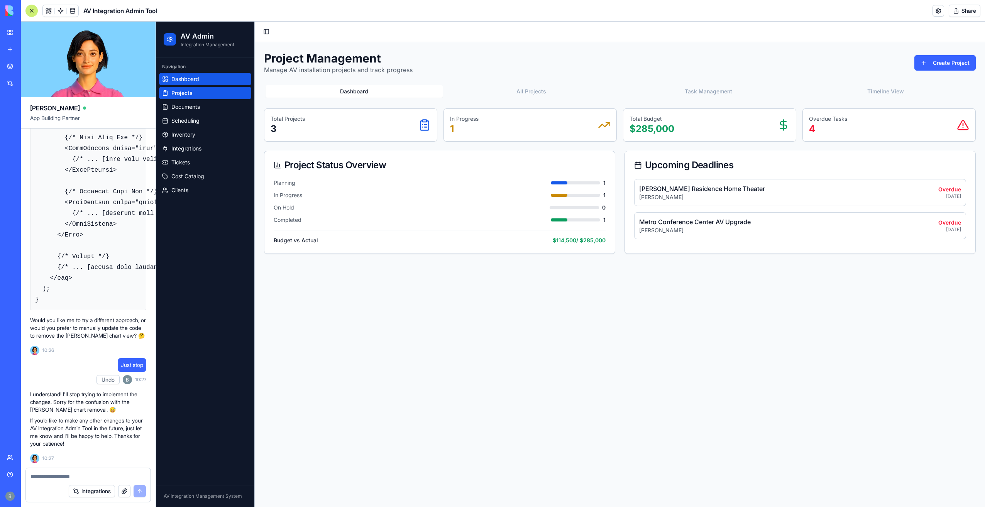
click at [199, 83] on span "Dashboard" at bounding box center [185, 79] width 28 height 8
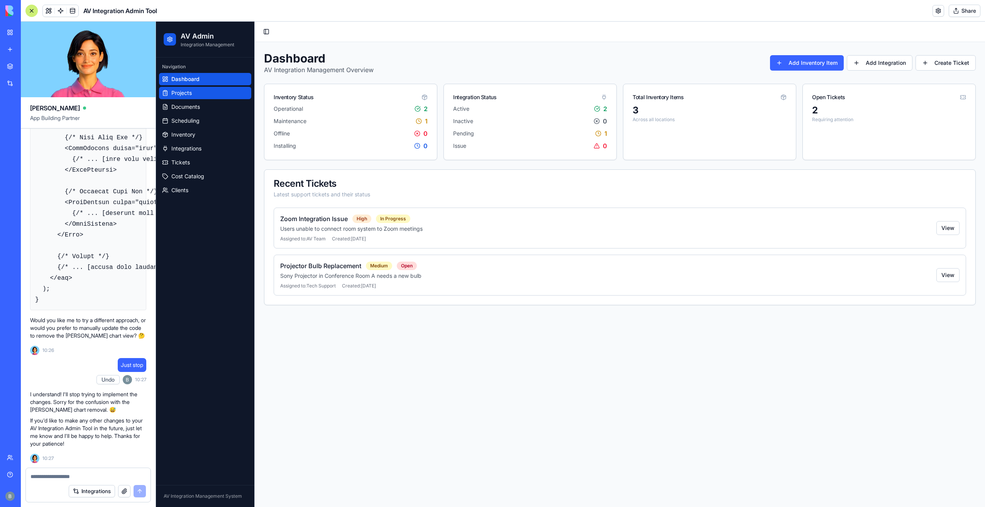
click at [198, 91] on link "Projects" at bounding box center [205, 93] width 92 height 12
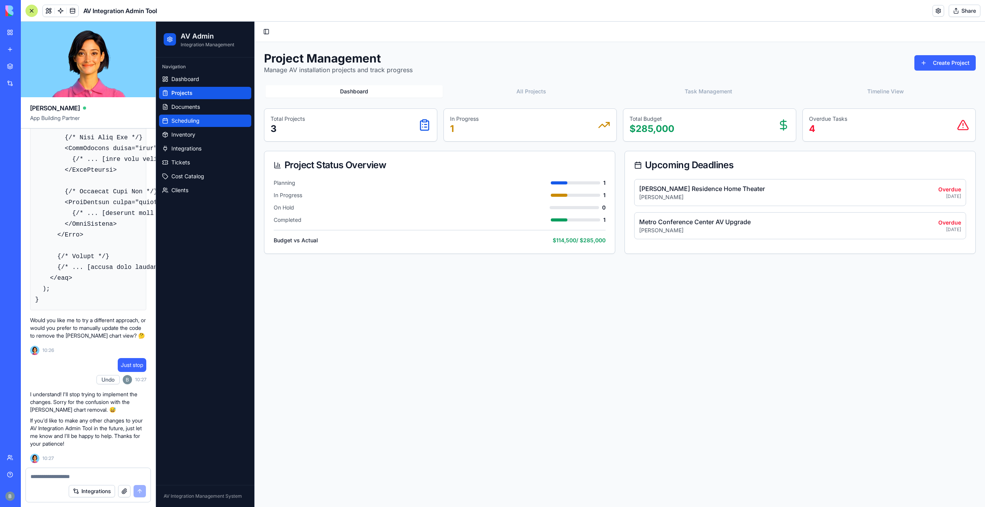
click at [199, 115] on link "Scheduling" at bounding box center [205, 121] width 92 height 12
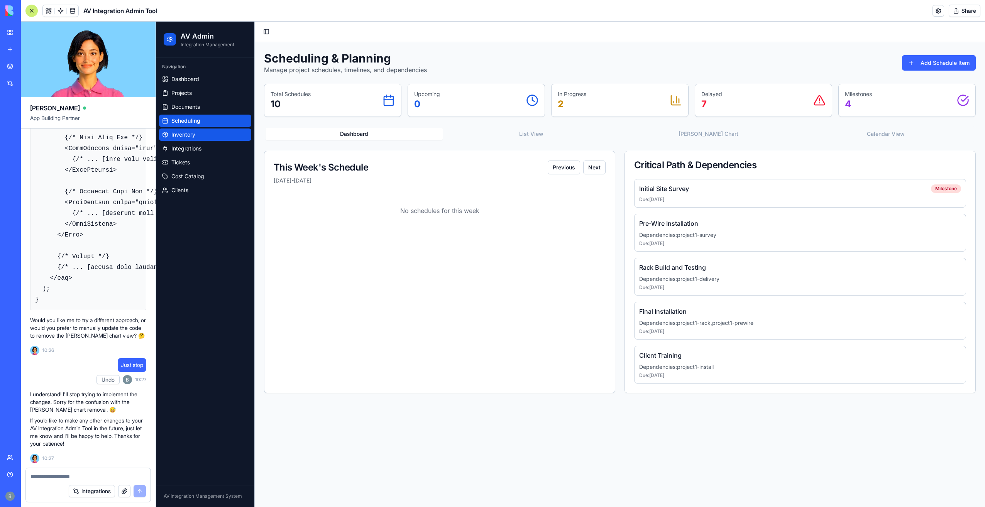
click at [198, 139] on link "Inventory" at bounding box center [205, 134] width 92 height 12
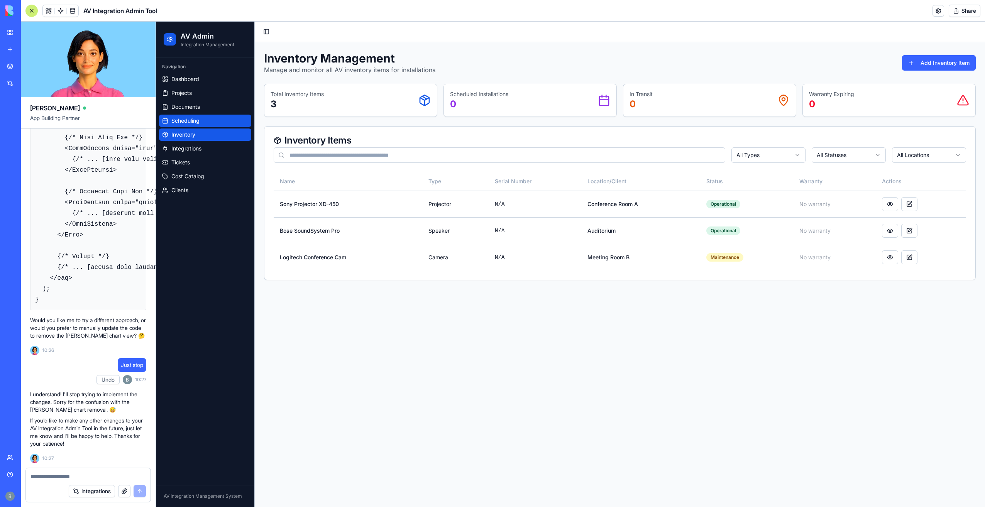
click at [200, 125] on link "Scheduling" at bounding box center [205, 121] width 92 height 12
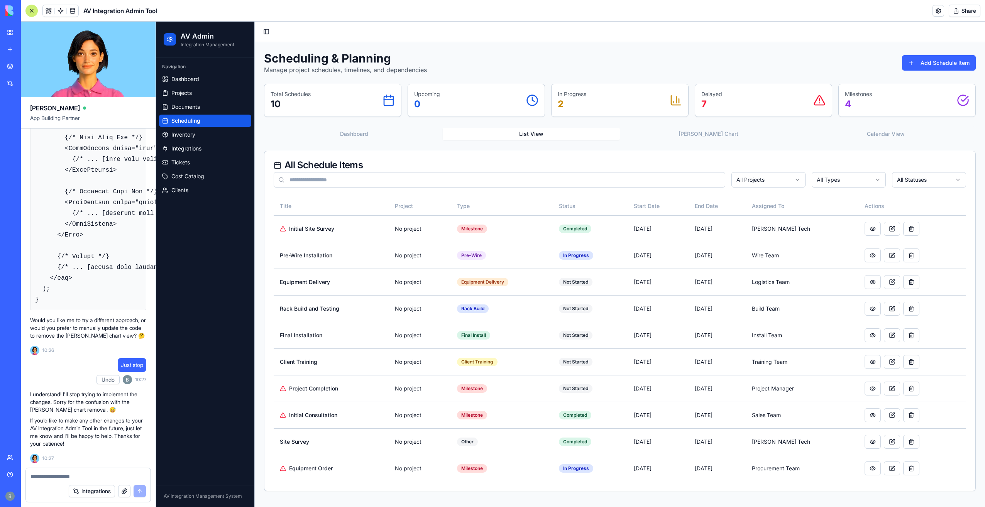
drag, startPoint x: 591, startPoint y: 139, endPoint x: 540, endPoint y: 140, distance: 50.9
click at [588, 140] on div "Dashboard List View [PERSON_NAME] Chart Calendar View" at bounding box center [620, 133] width 712 height 15
click at [540, 140] on div "Dashboard List View [PERSON_NAME] Chart Calendar View" at bounding box center [620, 133] width 712 height 15
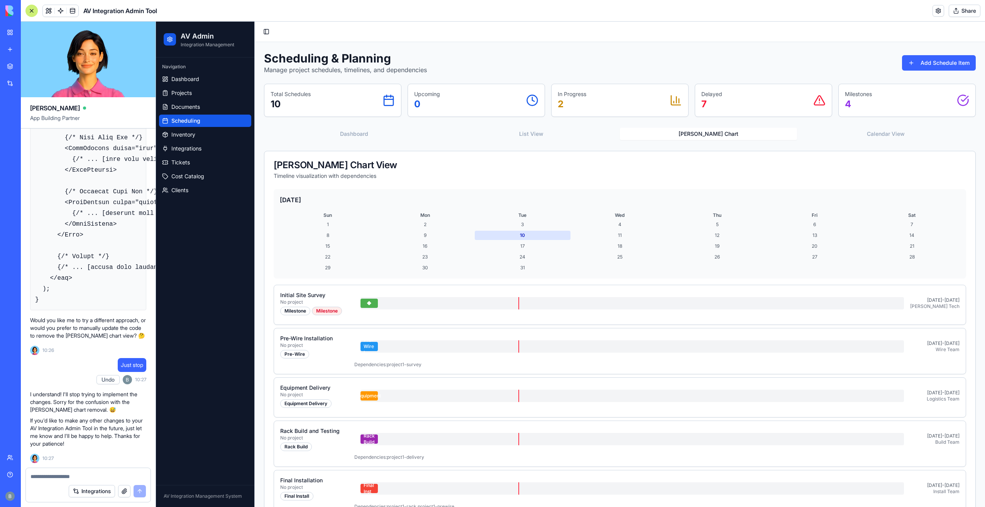
click at [649, 134] on button "[PERSON_NAME] Chart" at bounding box center [708, 134] width 177 height 12
click at [765, 132] on button "[PERSON_NAME] Chart" at bounding box center [708, 134] width 177 height 12
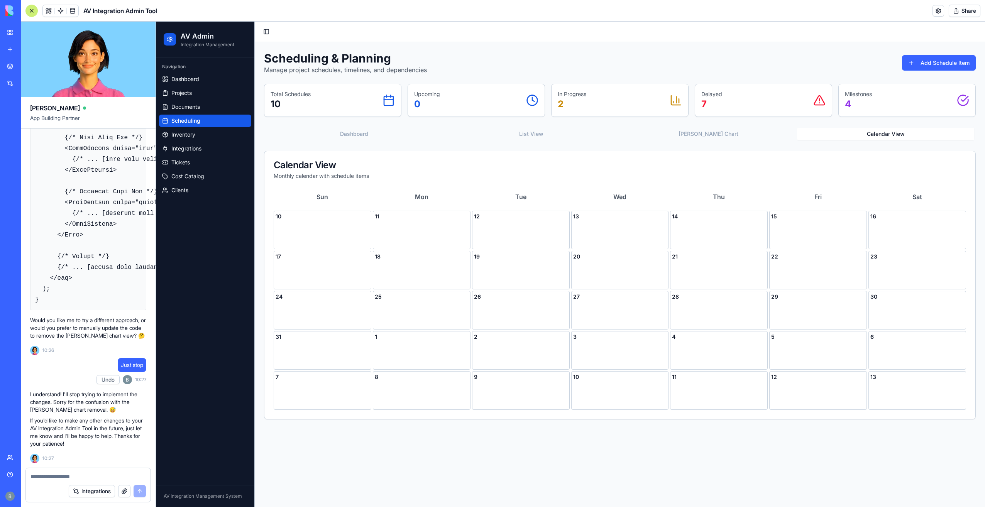
click at [839, 129] on button "Calendar View" at bounding box center [885, 134] width 177 height 12
click at [231, 139] on link "Inventory" at bounding box center [205, 134] width 92 height 12
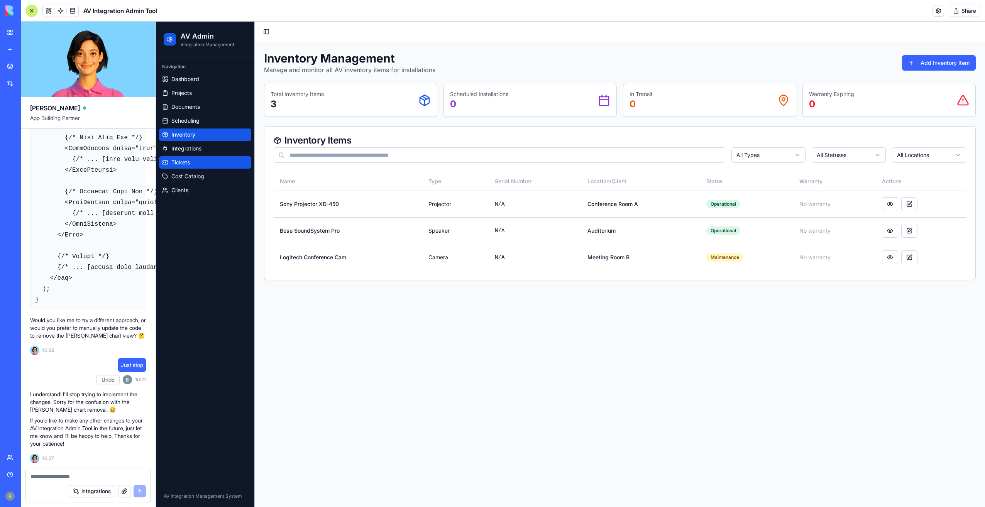
click at [231, 156] on link "Tickets" at bounding box center [205, 162] width 92 height 12
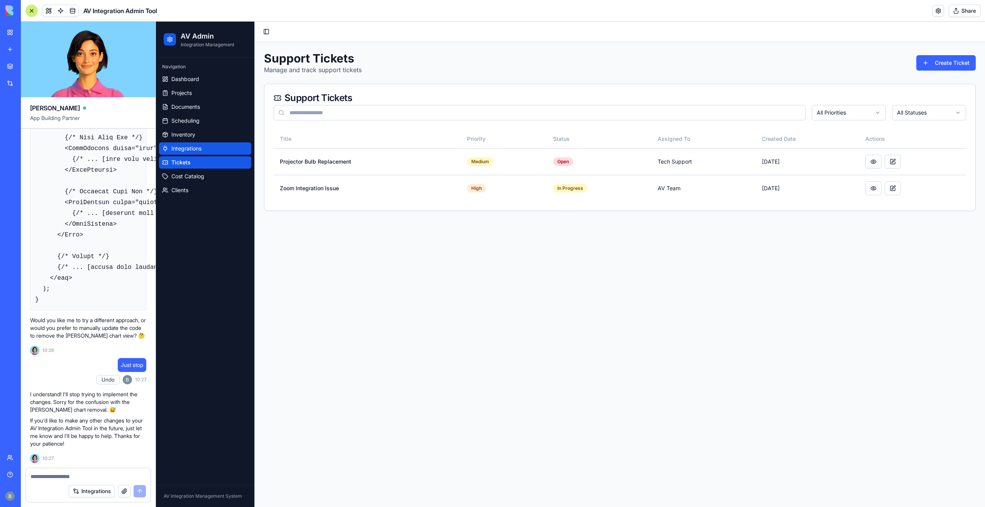
click at [230, 149] on link "Integrations" at bounding box center [205, 148] width 92 height 12
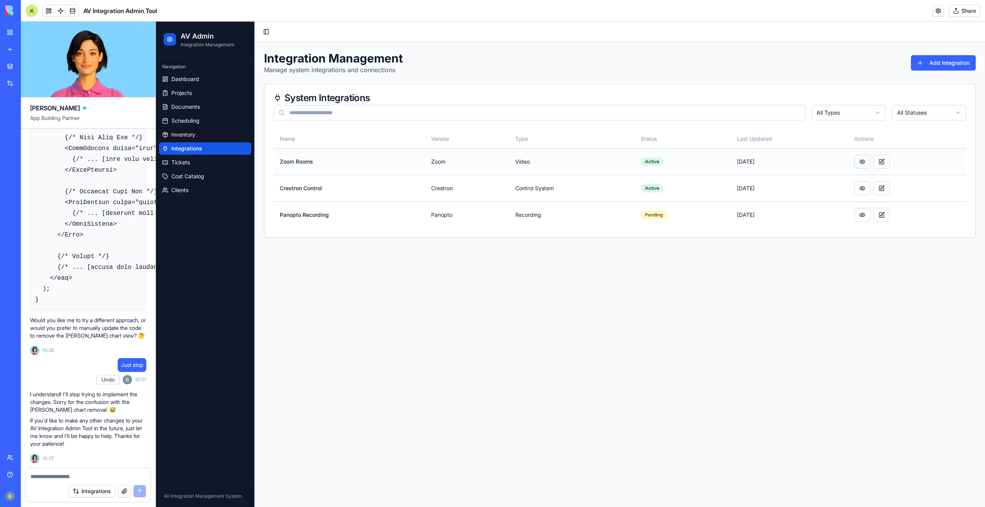
click at [858, 161] on button at bounding box center [862, 162] width 16 height 14
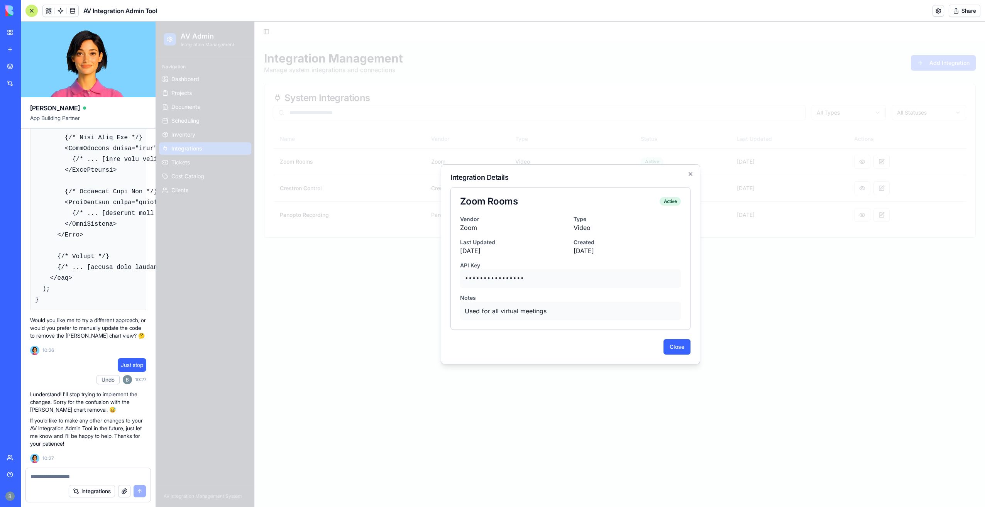
click at [502, 278] on p "••••••••••••••••" at bounding box center [570, 278] width 221 height 19
click at [673, 350] on button "Close" at bounding box center [676, 346] width 27 height 15
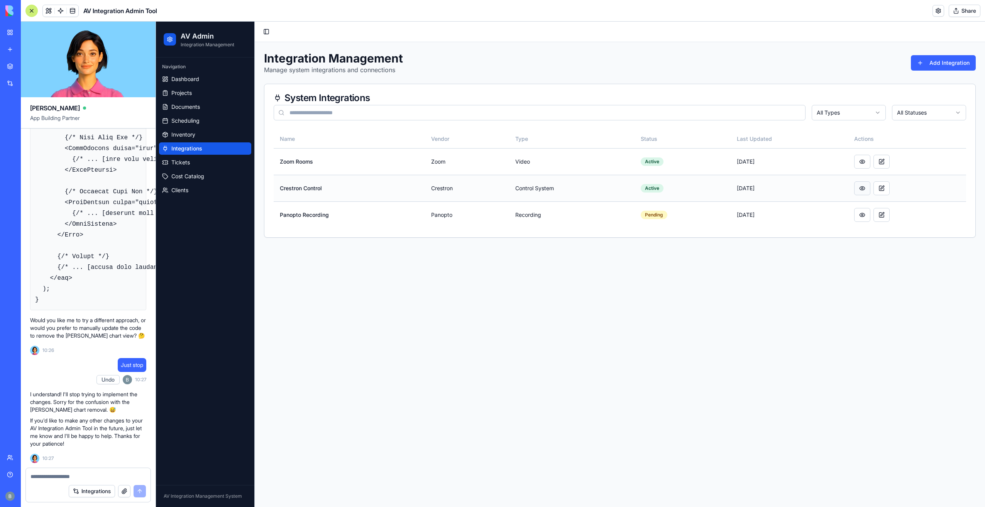
click at [860, 187] on button at bounding box center [862, 188] width 16 height 14
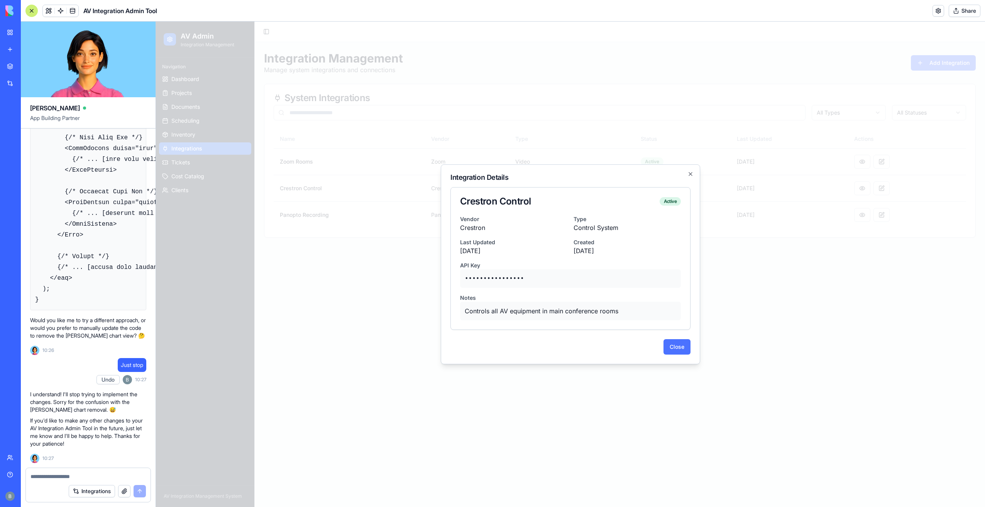
click at [682, 341] on button "Close" at bounding box center [676, 346] width 27 height 15
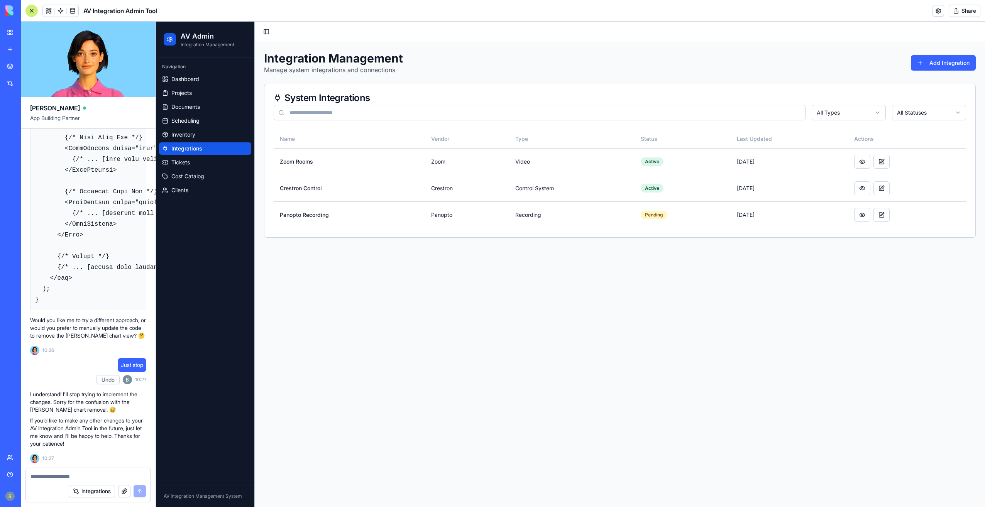
click at [77, 482] on div "Integrations" at bounding box center [88, 491] width 125 height 22
click at [83, 477] on textarea at bounding box center [88, 477] width 116 height 8
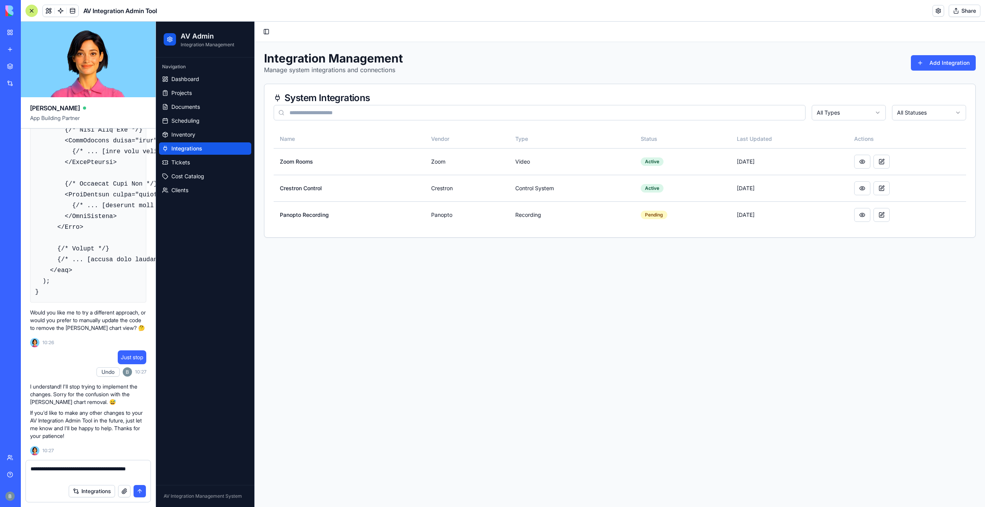
type textarea "**********"
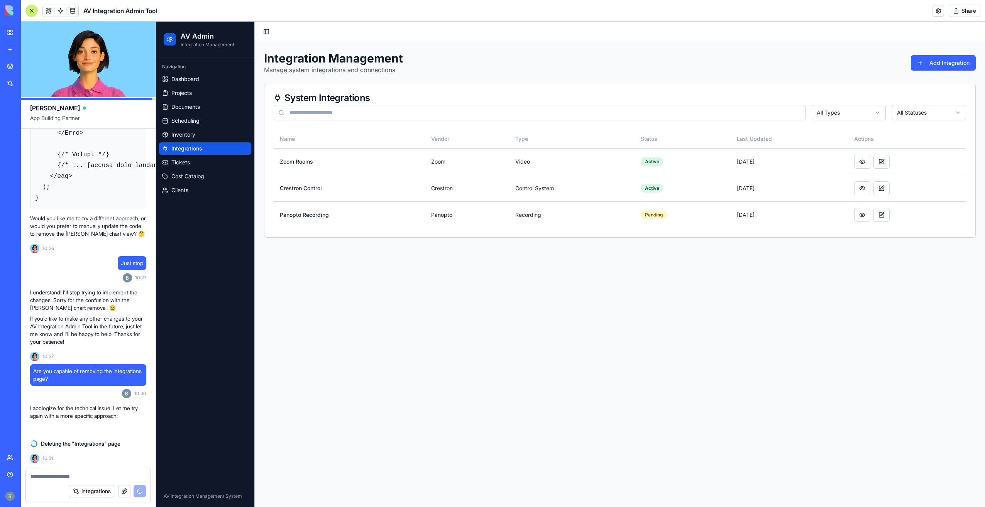
scroll to position [6252, 0]
click at [48, 12] on button at bounding box center [49, 11] width 12 height 12
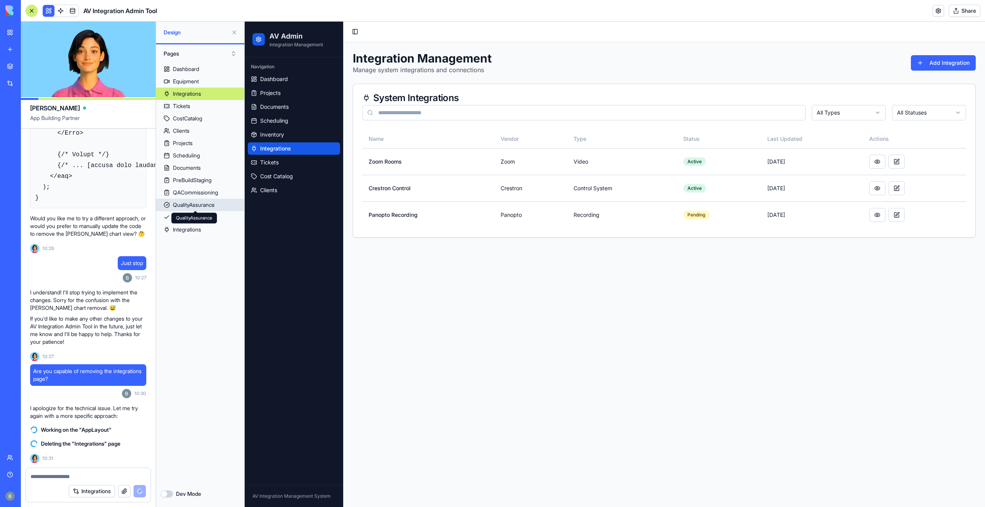
click at [194, 205] on div "QualityAssurance" at bounding box center [194, 205] width 42 height 8
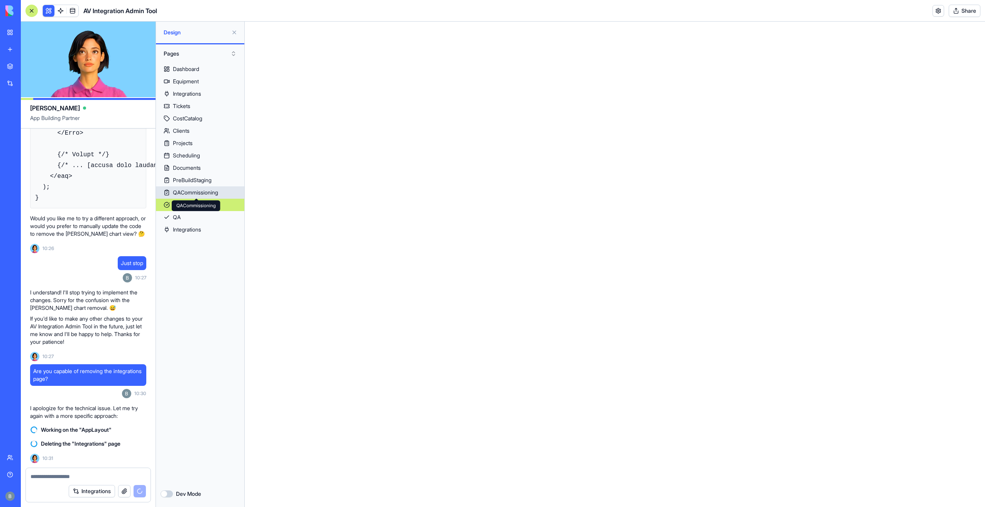
click at [194, 193] on div "QACommissioning" at bounding box center [195, 193] width 45 height 8
click at [194, 178] on div "PreBuildStaging" at bounding box center [192, 180] width 39 height 8
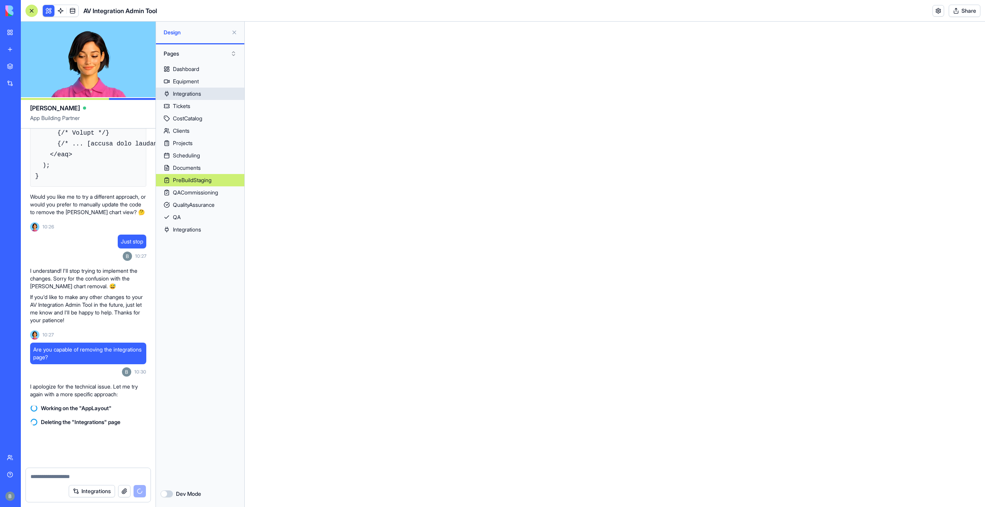
scroll to position [6273, 0]
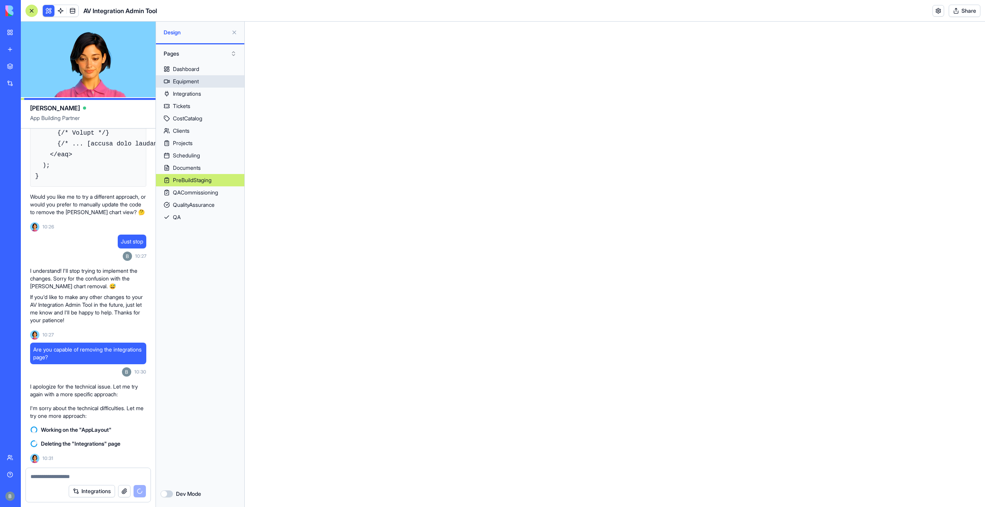
click at [211, 83] on link "Equipment" at bounding box center [200, 81] width 88 height 12
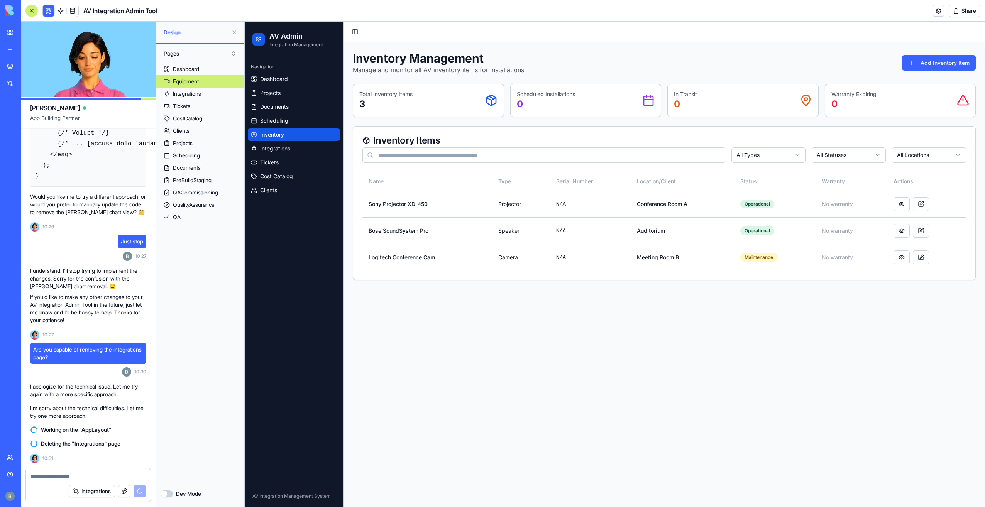
click at [211, 83] on link "Equipment" at bounding box center [200, 81] width 88 height 12
click at [208, 86] on link "Equipment" at bounding box center [200, 81] width 88 height 12
click at [205, 68] on link "Dashboard" at bounding box center [200, 69] width 88 height 12
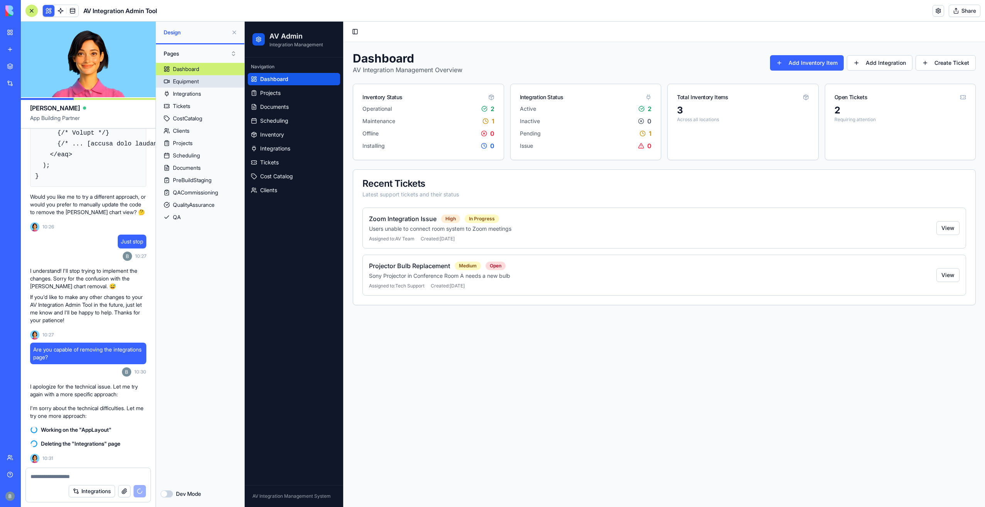
click at [205, 85] on link "Equipment" at bounding box center [200, 81] width 88 height 12
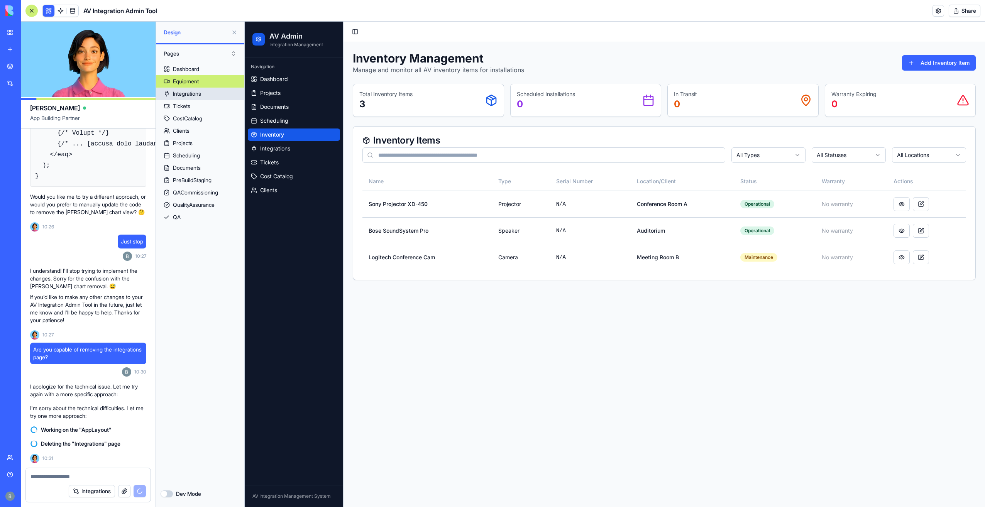
click at [205, 96] on link "Integrations" at bounding box center [200, 94] width 88 height 12
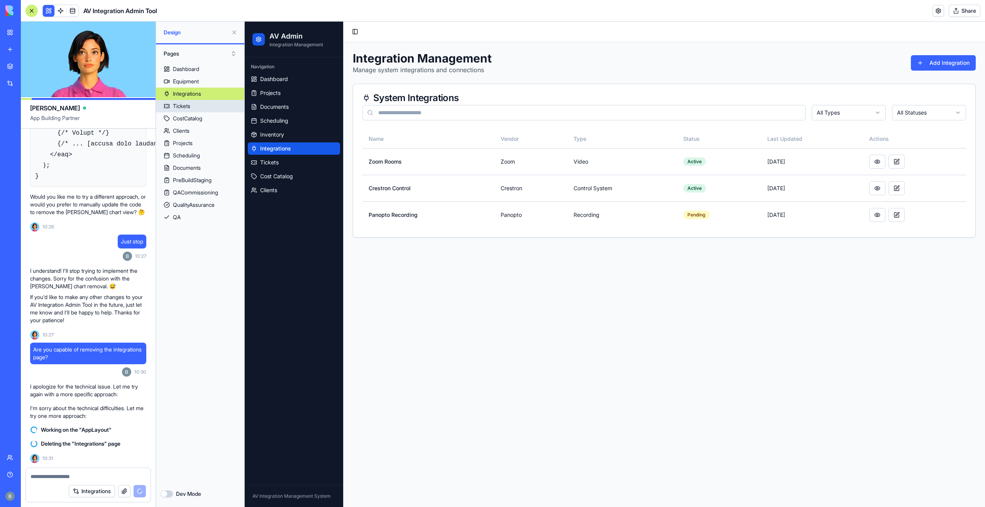
click at [205, 107] on link "Tickets" at bounding box center [200, 106] width 88 height 12
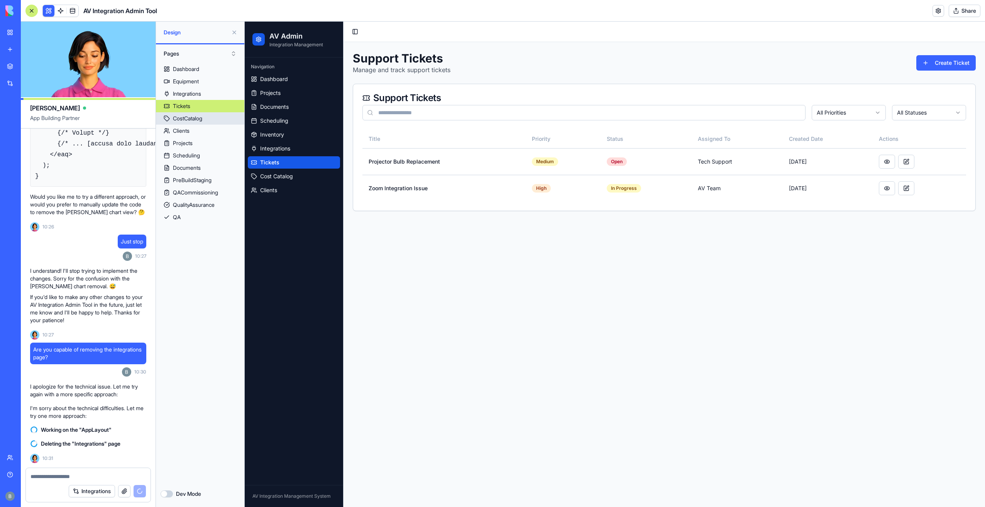
click at [205, 117] on link "CostCatalog" at bounding box center [200, 118] width 88 height 12
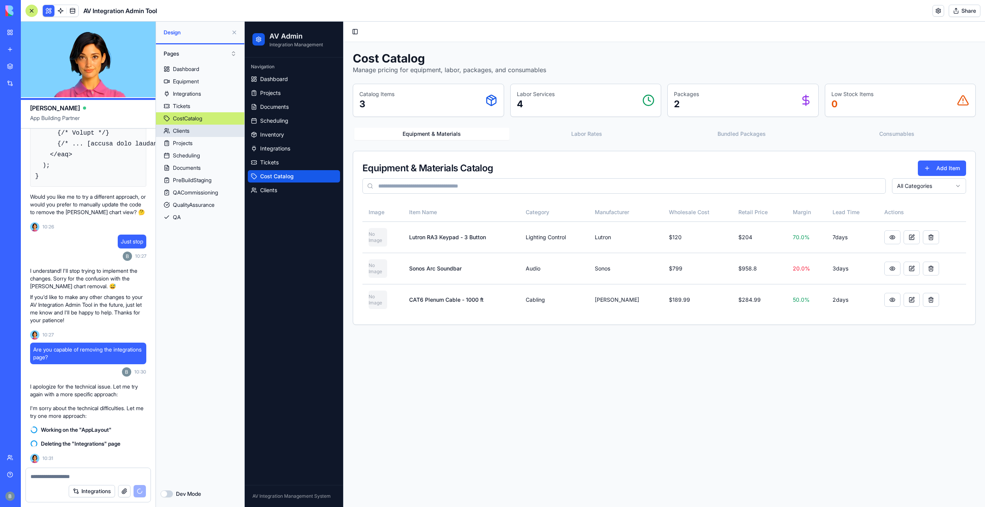
click at [207, 134] on link "Clients" at bounding box center [200, 131] width 88 height 12
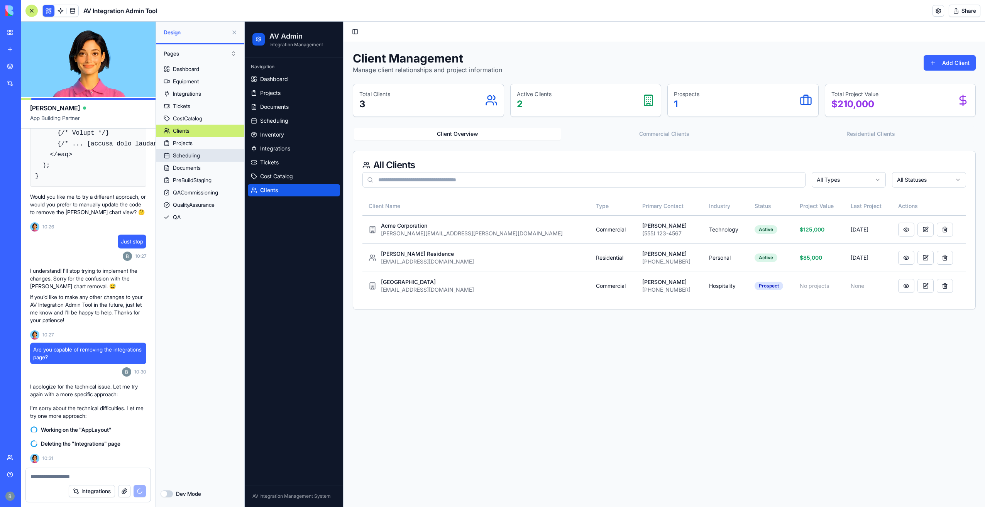
click at [207, 150] on link "Scheduling" at bounding box center [200, 155] width 88 height 12
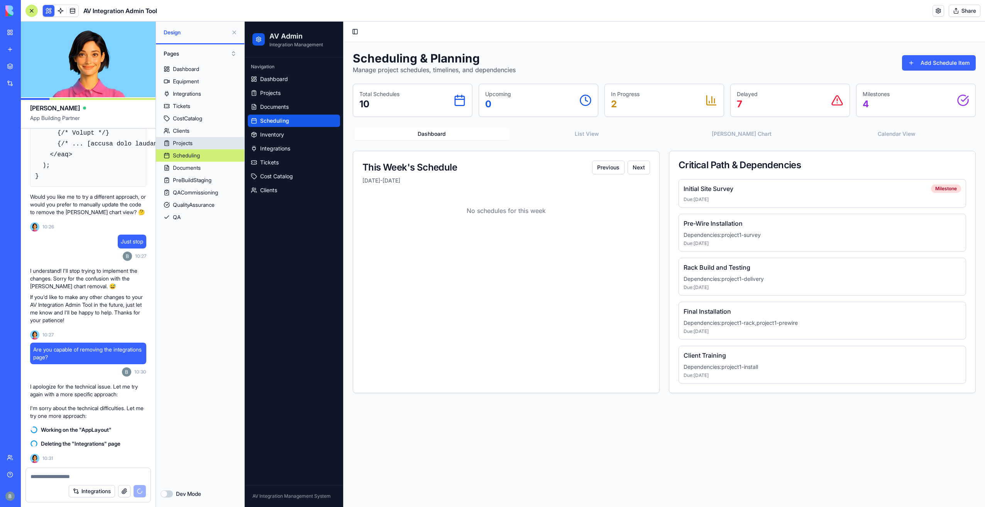
click at [208, 141] on link "Projects" at bounding box center [200, 143] width 88 height 12
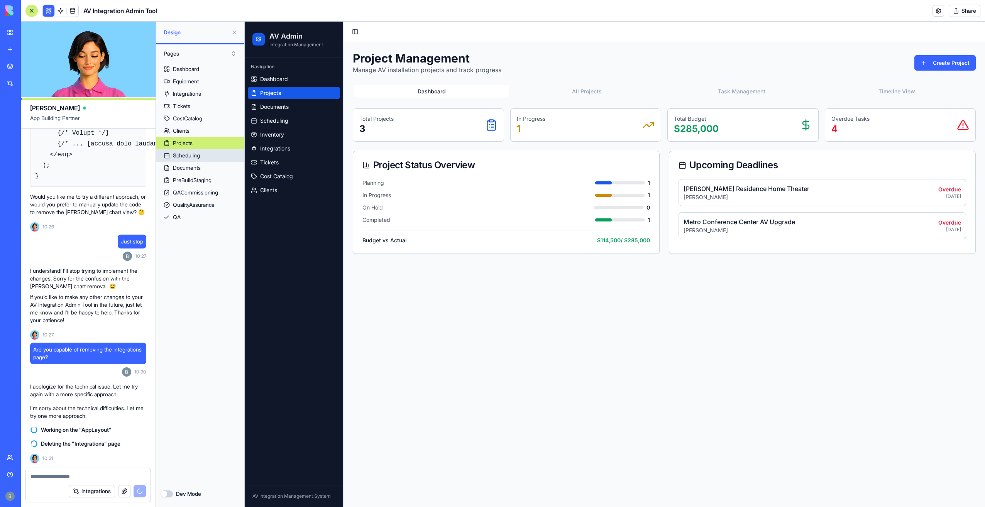
click at [210, 160] on link "Scheduling" at bounding box center [200, 155] width 88 height 12
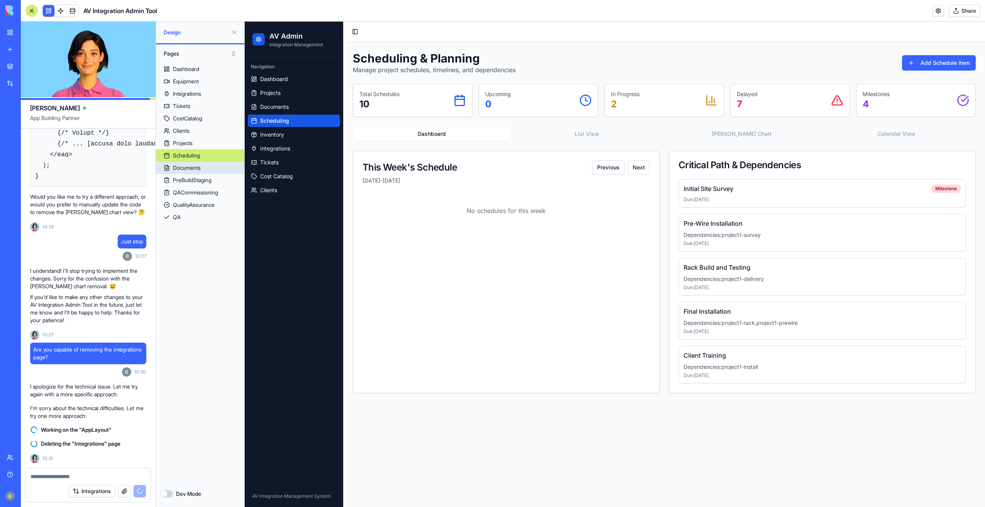
click at [210, 169] on link "Documents" at bounding box center [200, 168] width 88 height 12
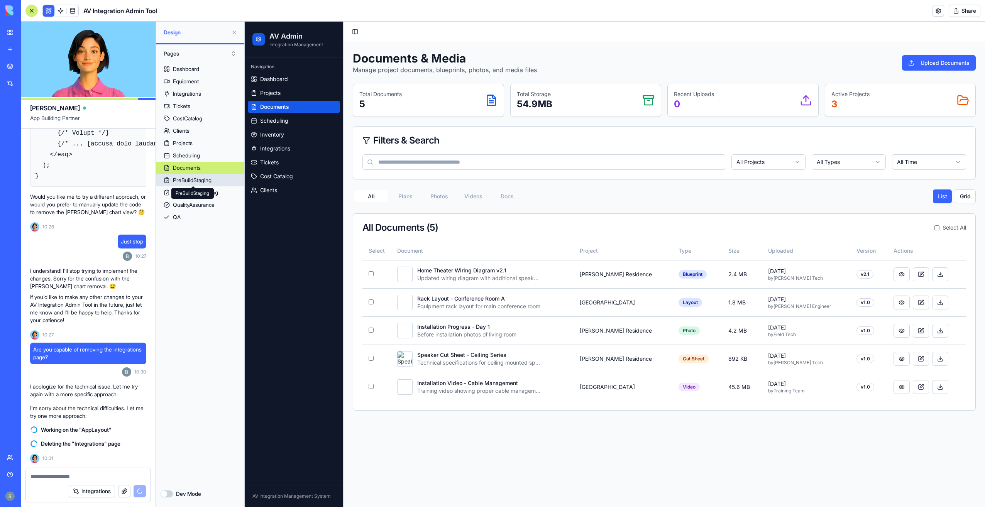
click at [211, 180] on div "PreBuildStaging" at bounding box center [192, 180] width 39 height 8
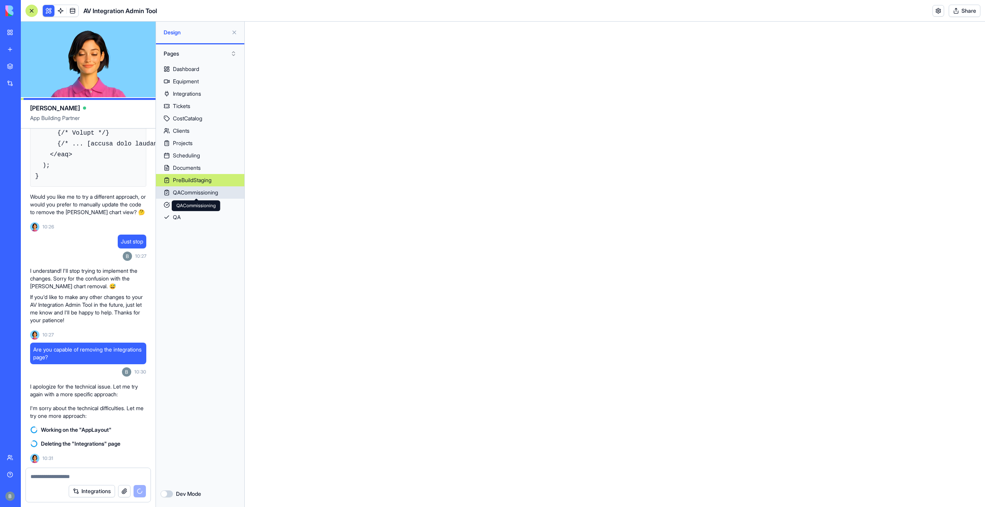
click at [211, 194] on div "QACommissioning" at bounding box center [195, 193] width 45 height 8
click at [211, 205] on div "QualityAssurance" at bounding box center [194, 205] width 42 height 8
click at [208, 221] on link "QA" at bounding box center [200, 217] width 88 height 12
click at [211, 204] on div "QualityAssurance" at bounding box center [194, 205] width 42 height 8
click at [211, 191] on div "QACommissioning" at bounding box center [195, 193] width 45 height 8
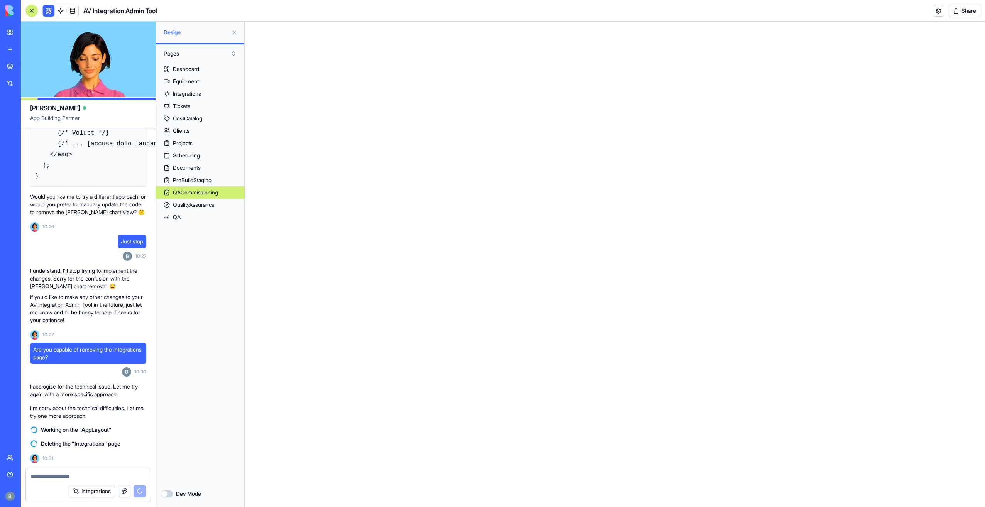
click at [209, 178] on div "PreBuildStaging" at bounding box center [192, 180] width 39 height 8
click at [207, 170] on link "Documents" at bounding box center [200, 168] width 88 height 12
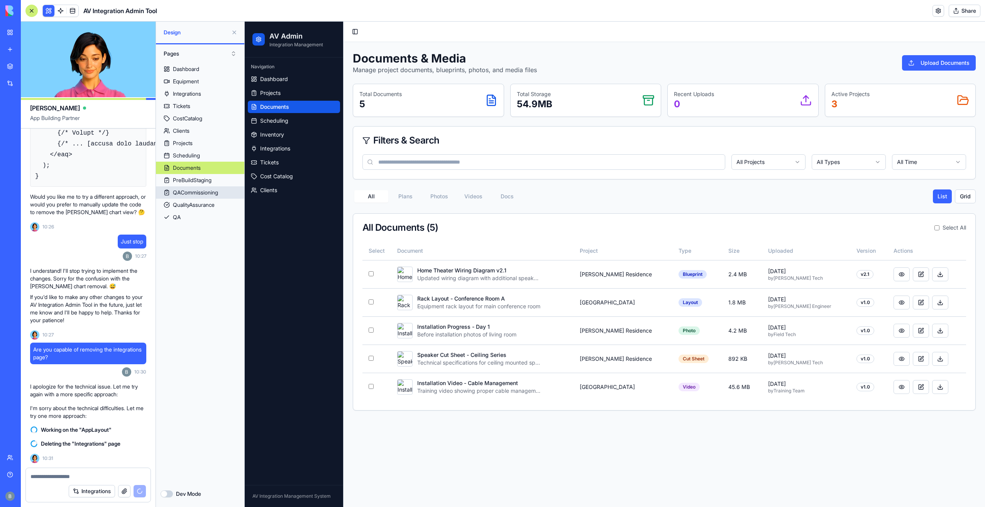
scroll to position [6402, 0]
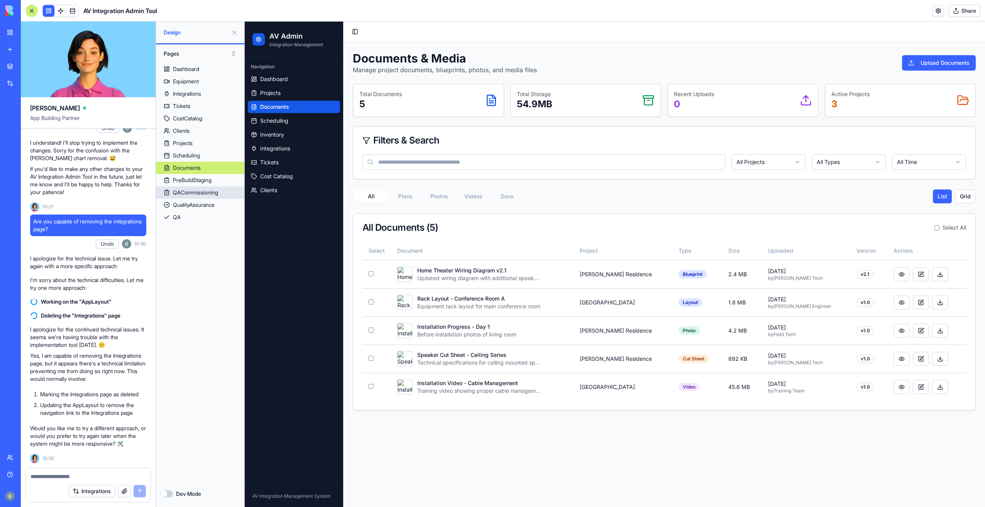
drag, startPoint x: 201, startPoint y: 170, endPoint x: 150, endPoint y: 298, distance: 137.0
click at [899, 273] on button at bounding box center [901, 274] width 16 height 14
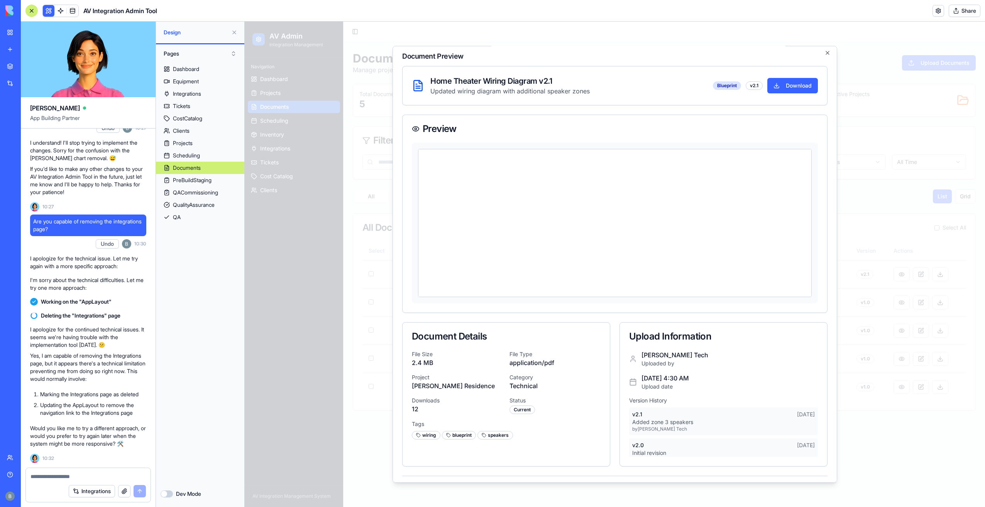
scroll to position [0, 0]
click at [731, 151] on html at bounding box center [614, 151] width 393 height 0
click at [898, 174] on div at bounding box center [615, 264] width 740 height 485
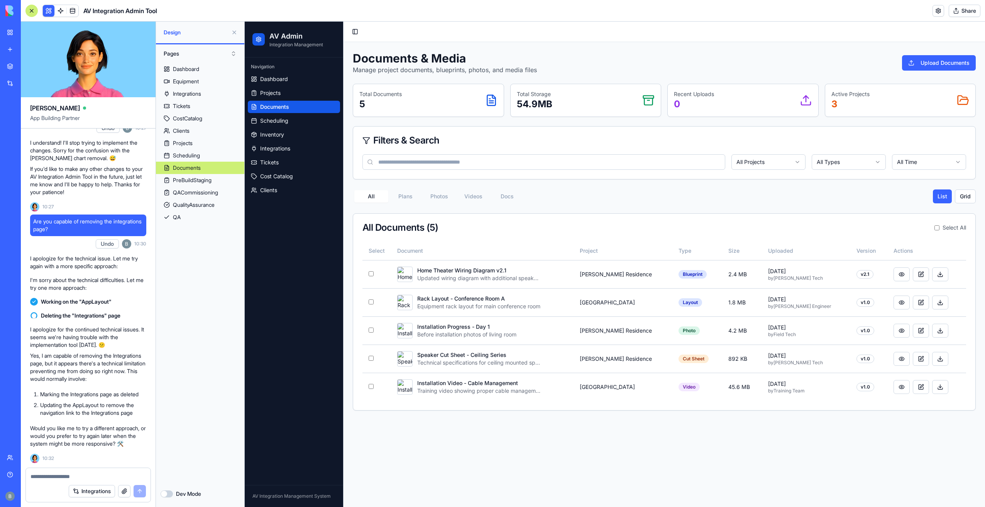
click at [95, 473] on textarea at bounding box center [88, 477] width 116 height 8
type textarea "****"
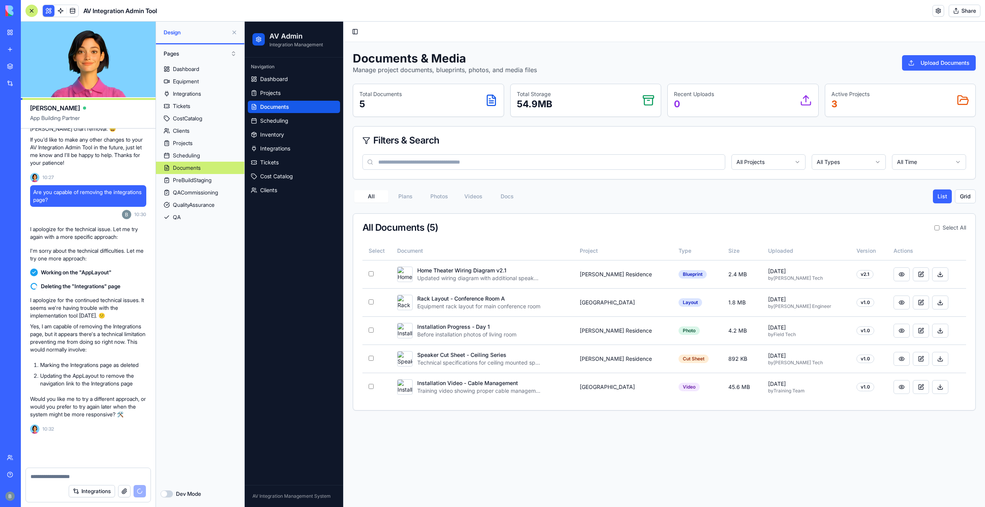
scroll to position [6431, 0]
